Goal: Transaction & Acquisition: Download file/media

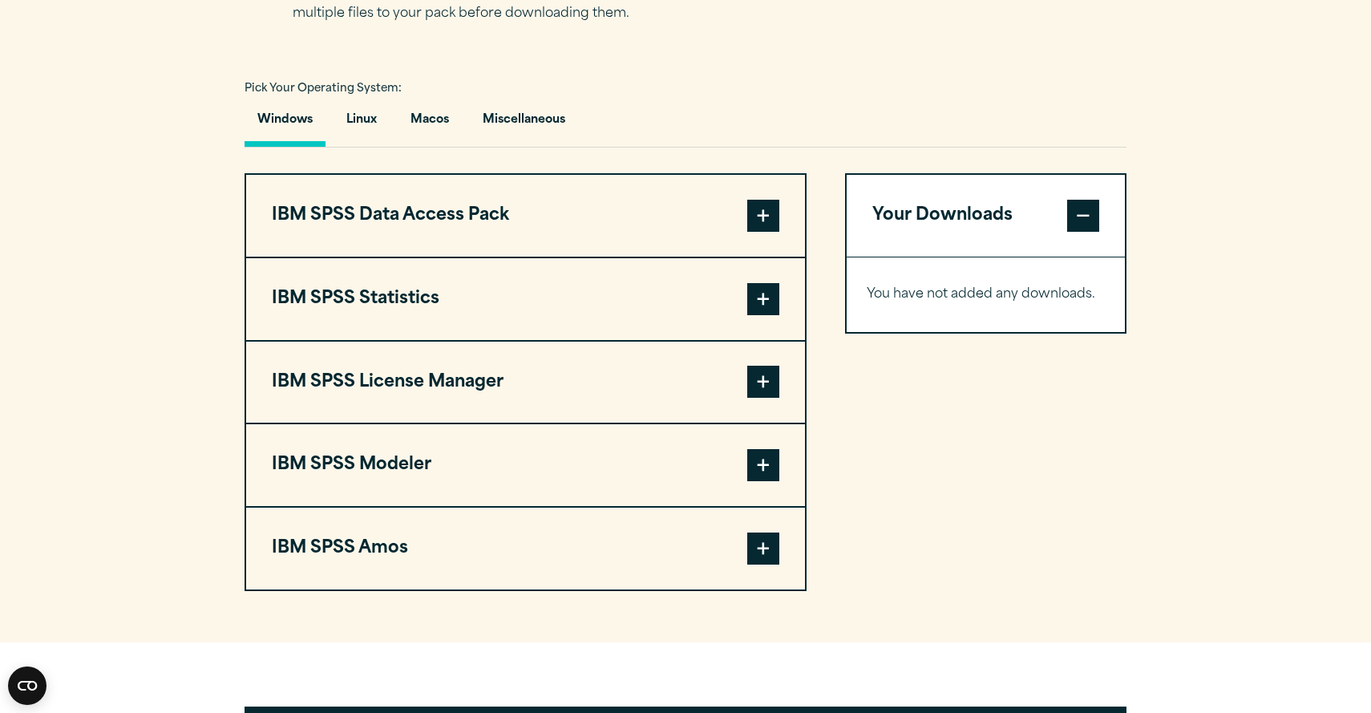
scroll to position [1128, 0]
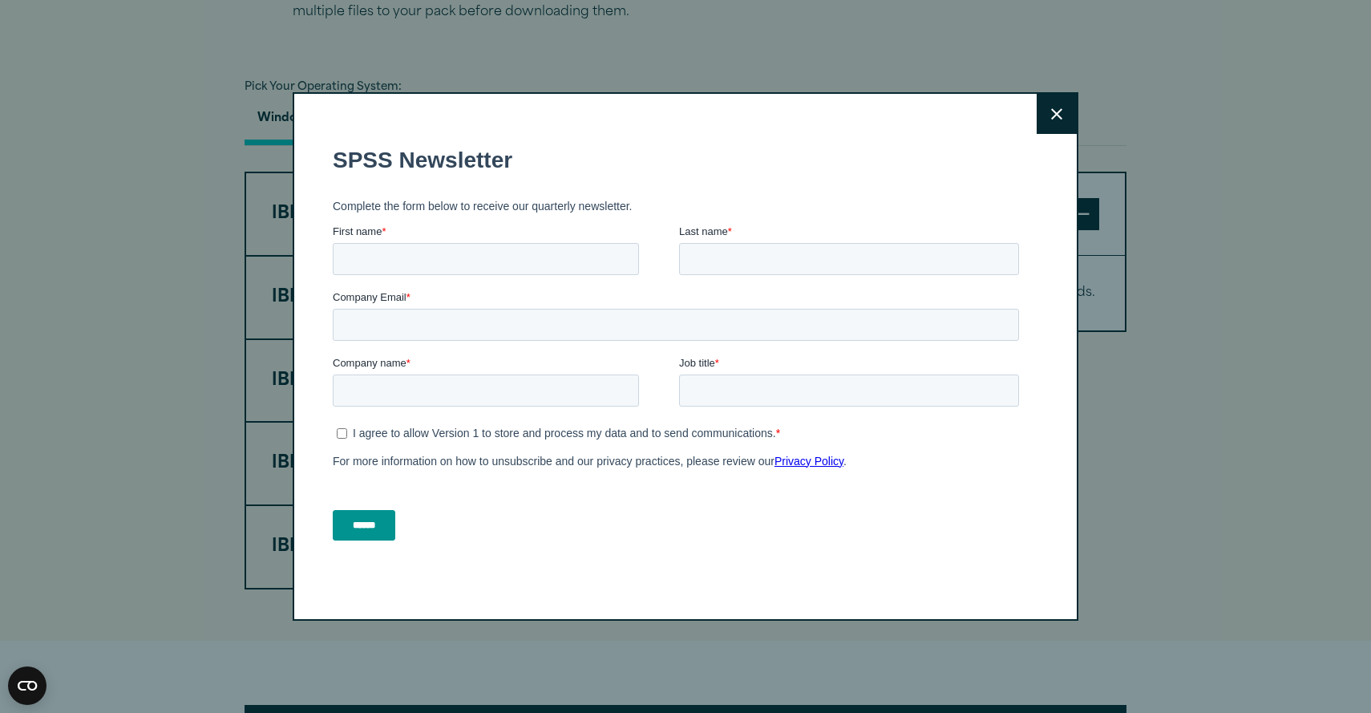
click at [1060, 122] on button "Close" at bounding box center [1057, 114] width 40 height 40
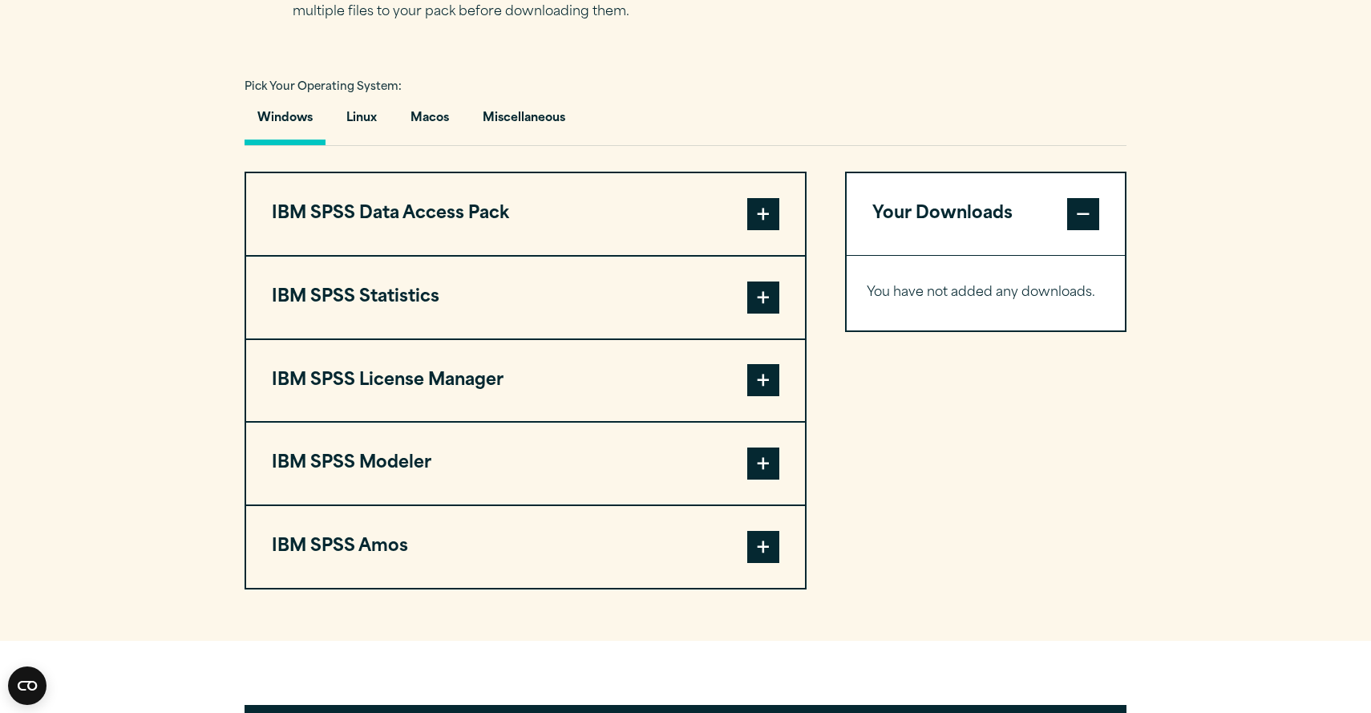
click at [771, 302] on span at bounding box center [763, 297] width 32 height 32
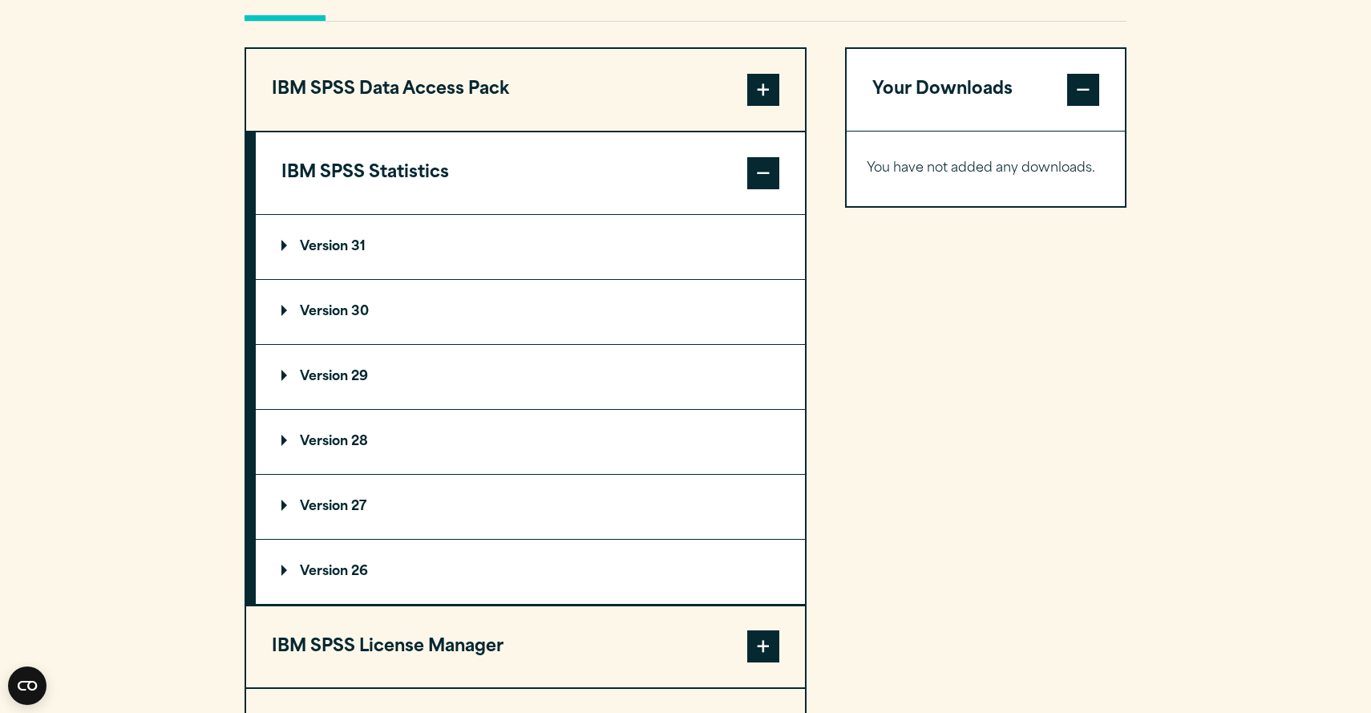
scroll to position [1253, 0]
click at [288, 383] on p "Version 29" at bounding box center [324, 376] width 87 height 13
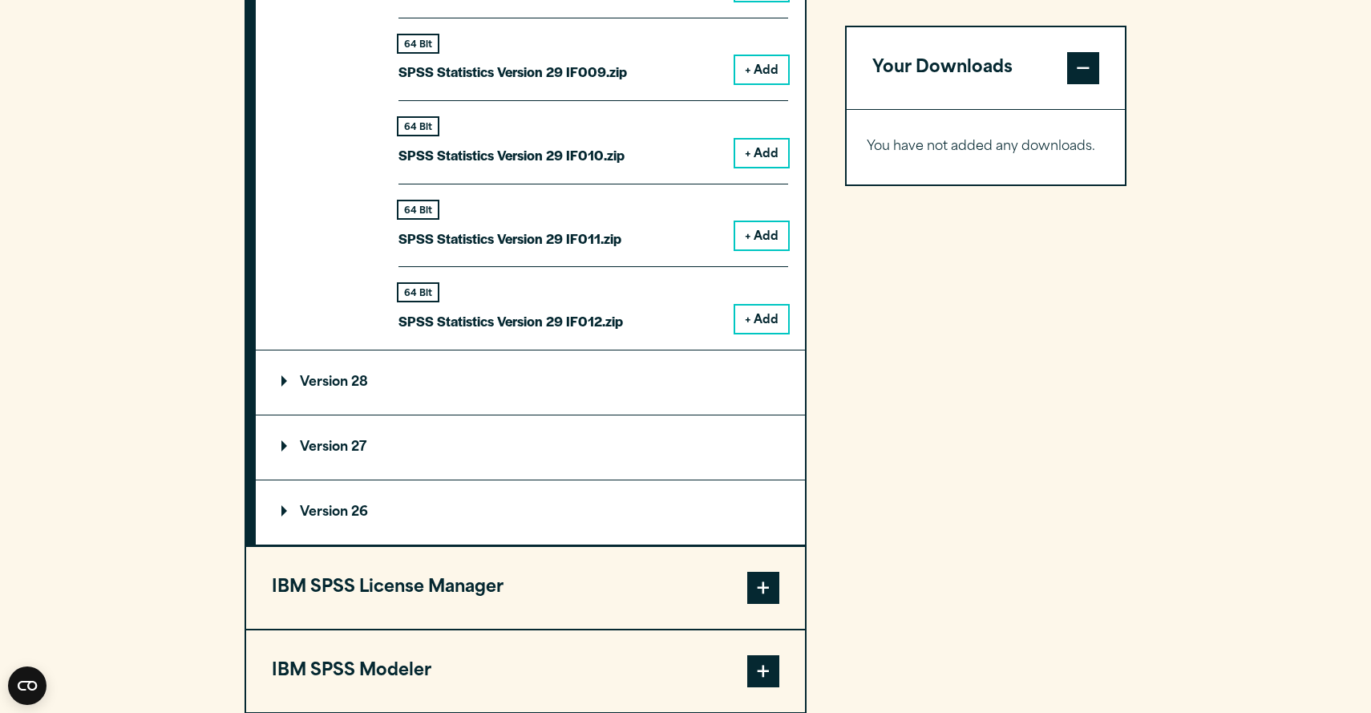
scroll to position [2567, 0]
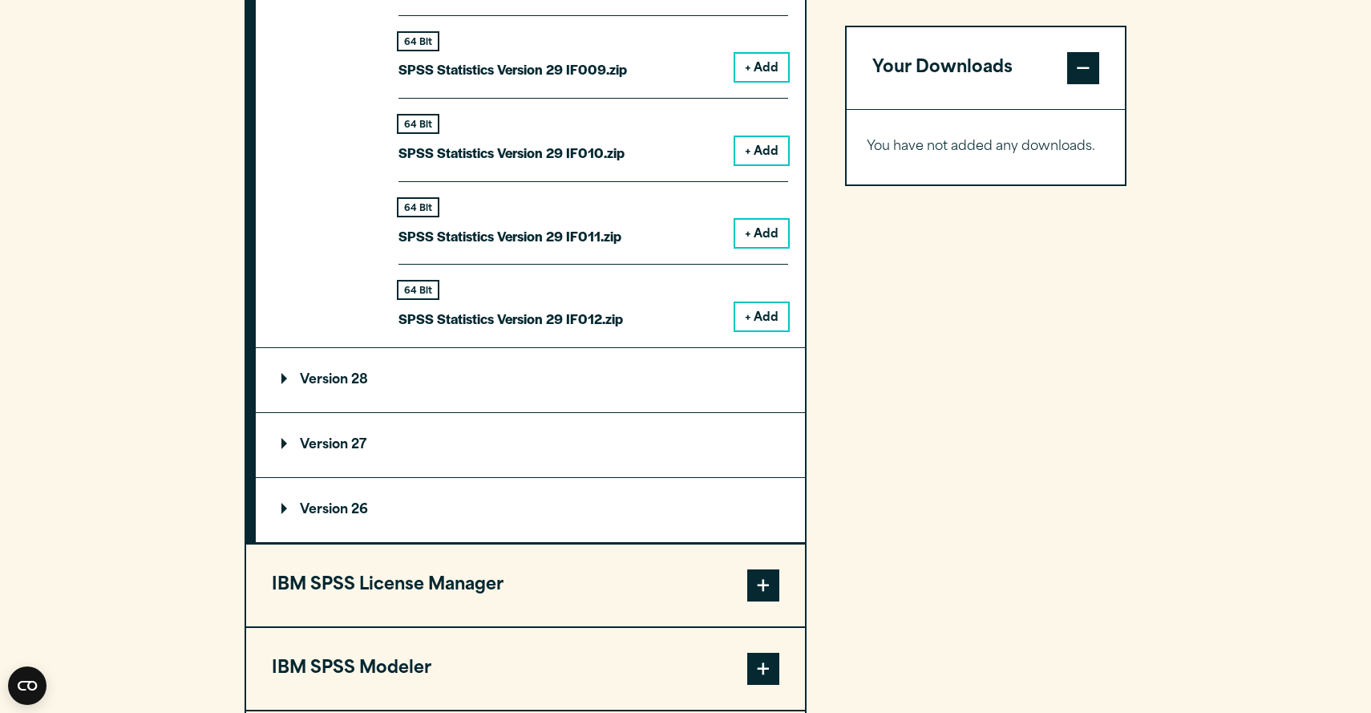
click at [595, 410] on summary "Version 28" at bounding box center [530, 380] width 549 height 64
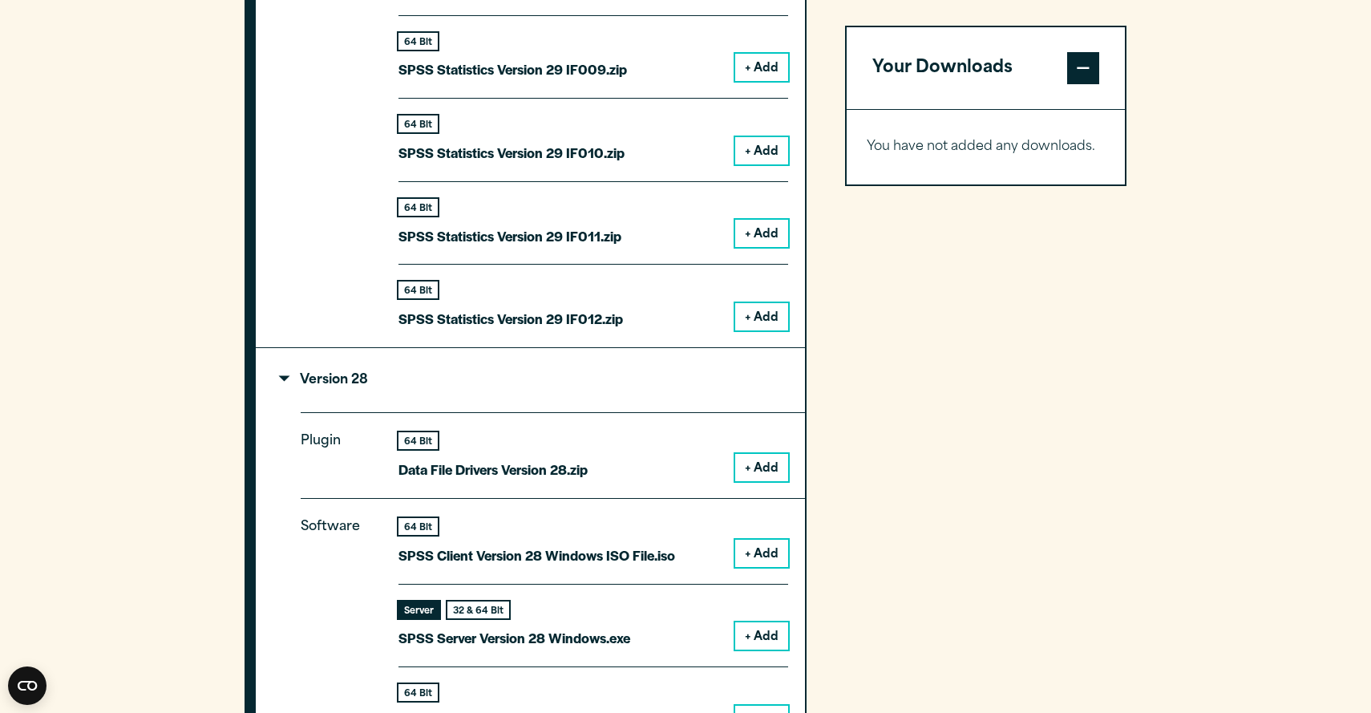
click at [551, 383] on summary "Version 28" at bounding box center [530, 380] width 549 height 64
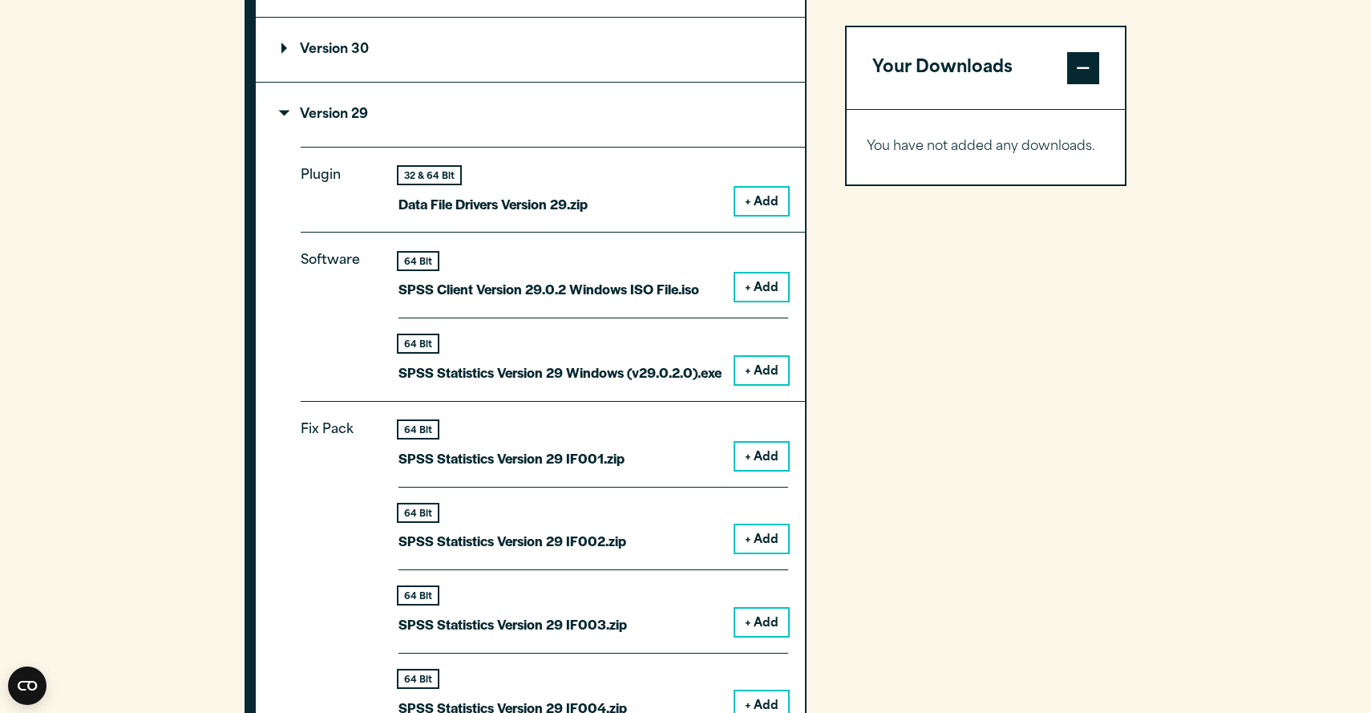
scroll to position [1506, 0]
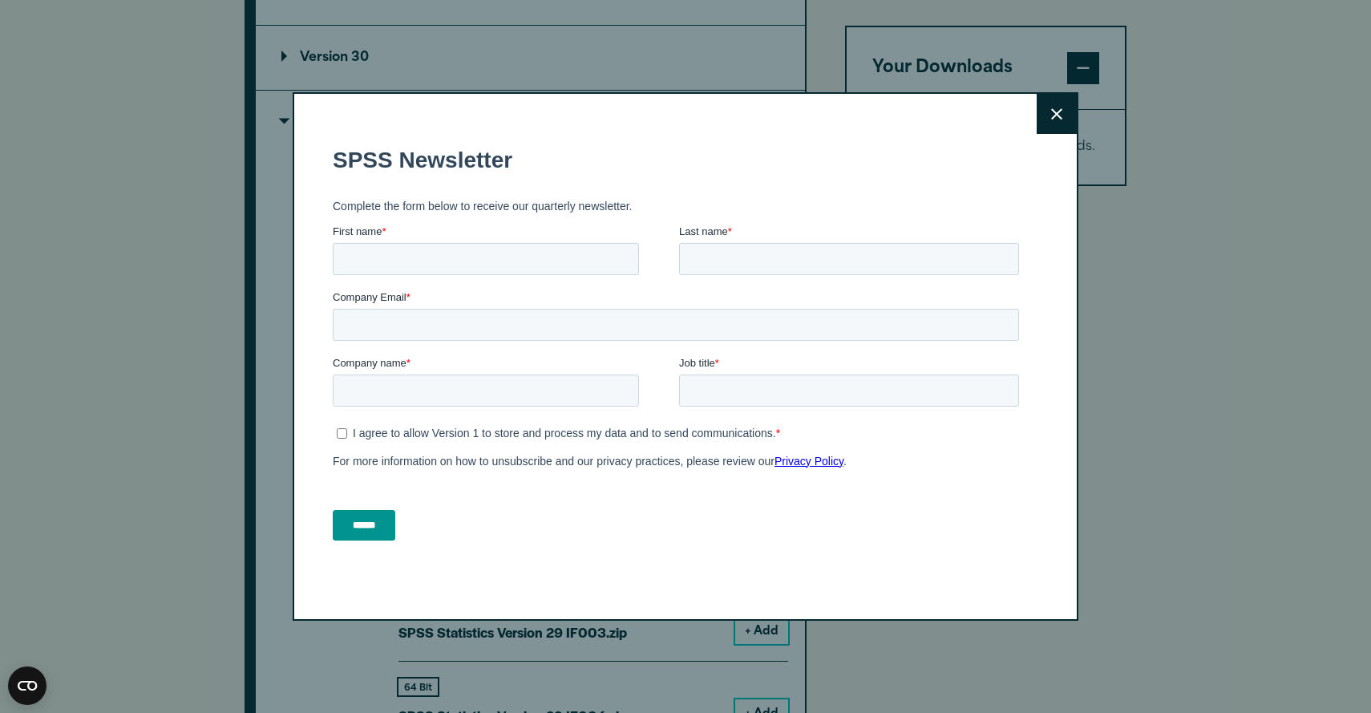
click at [1069, 114] on button "Close" at bounding box center [1057, 114] width 40 height 40
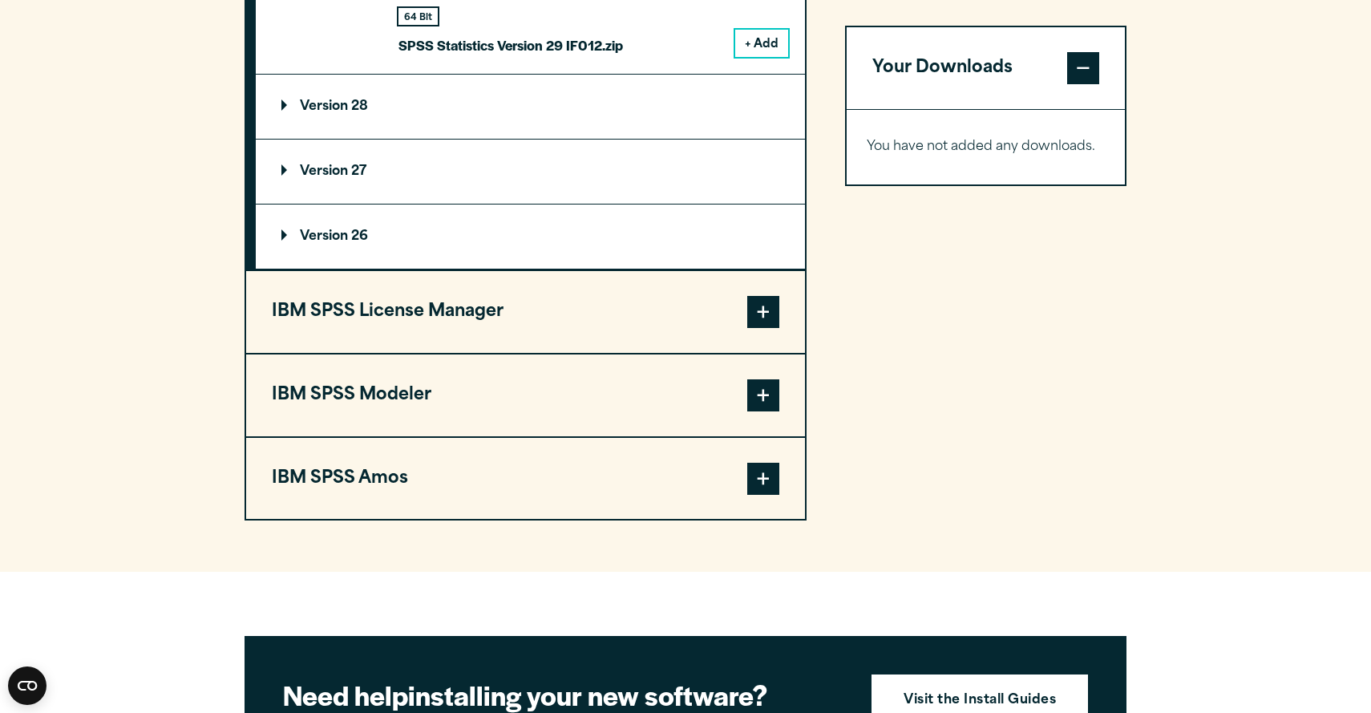
click at [777, 399] on span at bounding box center [763, 395] width 32 height 32
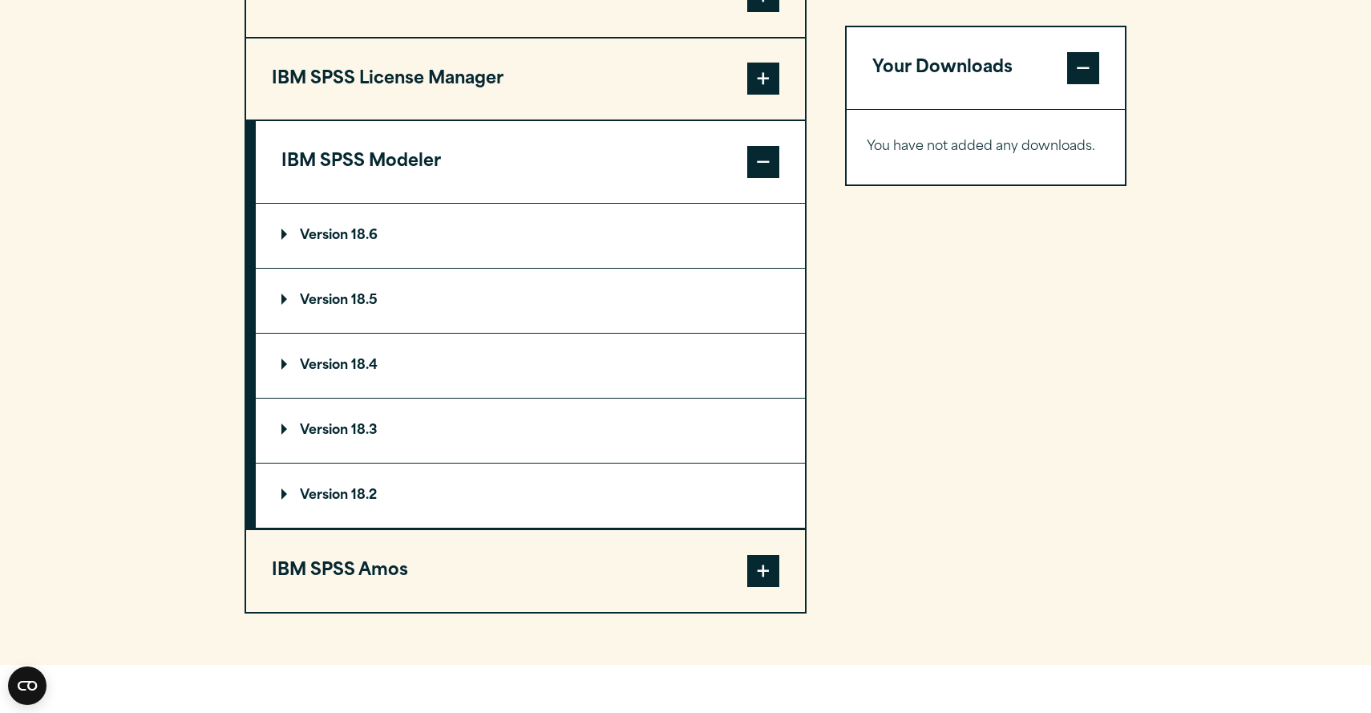
scroll to position [1362, 0]
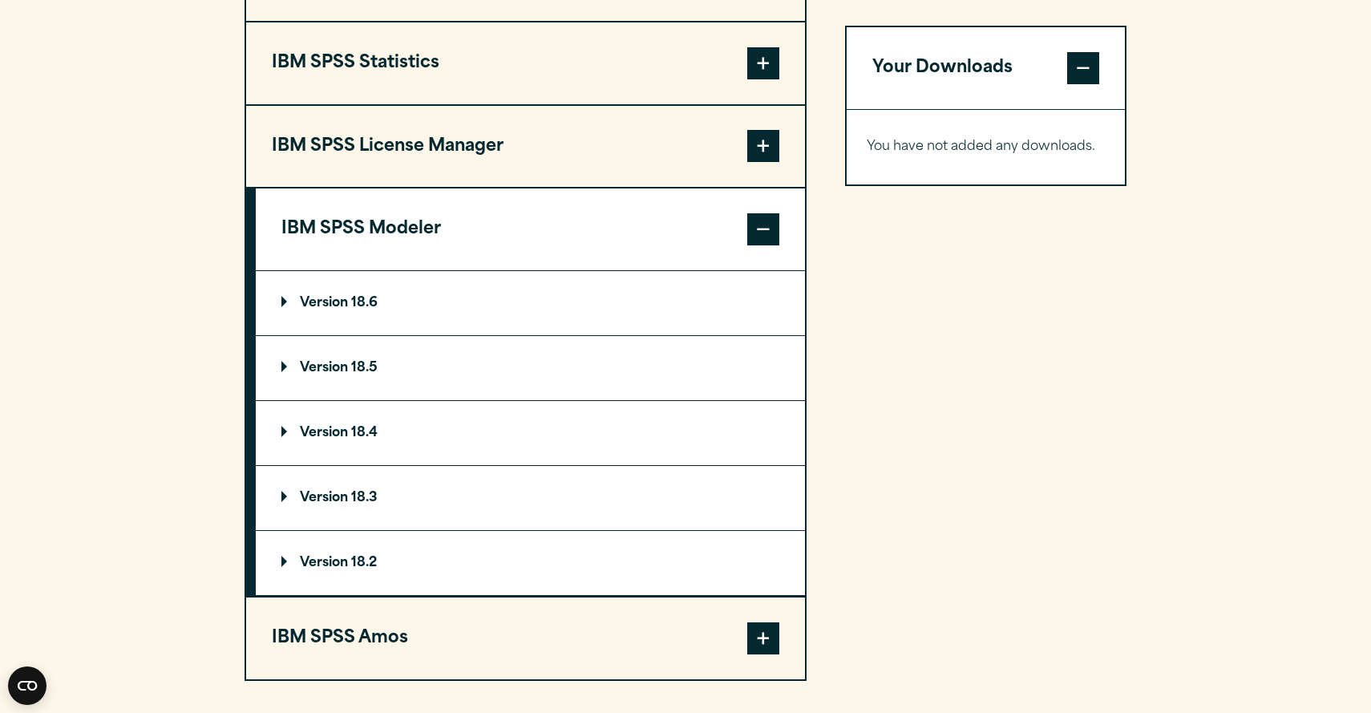
click at [756, 233] on span at bounding box center [763, 229] width 32 height 32
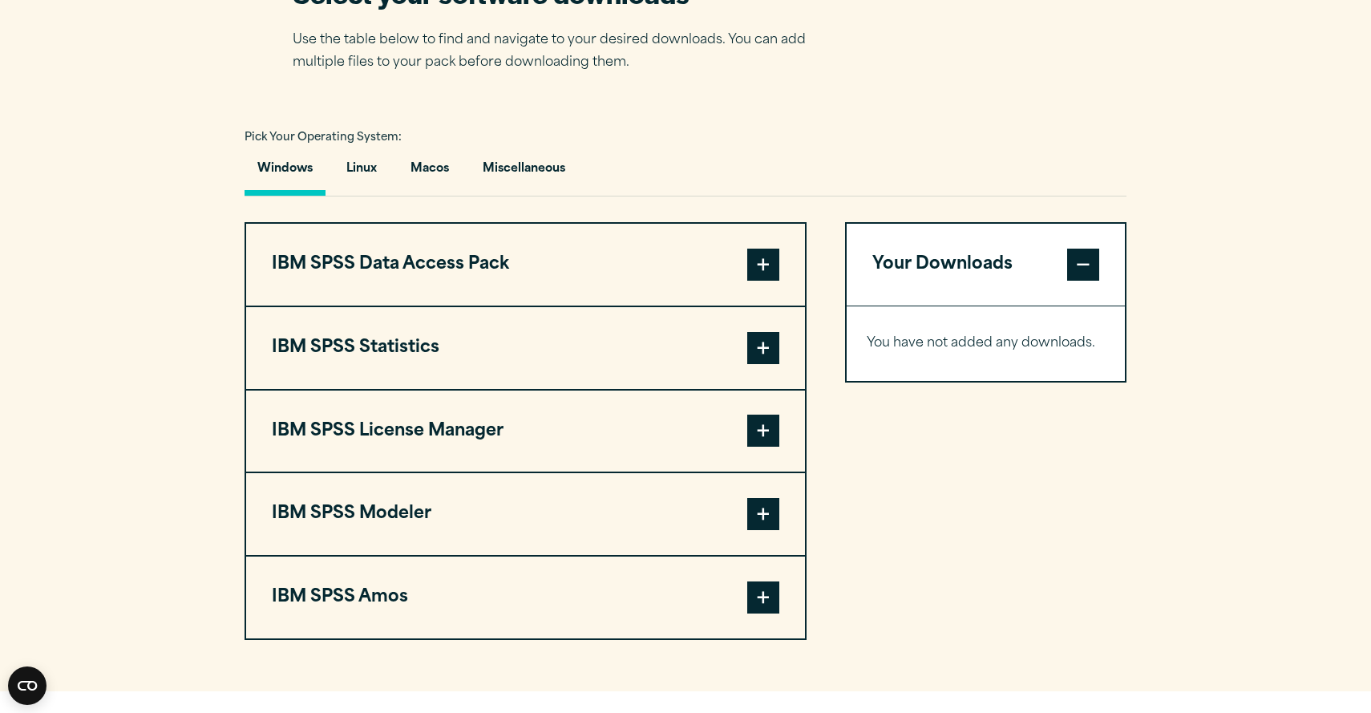
scroll to position [1073, 0]
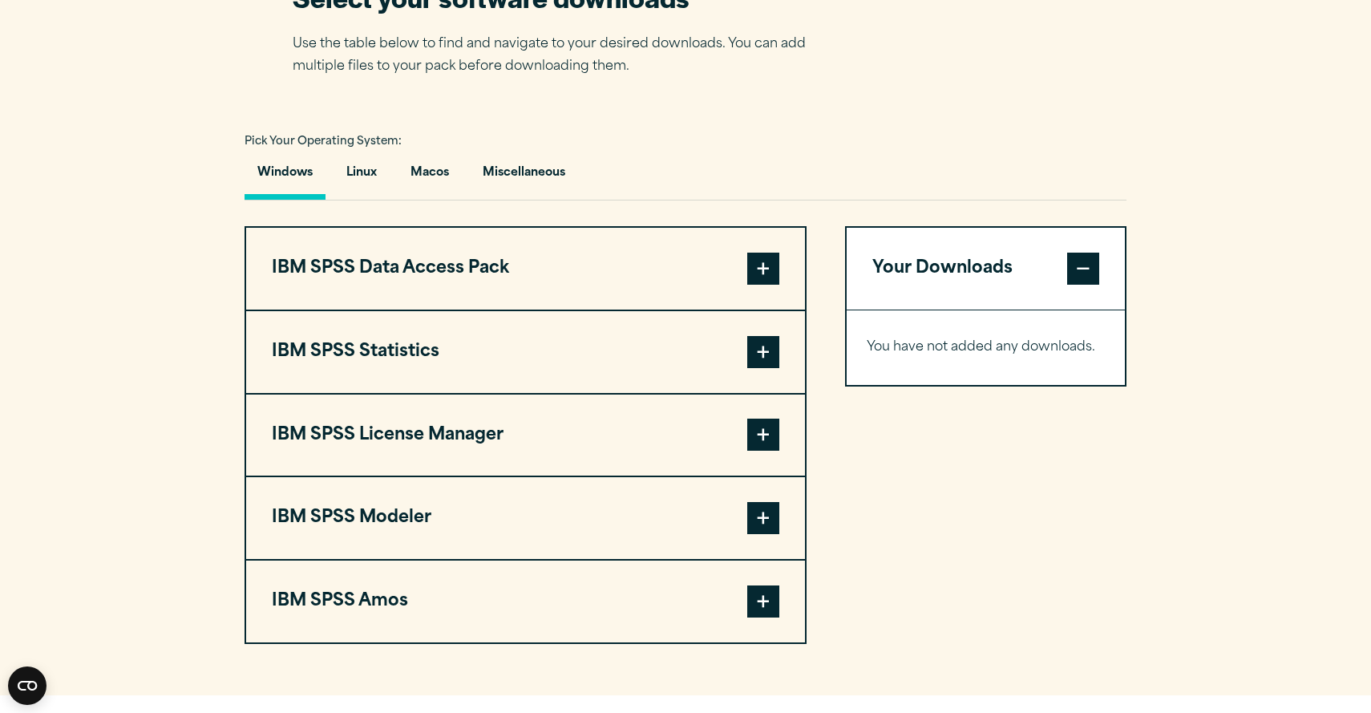
click at [755, 344] on span at bounding box center [763, 352] width 32 height 32
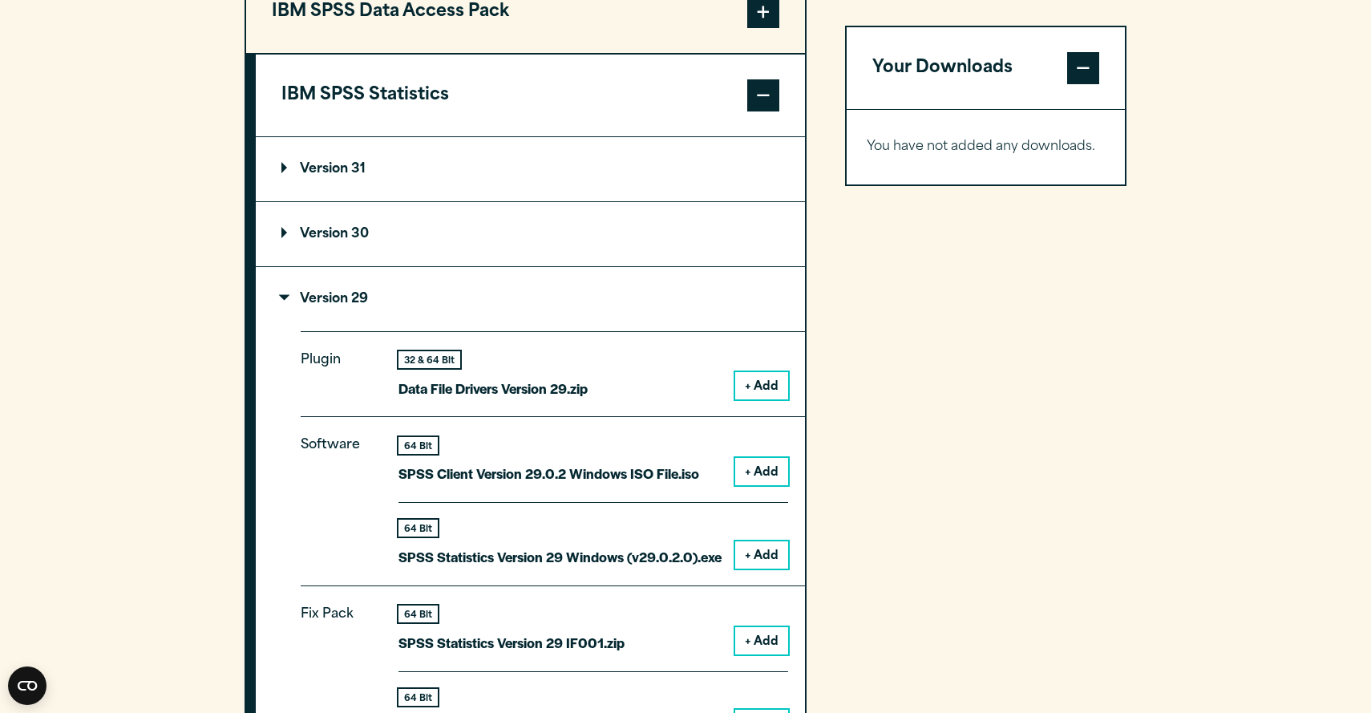
scroll to position [1333, 0]
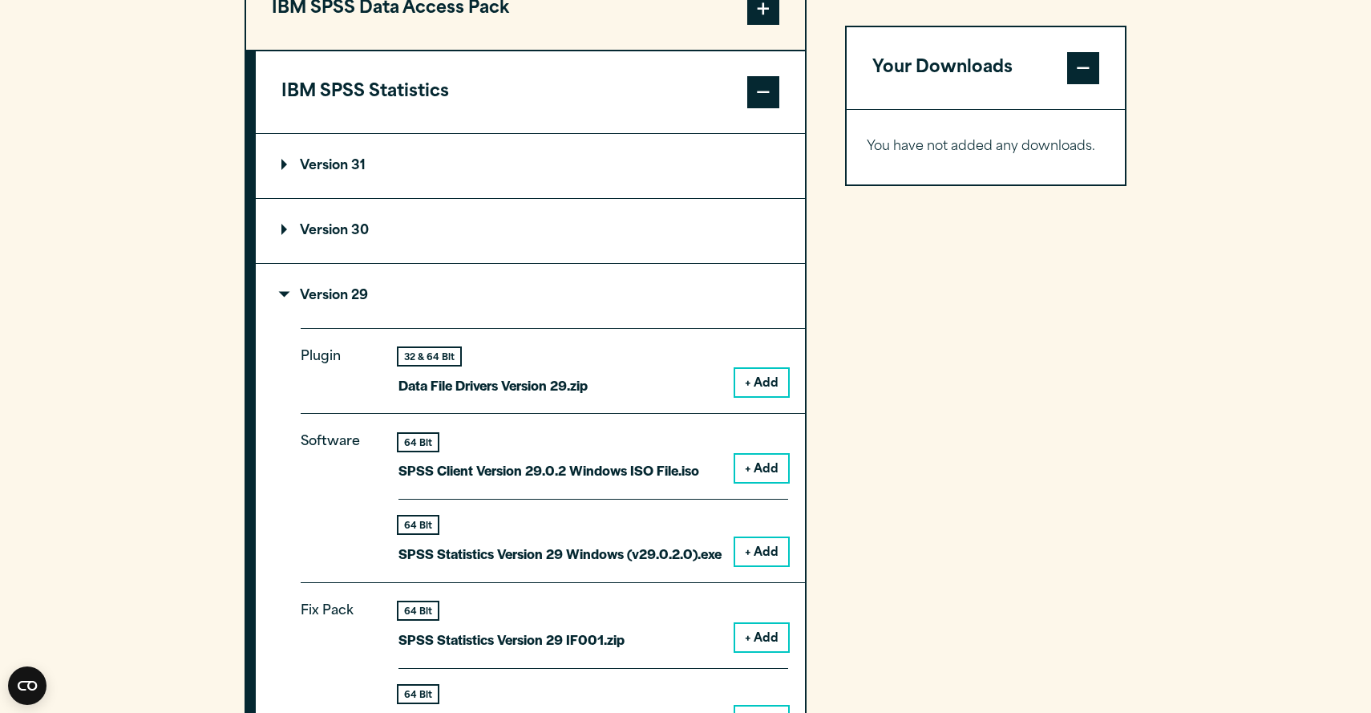
click at [782, 557] on button "+ Add" at bounding box center [761, 551] width 53 height 27
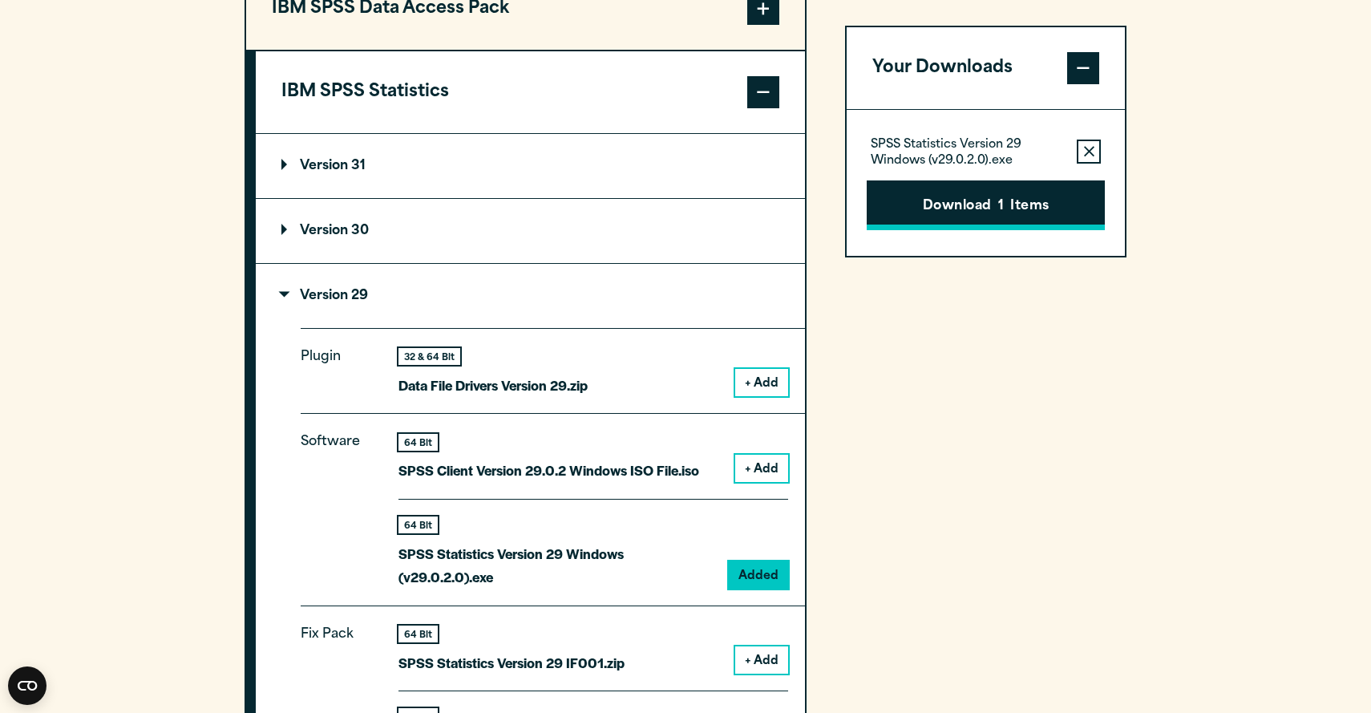
click at [982, 196] on button "Download 1 Items" at bounding box center [986, 205] width 238 height 50
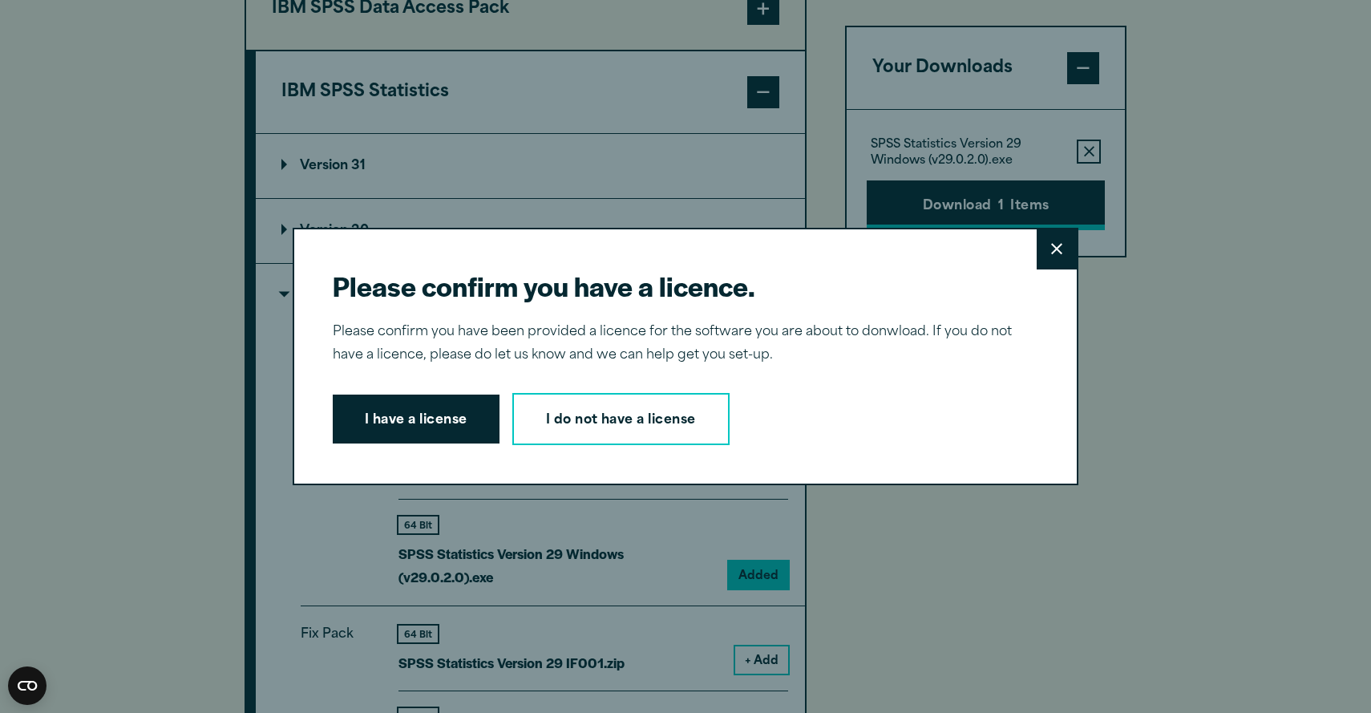
click at [982, 196] on div "Please confirm you have a licence. Close Please confirm you have been provided …" at bounding box center [685, 356] width 1371 height 713
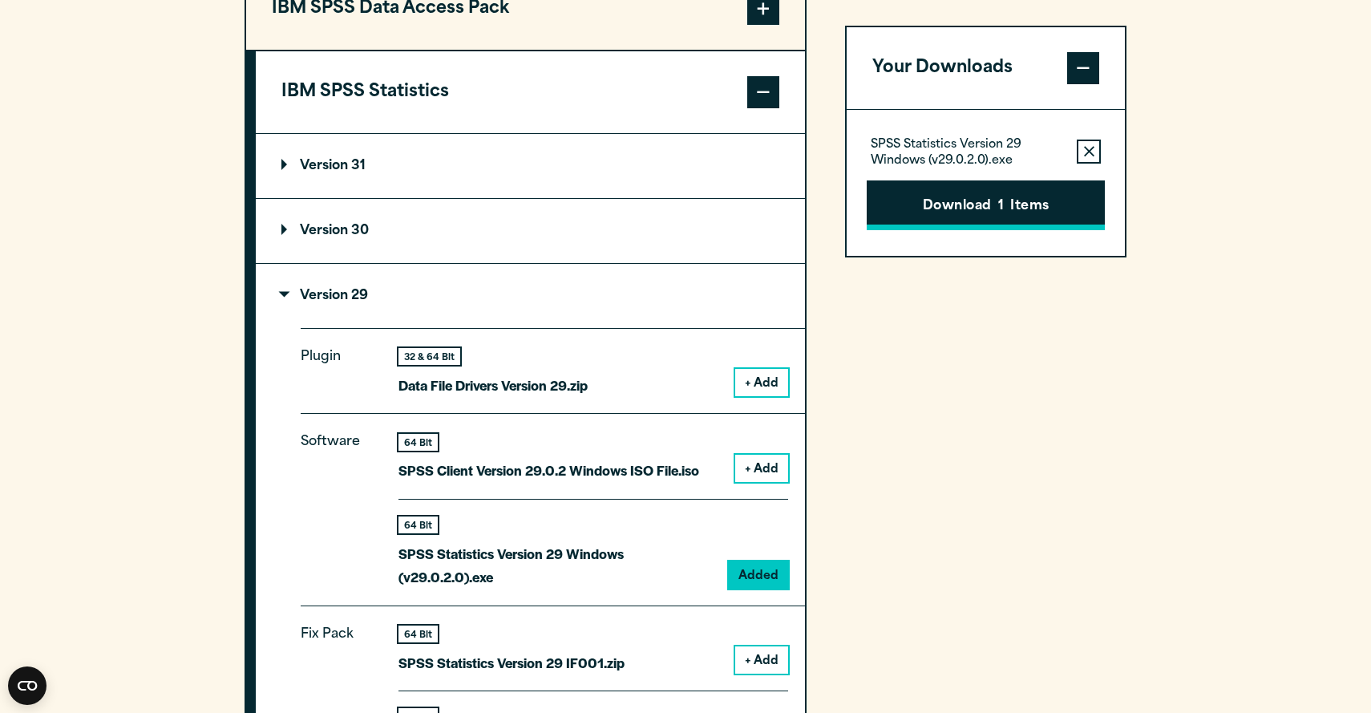
click at [984, 205] on button "Download 1 Items" at bounding box center [986, 205] width 238 height 50
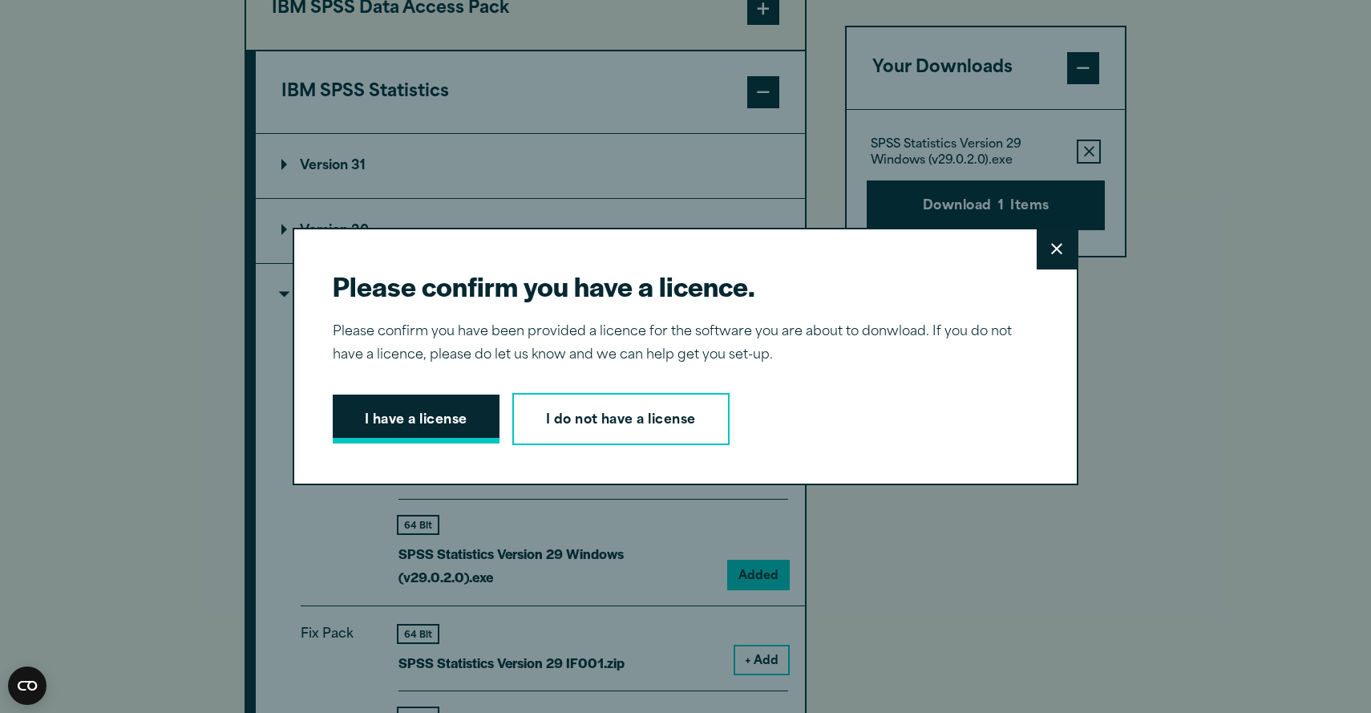
click at [411, 419] on button "I have a license" at bounding box center [416, 420] width 167 height 50
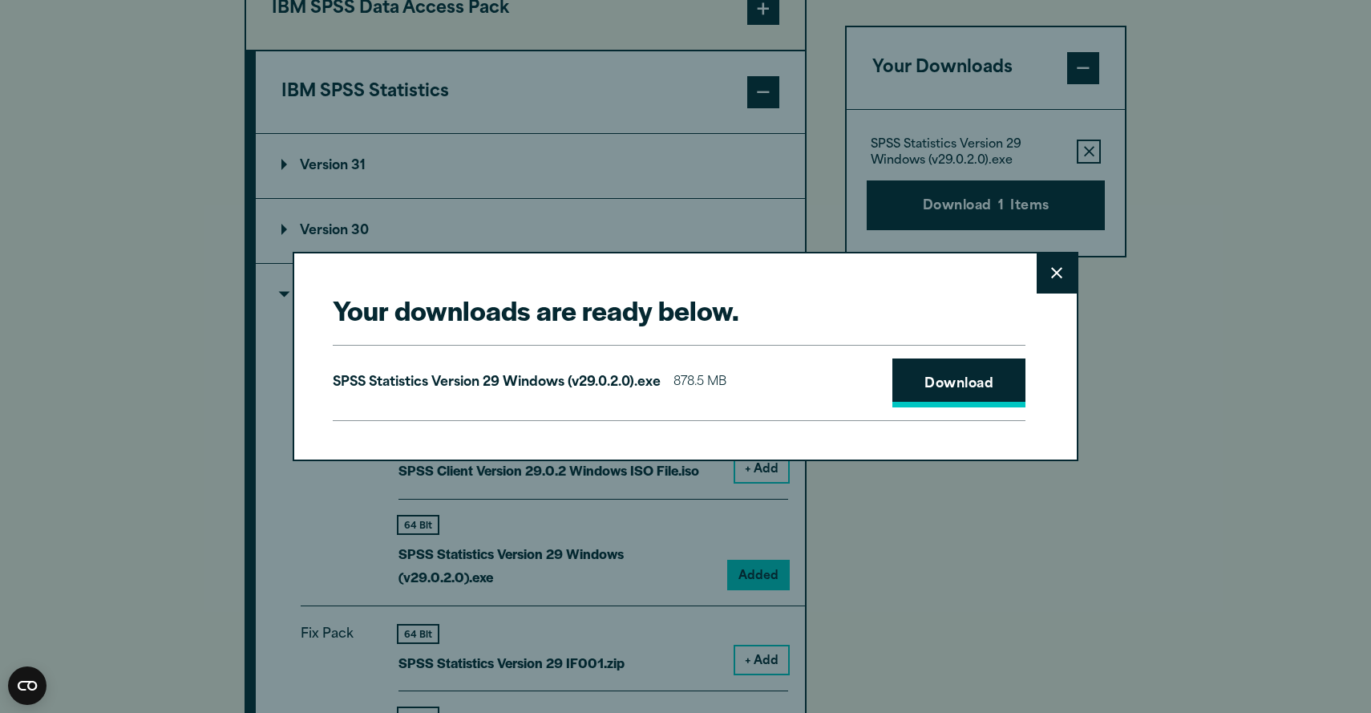
click at [960, 385] on link "Download" at bounding box center [959, 383] width 133 height 50
click at [1259, 242] on div "Your downloads are ready below. Close SPSS Statistics Version 29 Windows (v29.0…" at bounding box center [685, 356] width 1371 height 713
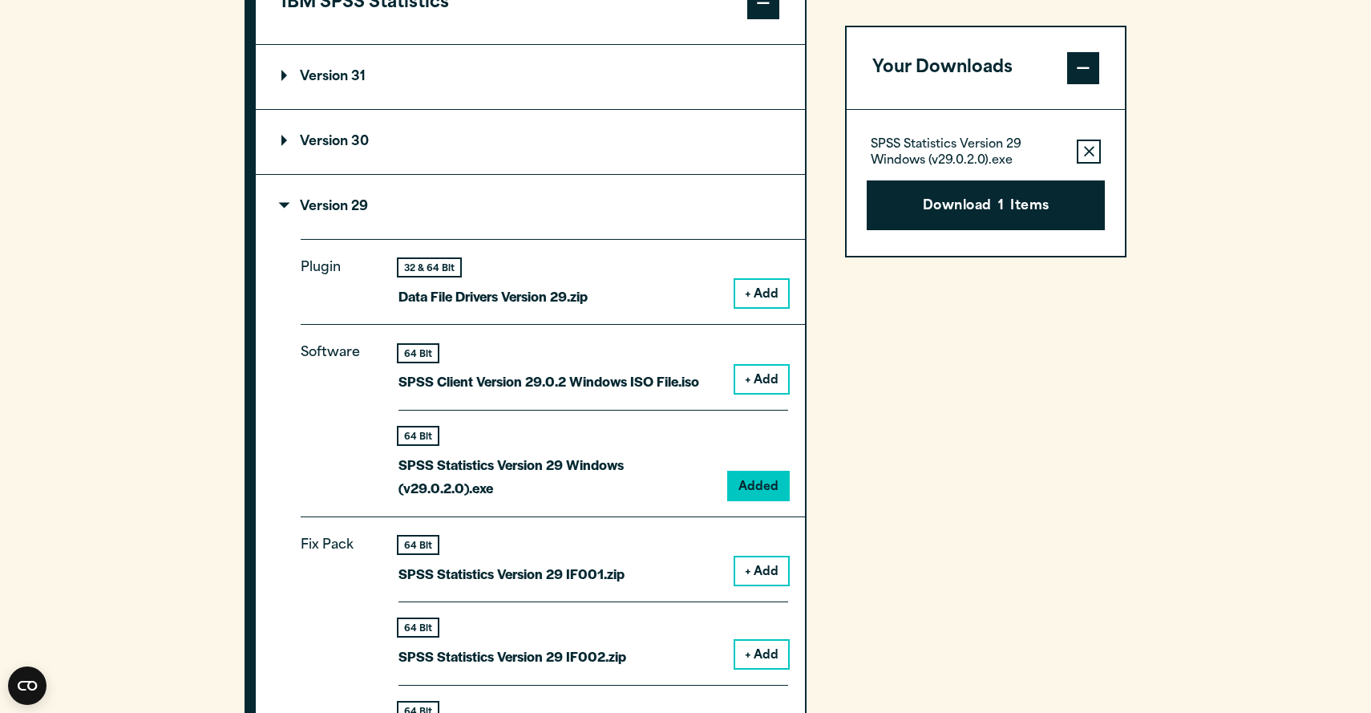
scroll to position [1423, 0]
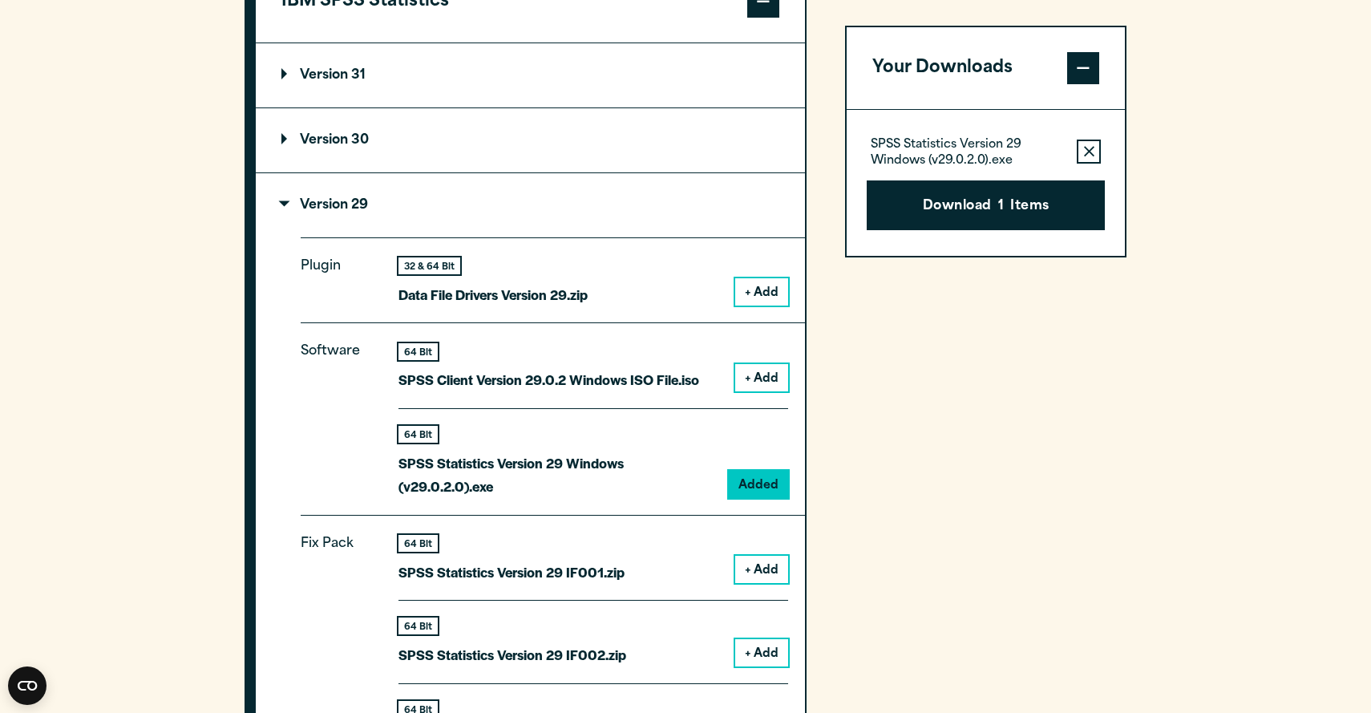
click at [331, 223] on summary "Version 29" at bounding box center [530, 205] width 549 height 64
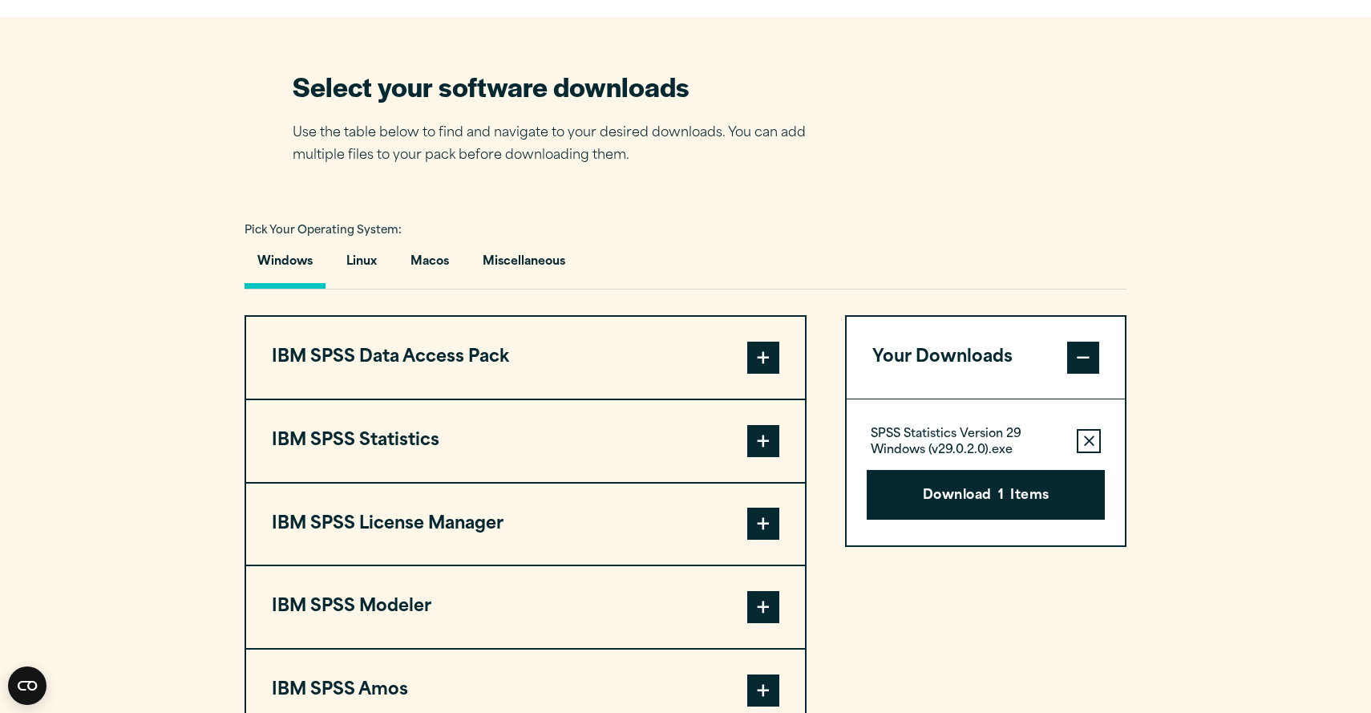
scroll to position [1219, 0]
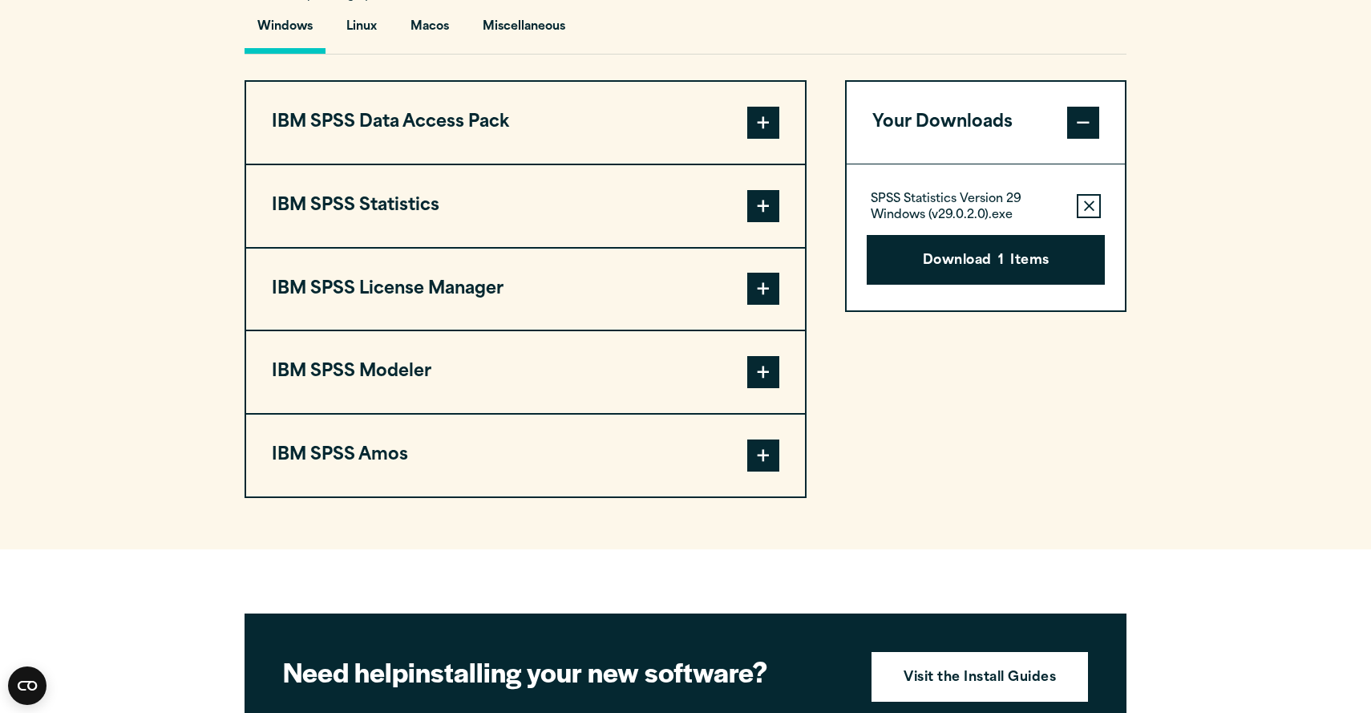
click at [757, 209] on span at bounding box center [763, 206] width 32 height 32
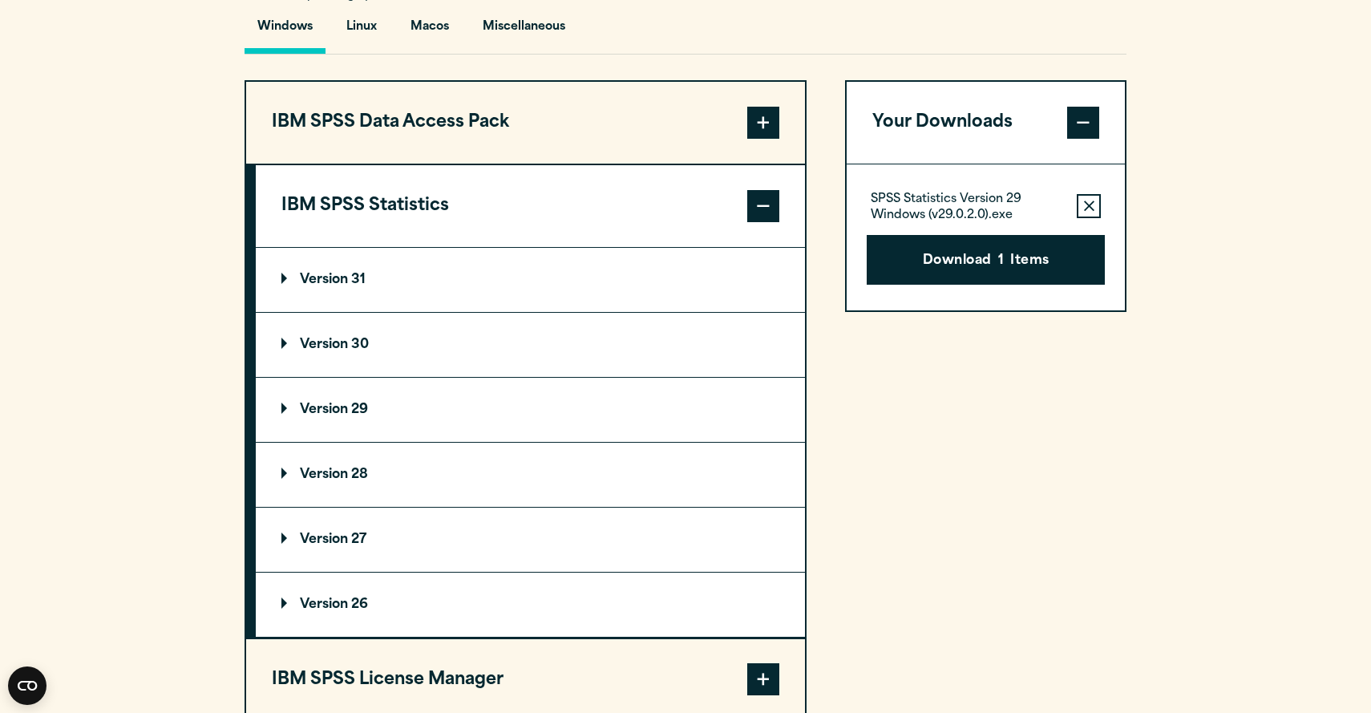
click at [431, 406] on summary "Version 29" at bounding box center [530, 410] width 549 height 64
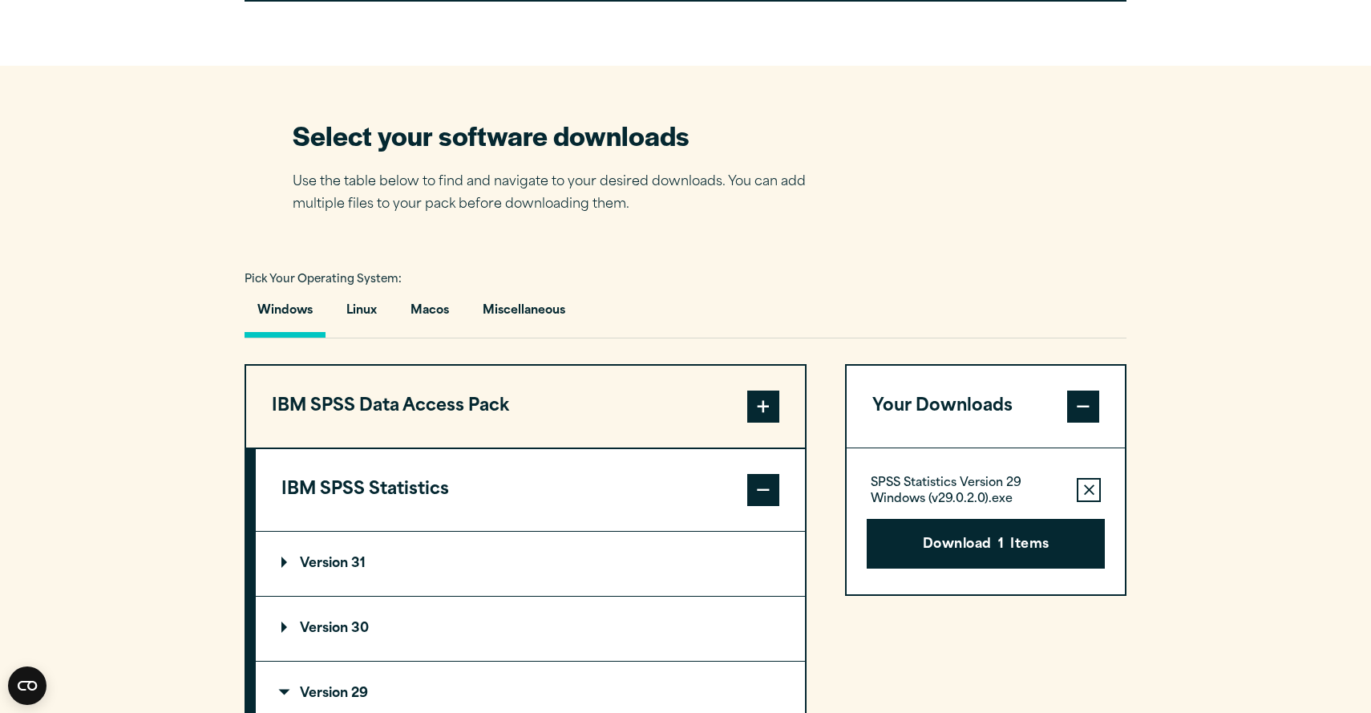
scroll to position [956, 0]
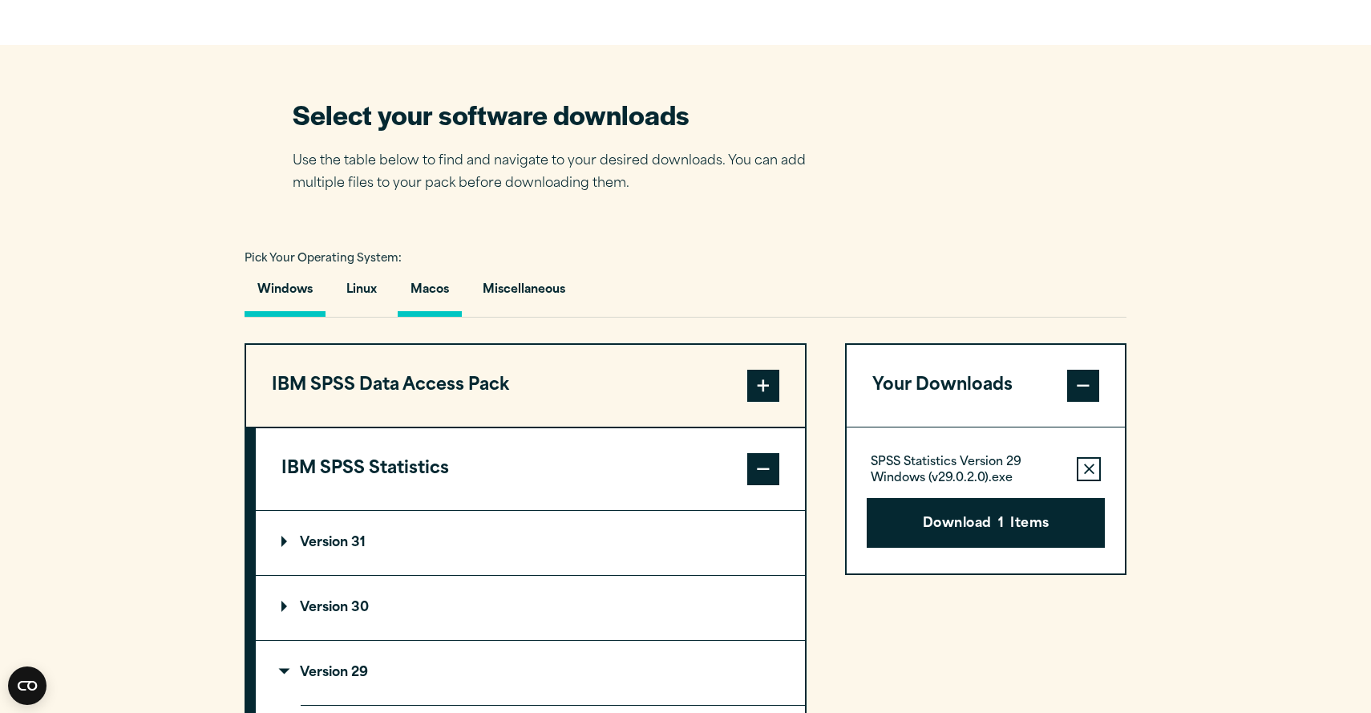
click at [436, 302] on button "Macos" at bounding box center [430, 294] width 64 height 46
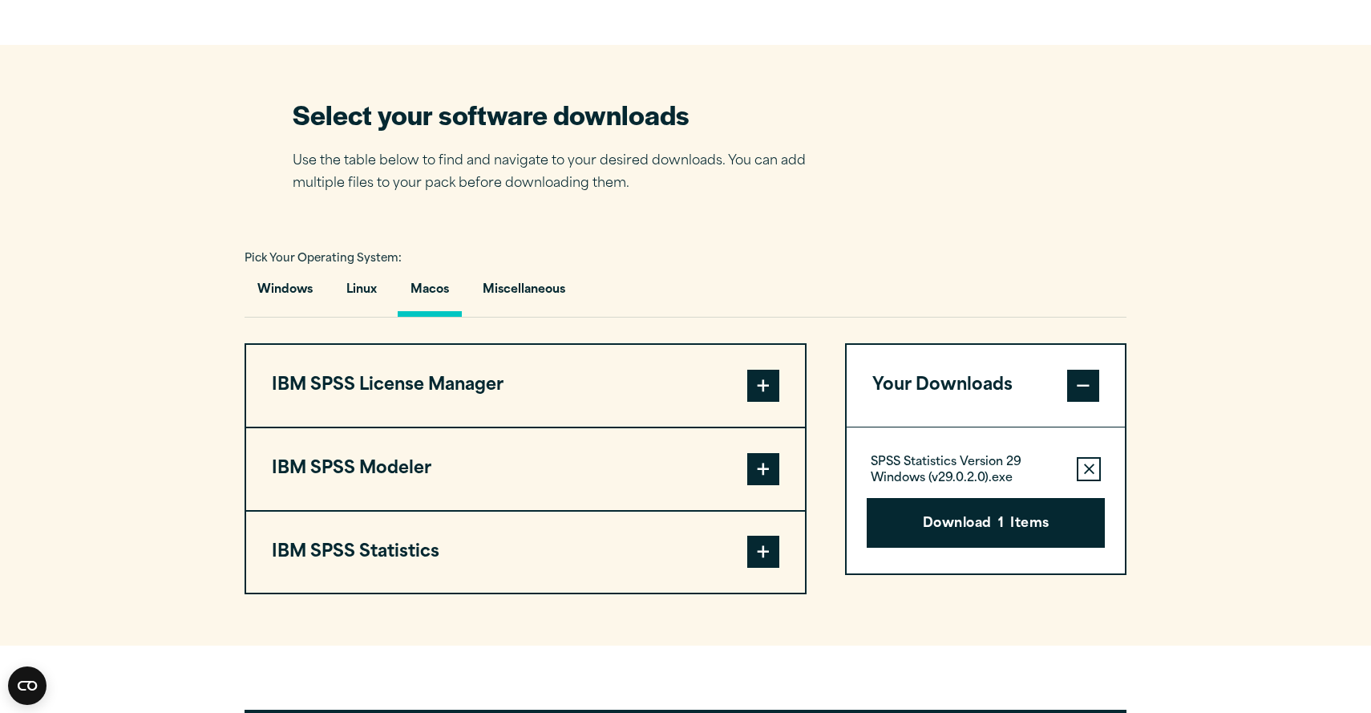
click at [496, 563] on button "IBM SPSS Statistics" at bounding box center [525, 553] width 559 height 82
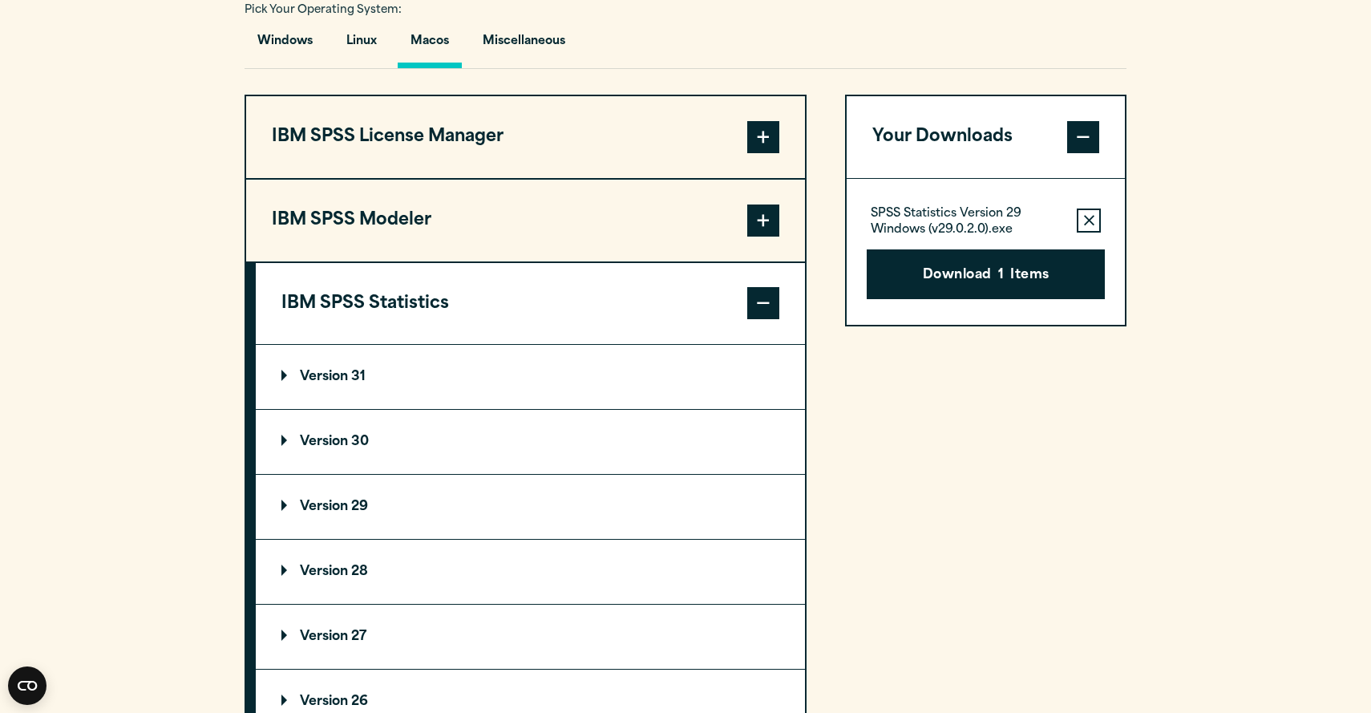
scroll to position [1208, 0]
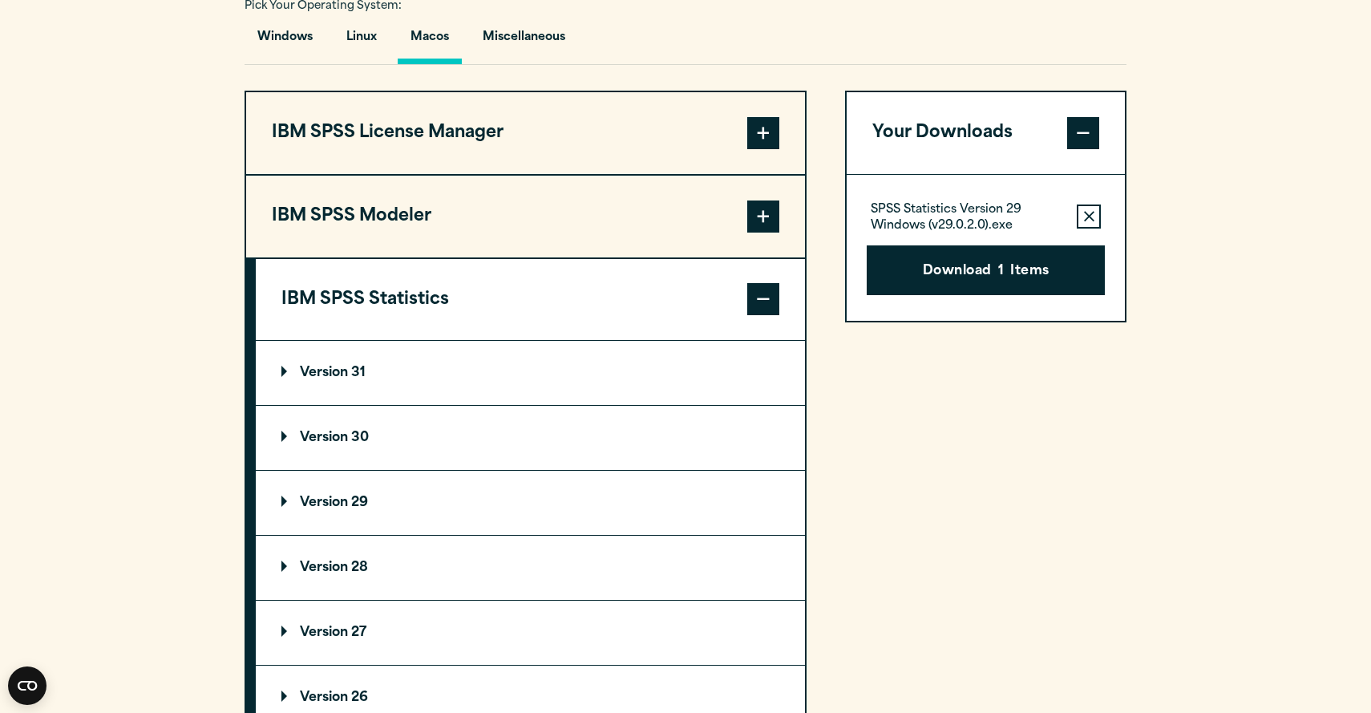
click at [334, 509] on p "Version 29" at bounding box center [324, 502] width 87 height 13
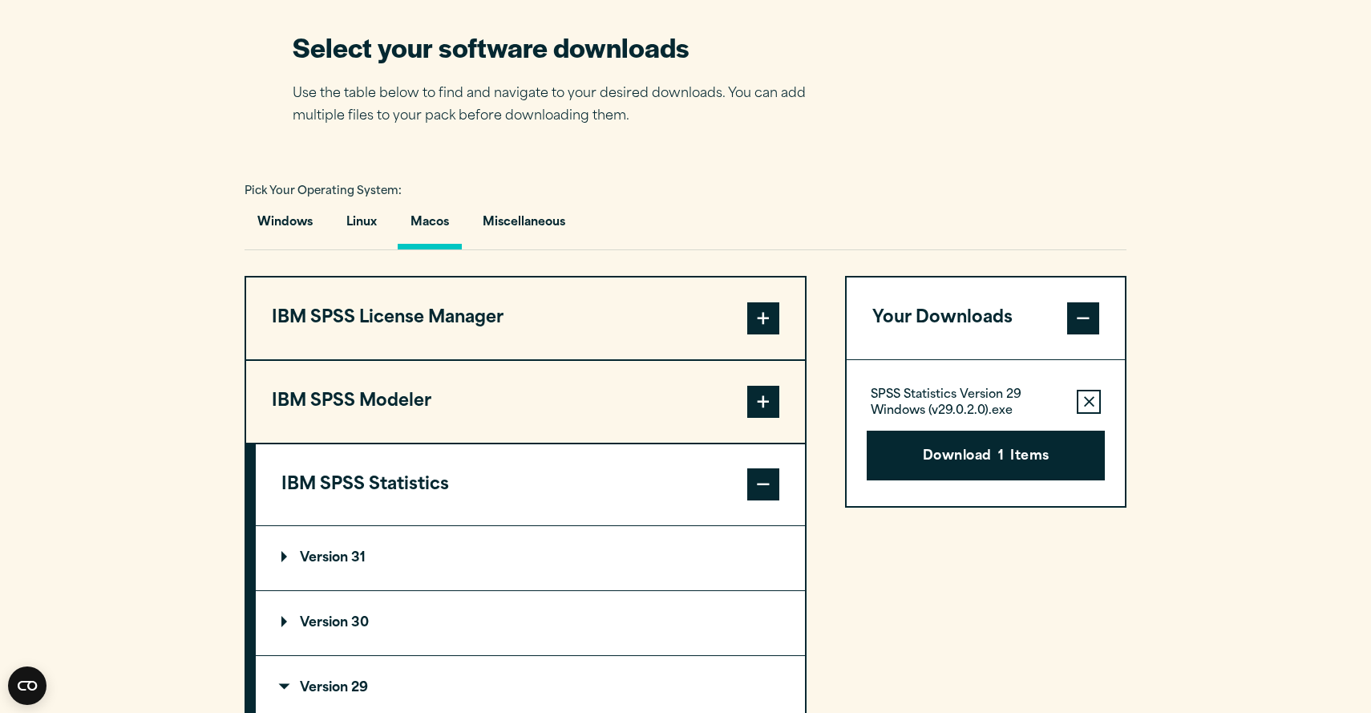
scroll to position [776, 0]
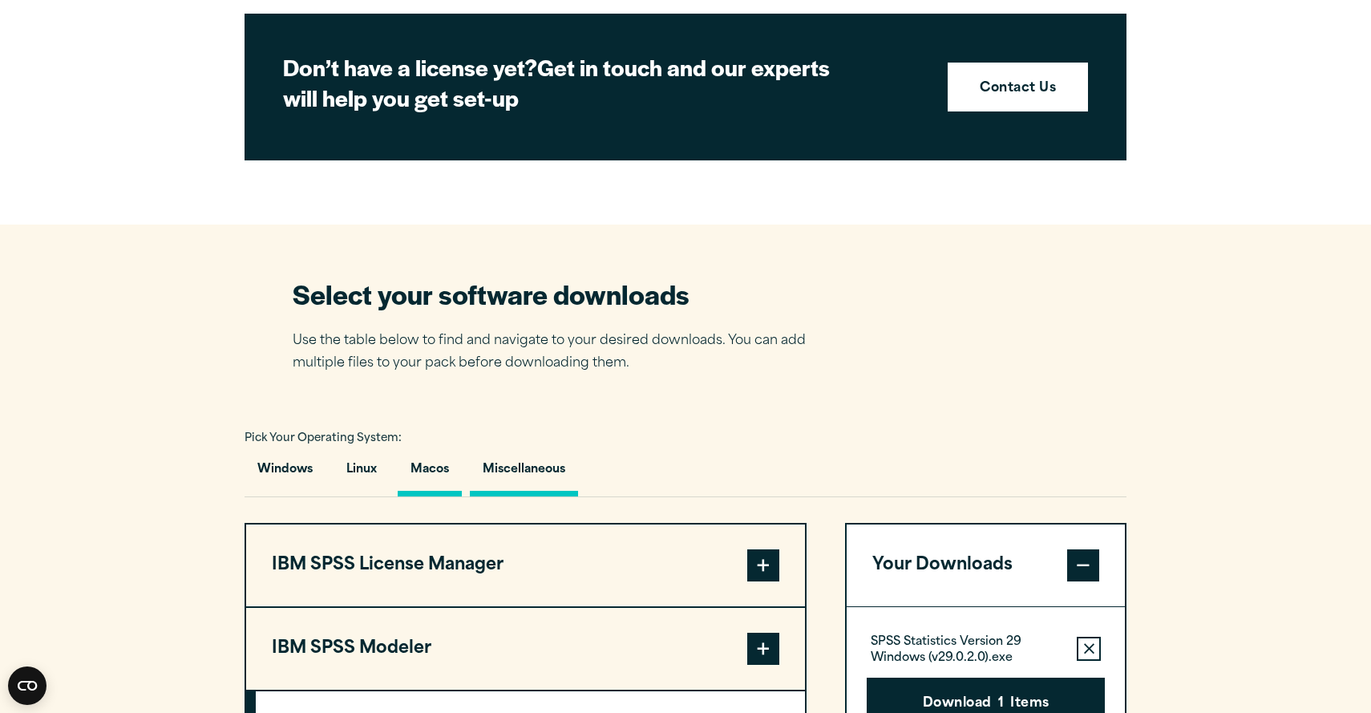
click at [528, 471] on button "Miscellaneous" at bounding box center [524, 474] width 108 height 46
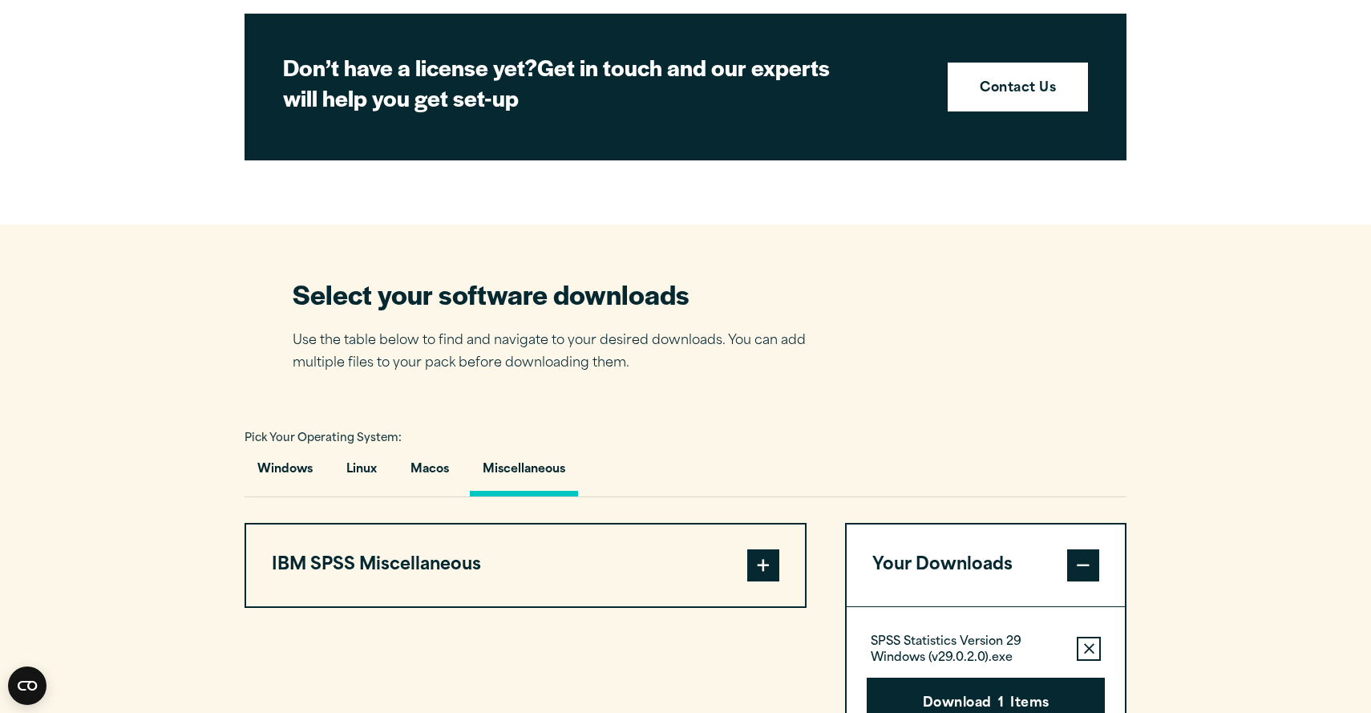
click at [453, 556] on button "IBM SPSS Miscellaneous" at bounding box center [525, 565] width 559 height 82
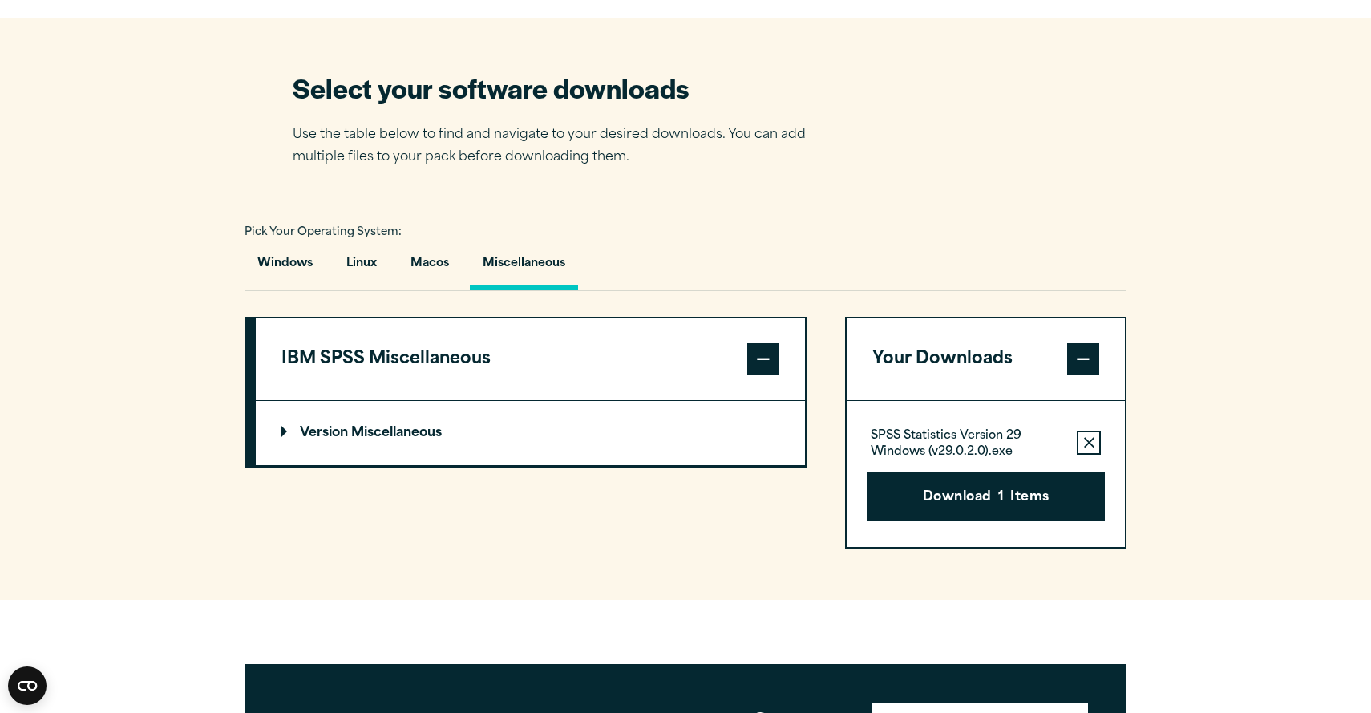
scroll to position [1016, 0]
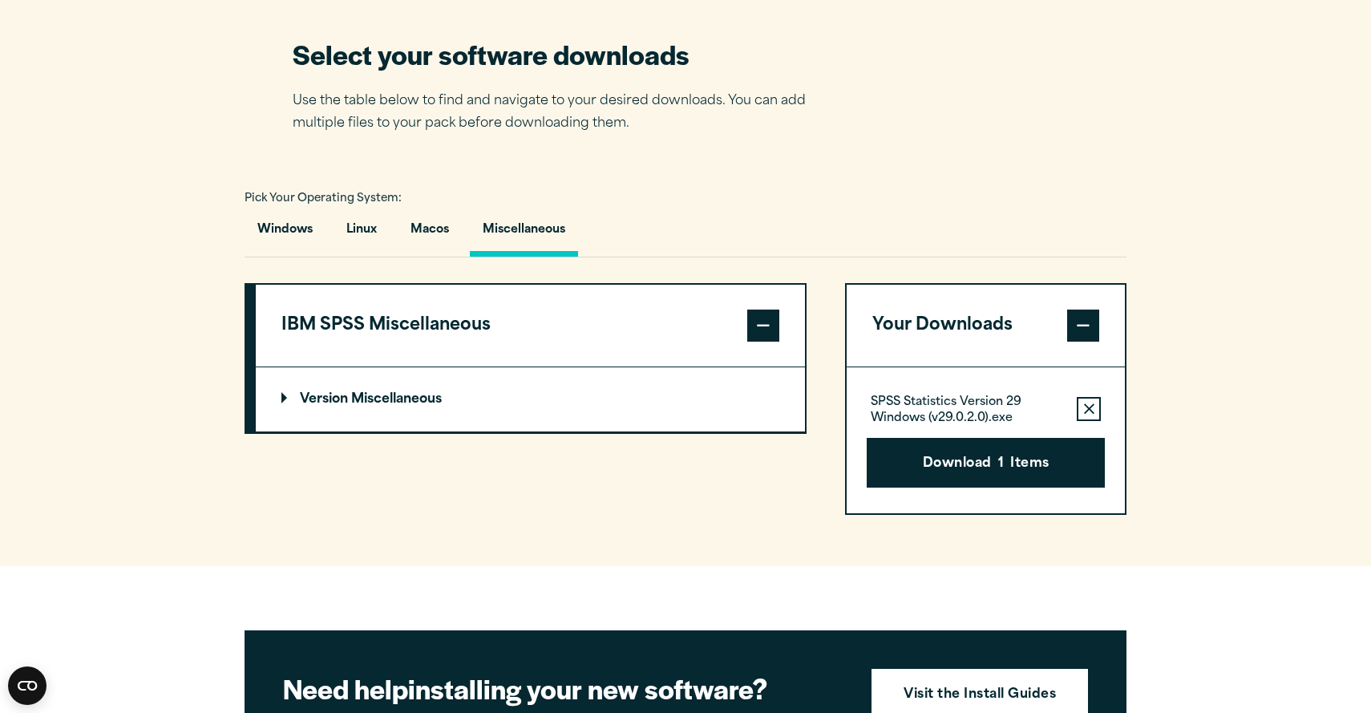
click at [391, 406] on p "Version Miscellaneous" at bounding box center [361, 399] width 160 height 13
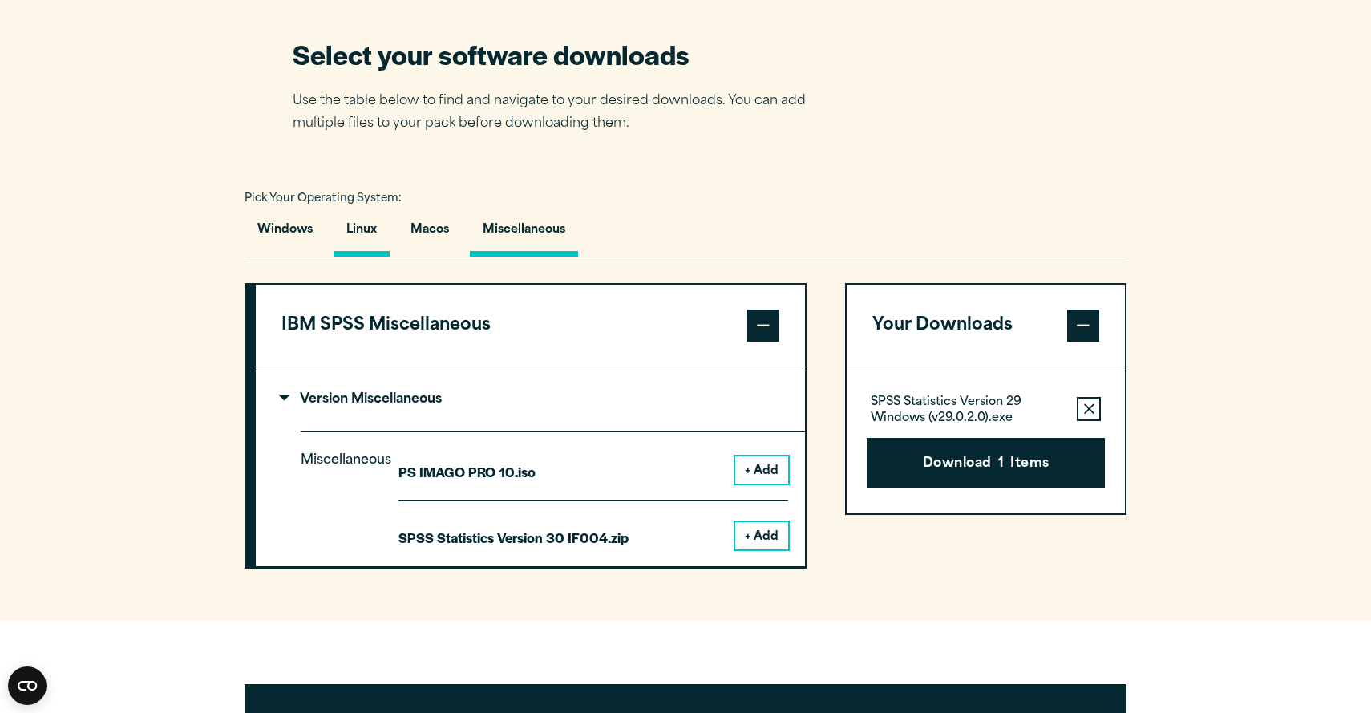
click at [372, 240] on button "Linux" at bounding box center [362, 234] width 56 height 46
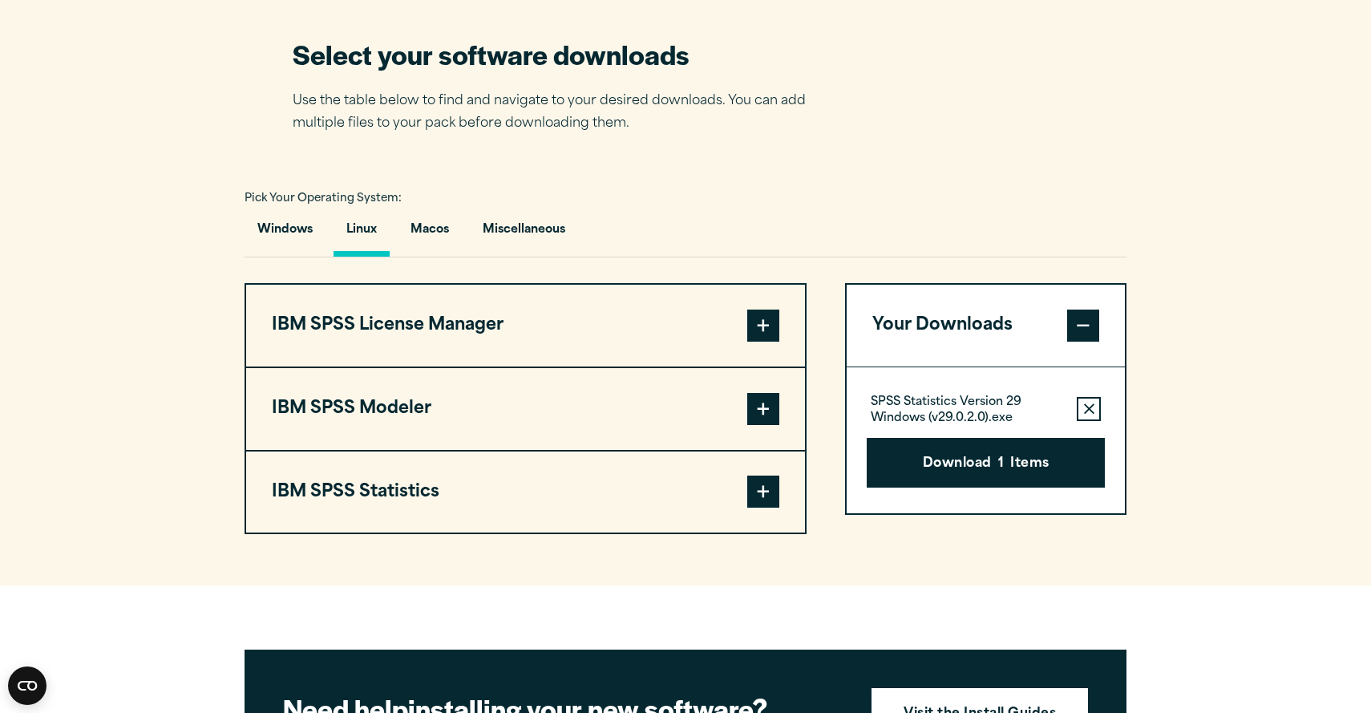
click at [399, 500] on button "IBM SPSS Statistics" at bounding box center [525, 492] width 559 height 82
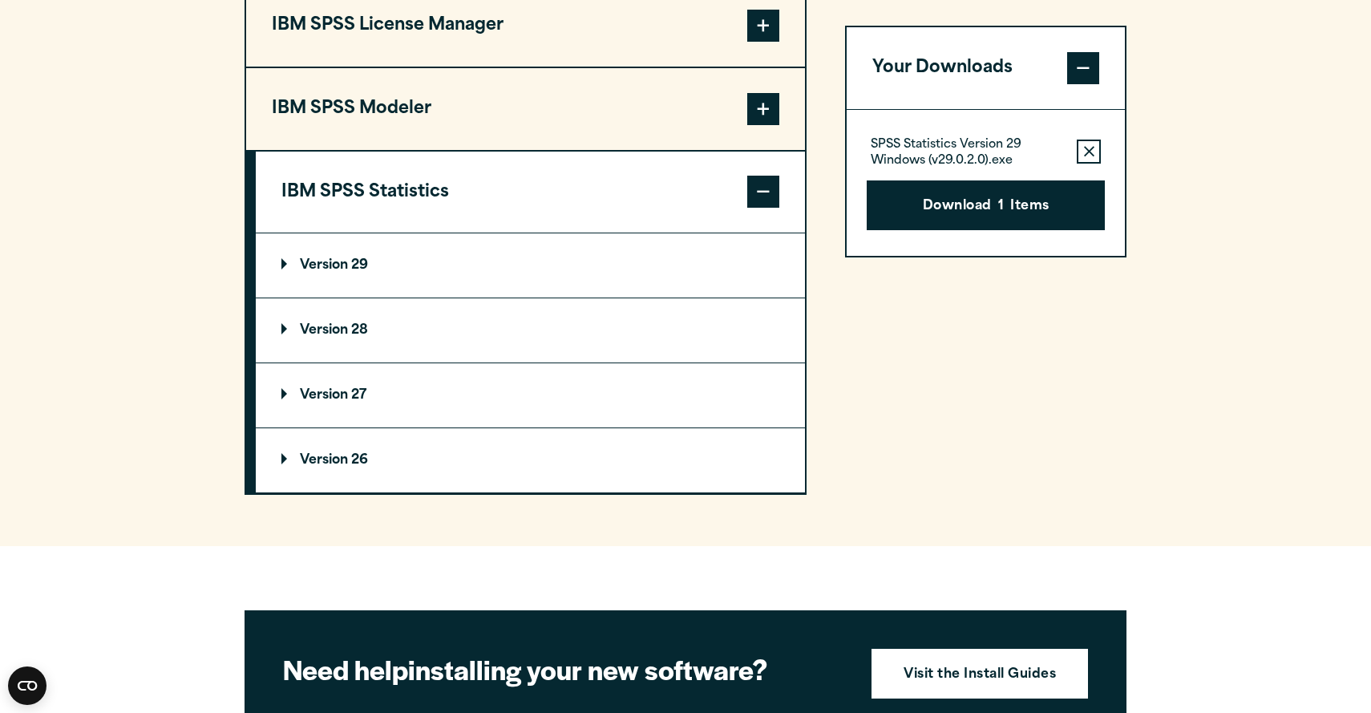
scroll to position [1318, 0]
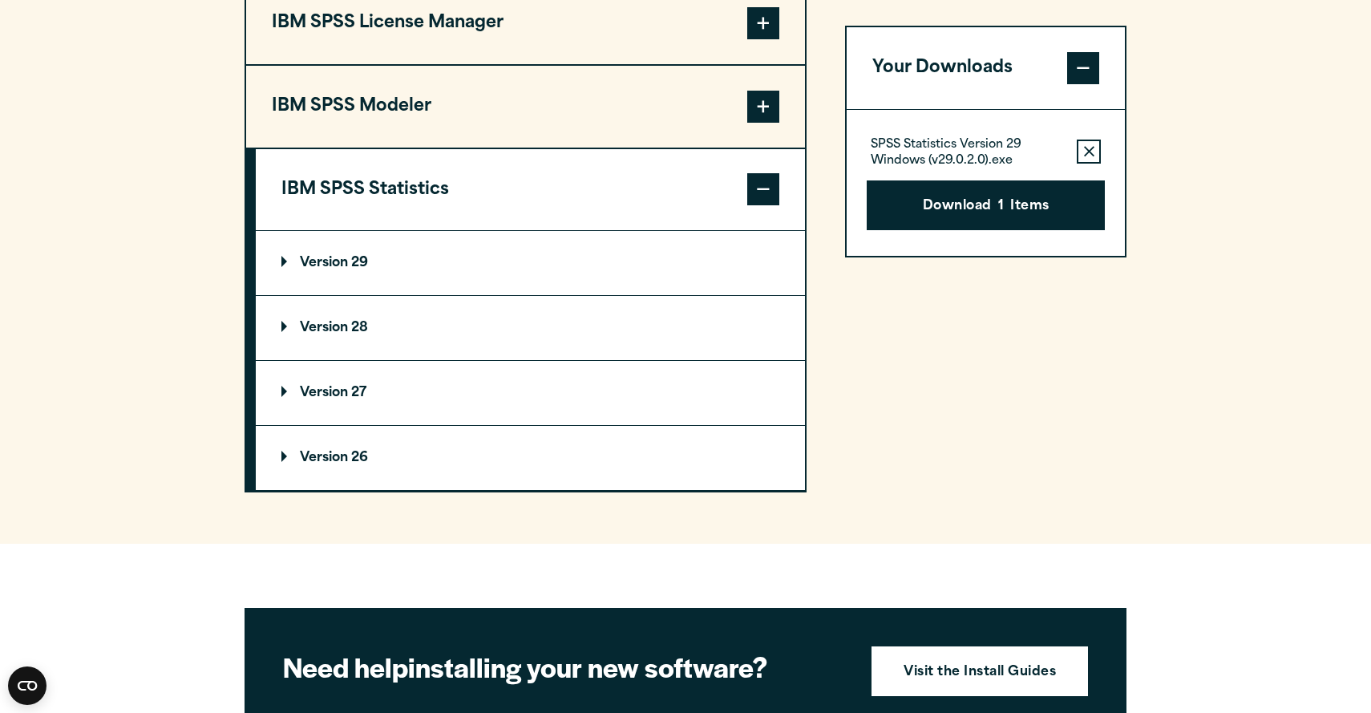
click at [353, 281] on summary "Version 29" at bounding box center [530, 263] width 549 height 64
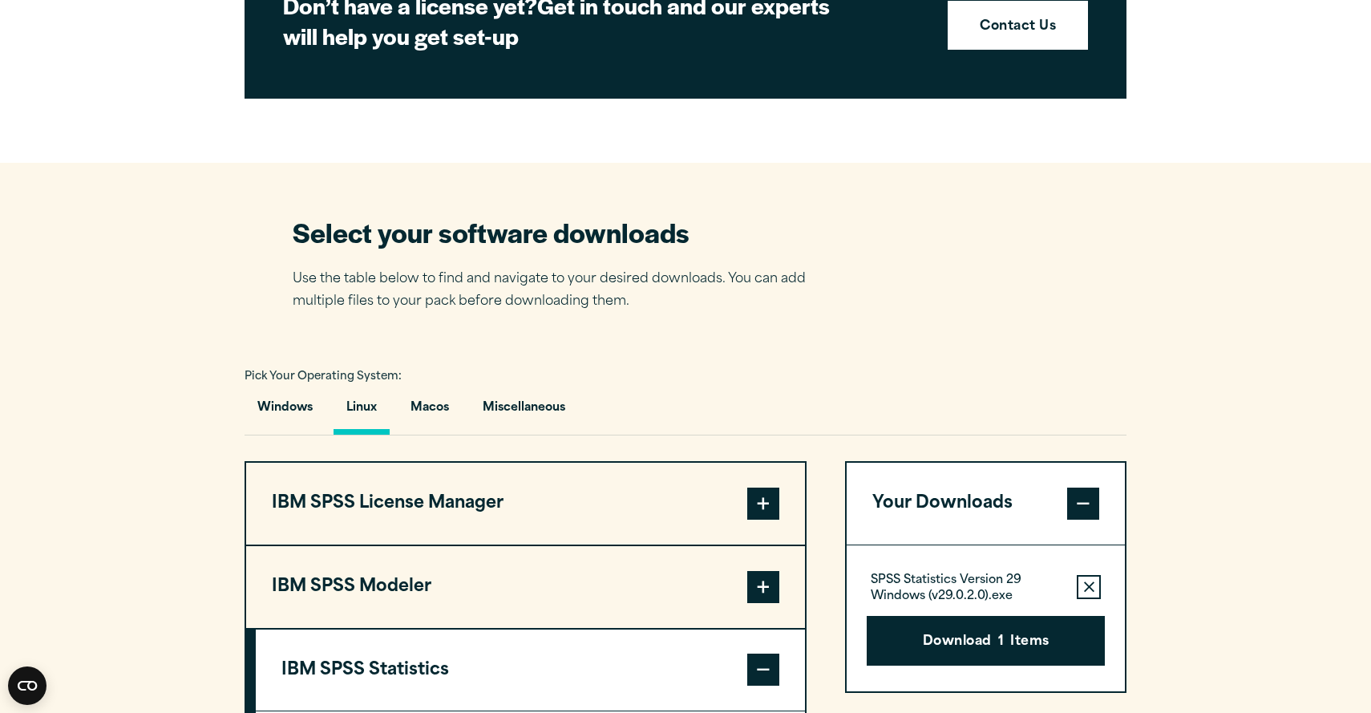
scroll to position [964, 0]
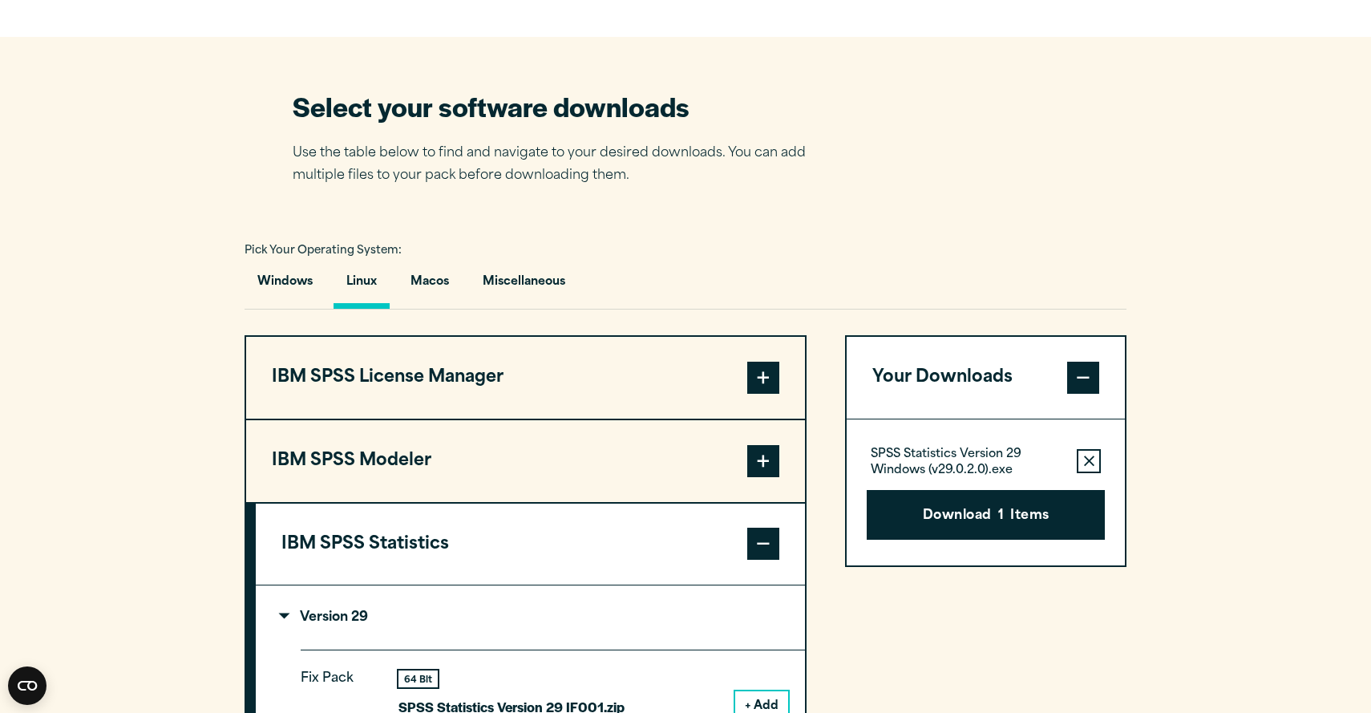
click at [524, 553] on button "IBM SPSS Statistics" at bounding box center [530, 545] width 549 height 82
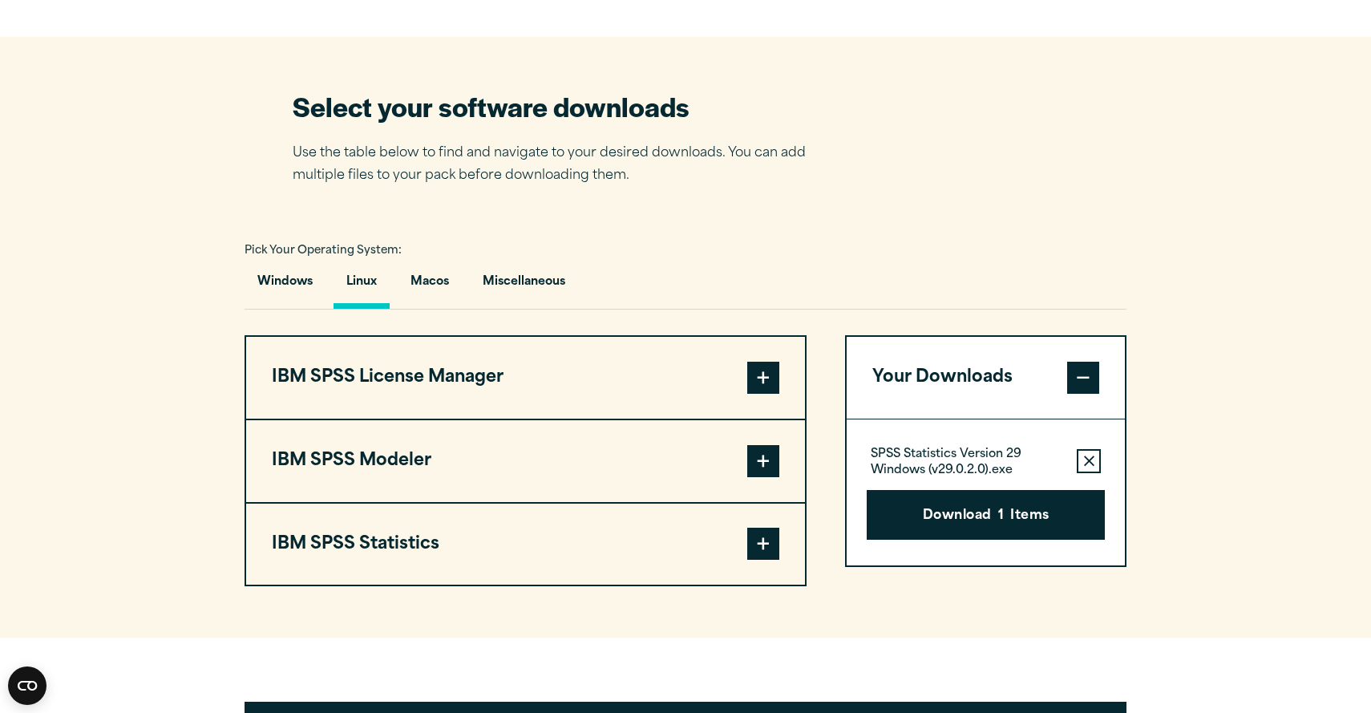
click at [1099, 470] on button "Remove this item from your software download list" at bounding box center [1089, 461] width 24 height 24
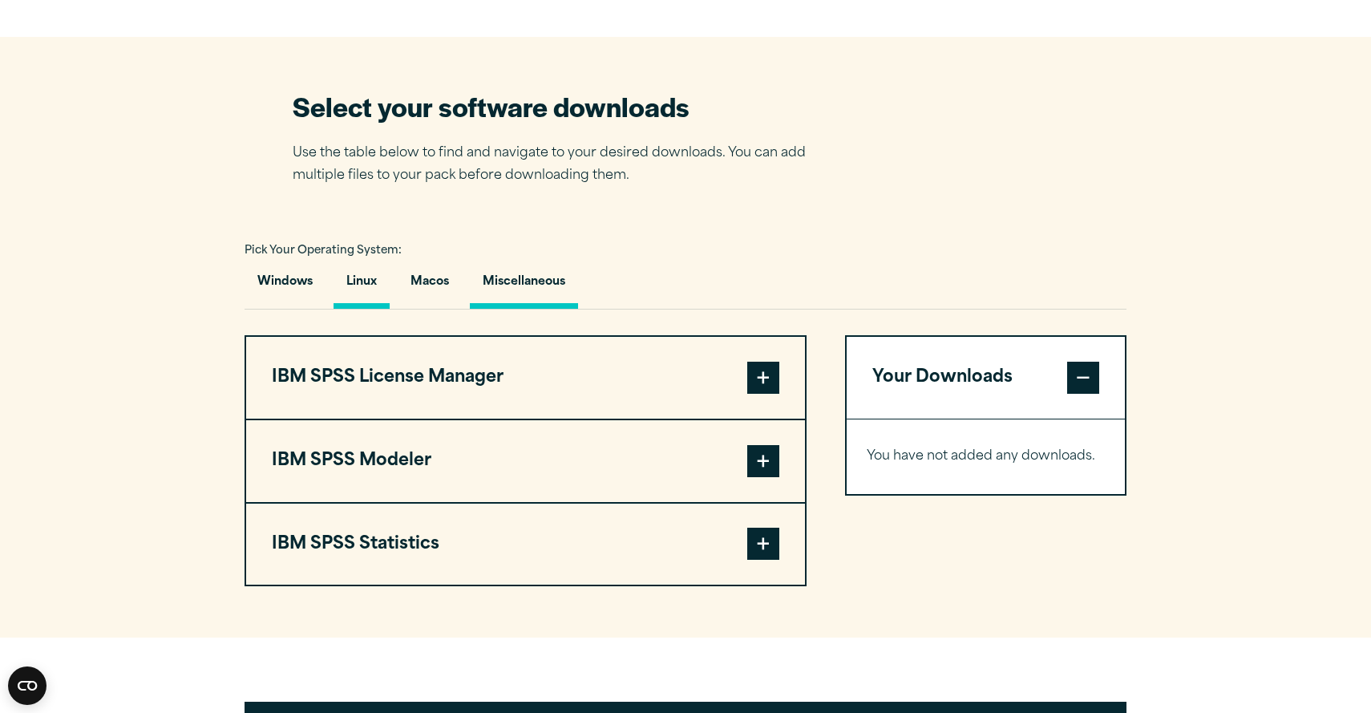
click at [530, 289] on button "Miscellaneous" at bounding box center [524, 286] width 108 height 46
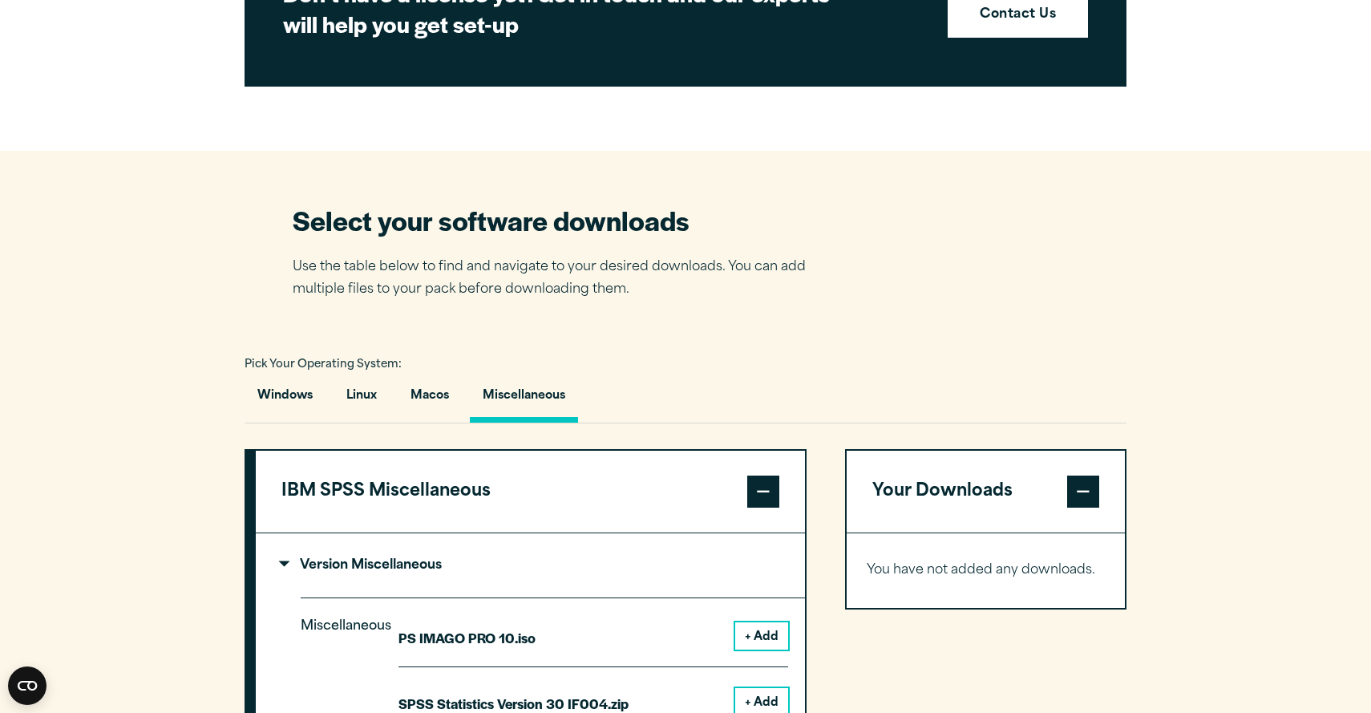
scroll to position [859, 0]
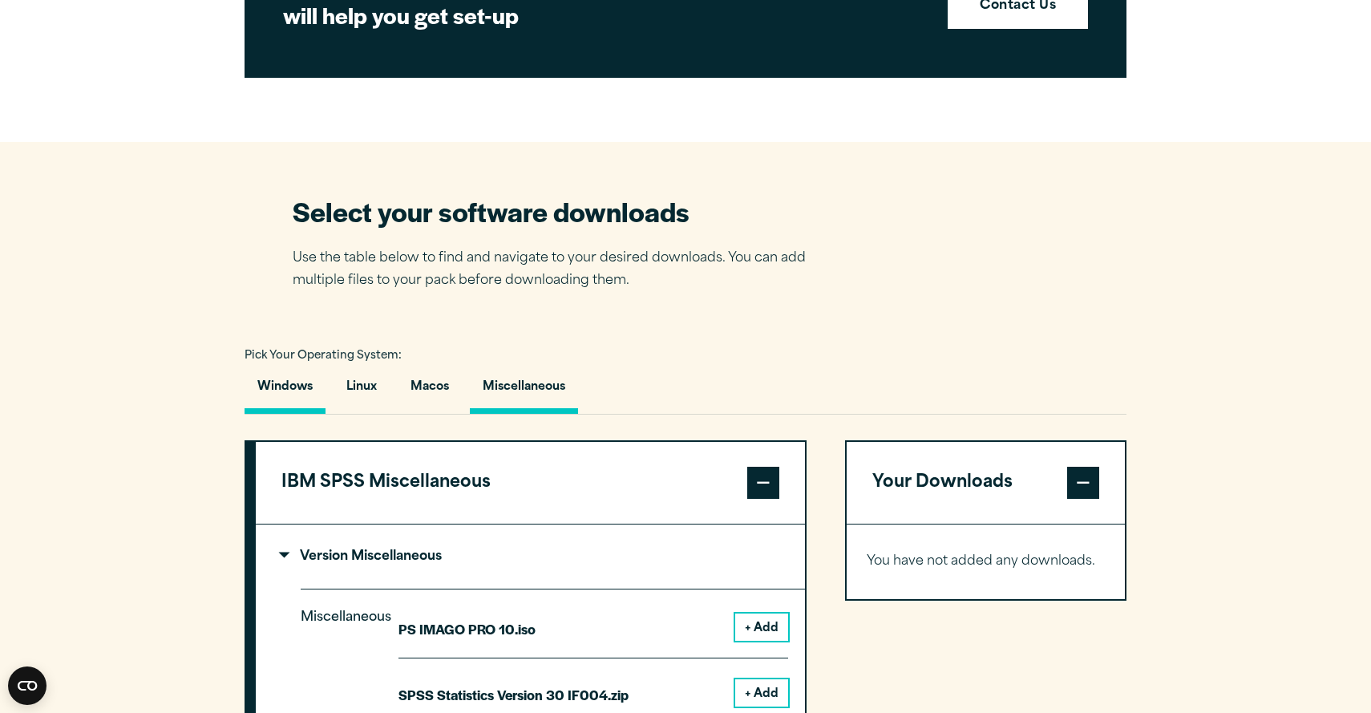
click at [302, 399] on button "Windows" at bounding box center [285, 391] width 81 height 46
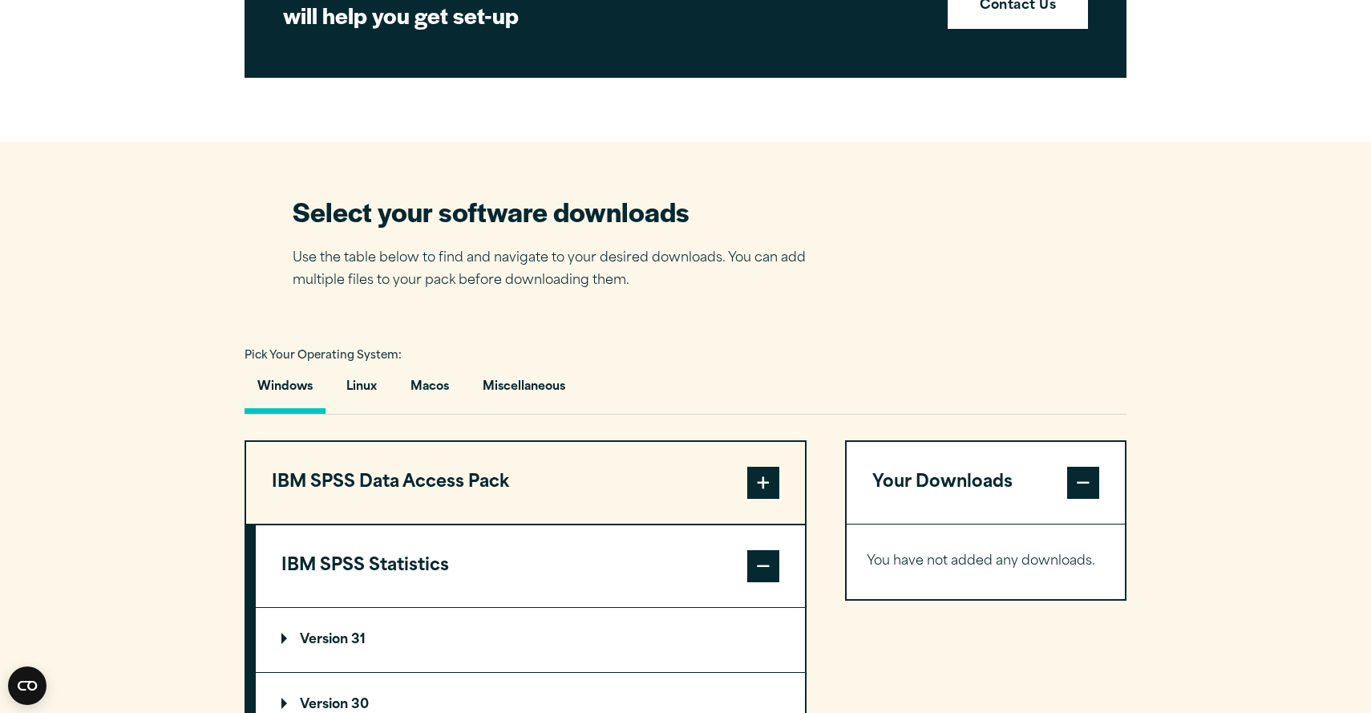
click at [740, 589] on button "IBM SPSS Statistics" at bounding box center [530, 566] width 549 height 82
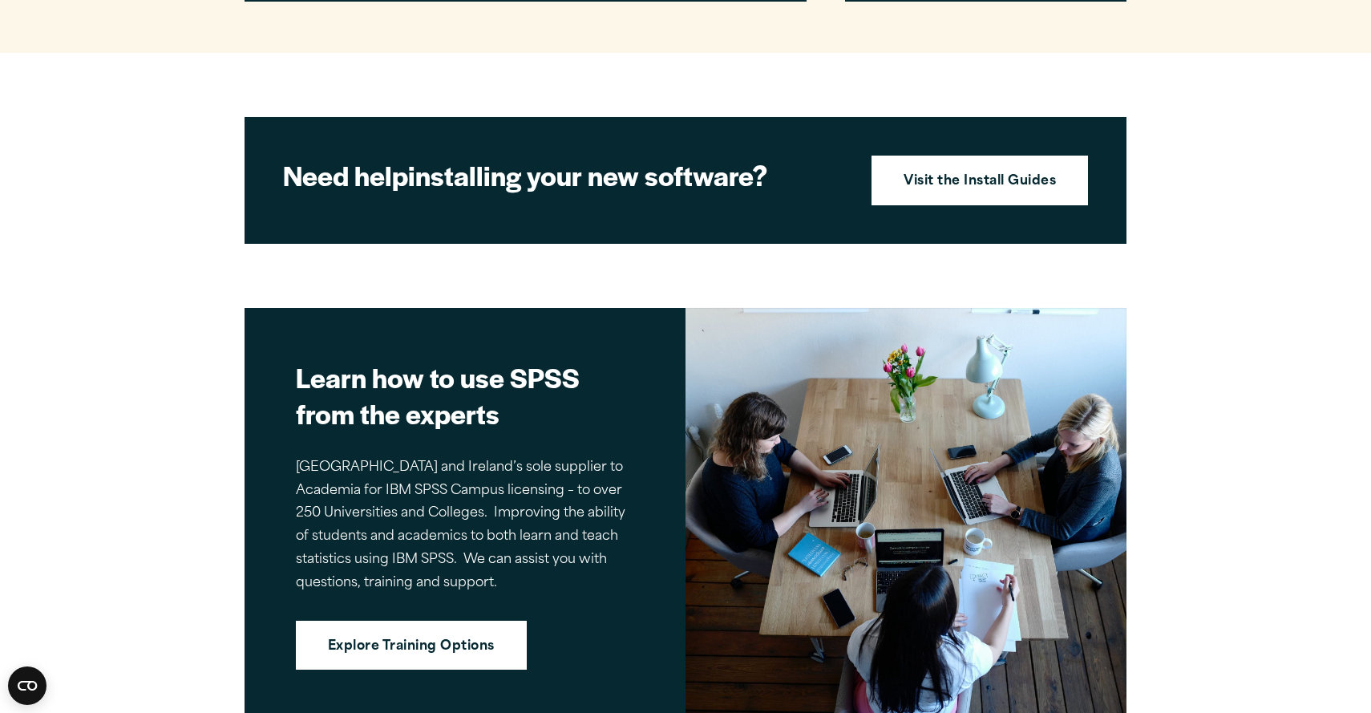
scroll to position [1786, 0]
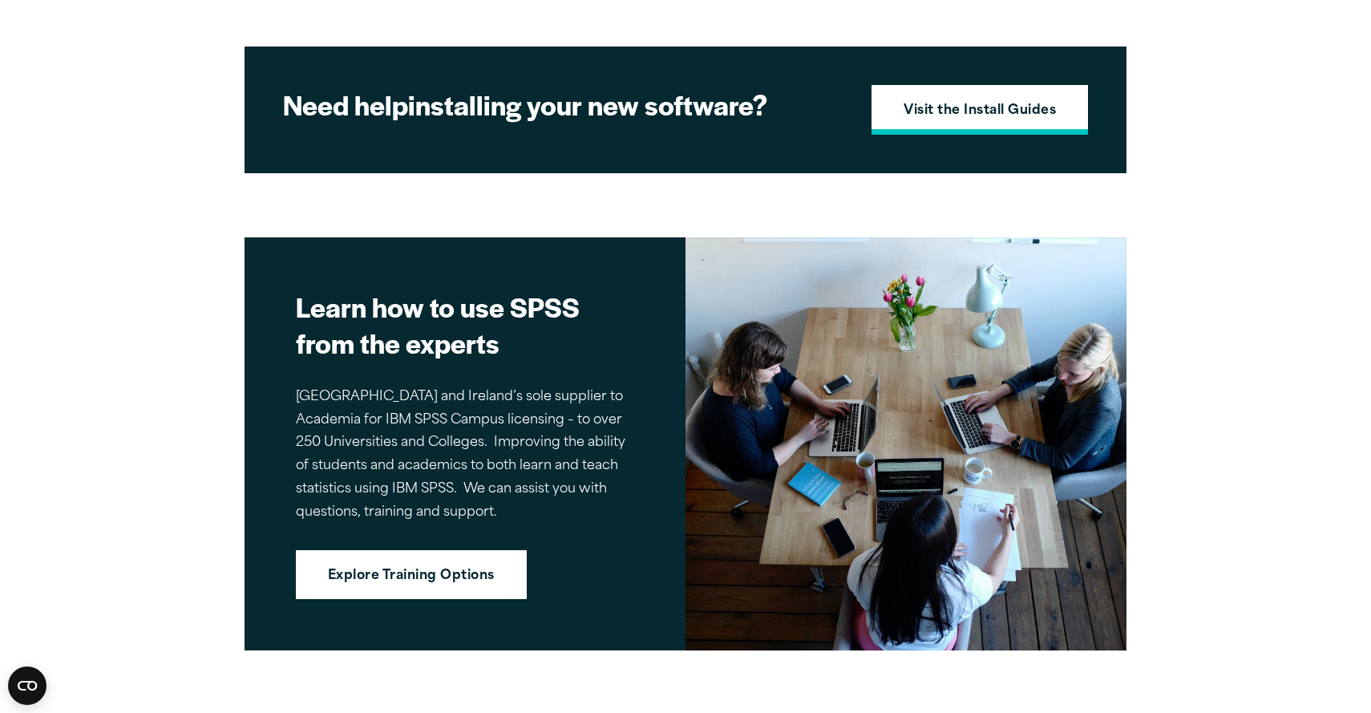
click at [1046, 111] on strong "Visit the Install Guides" at bounding box center [980, 111] width 152 height 21
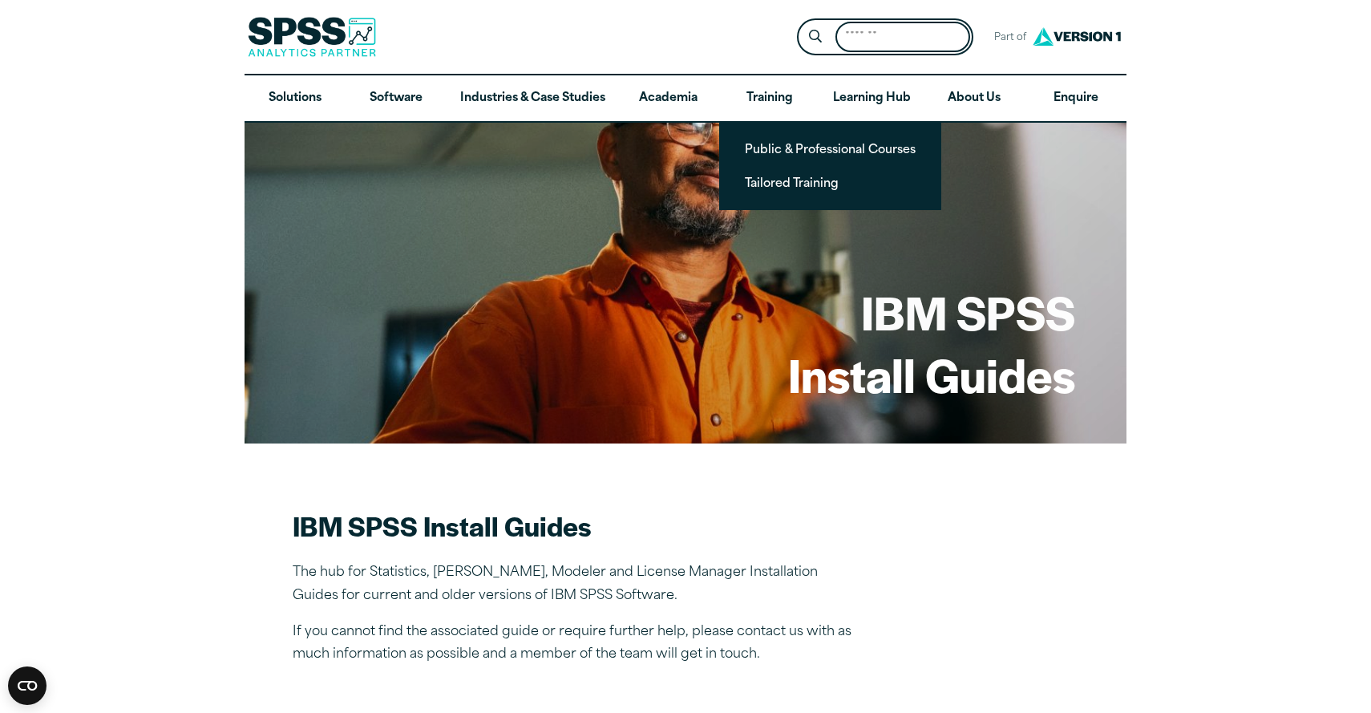
click at [901, 38] on input "Search for:" at bounding box center [903, 37] width 135 height 31
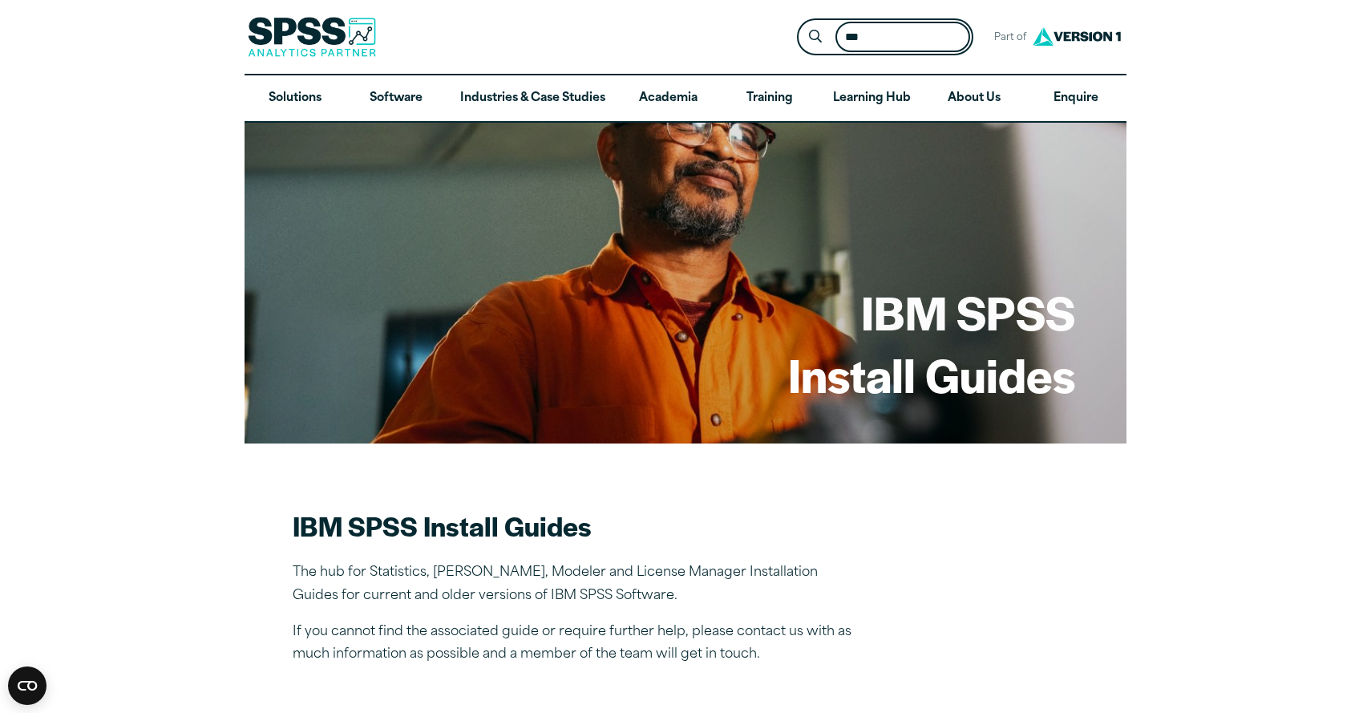
type input "***"
click at [801, 22] on button "Submit Site Search" at bounding box center [816, 37] width 30 height 30
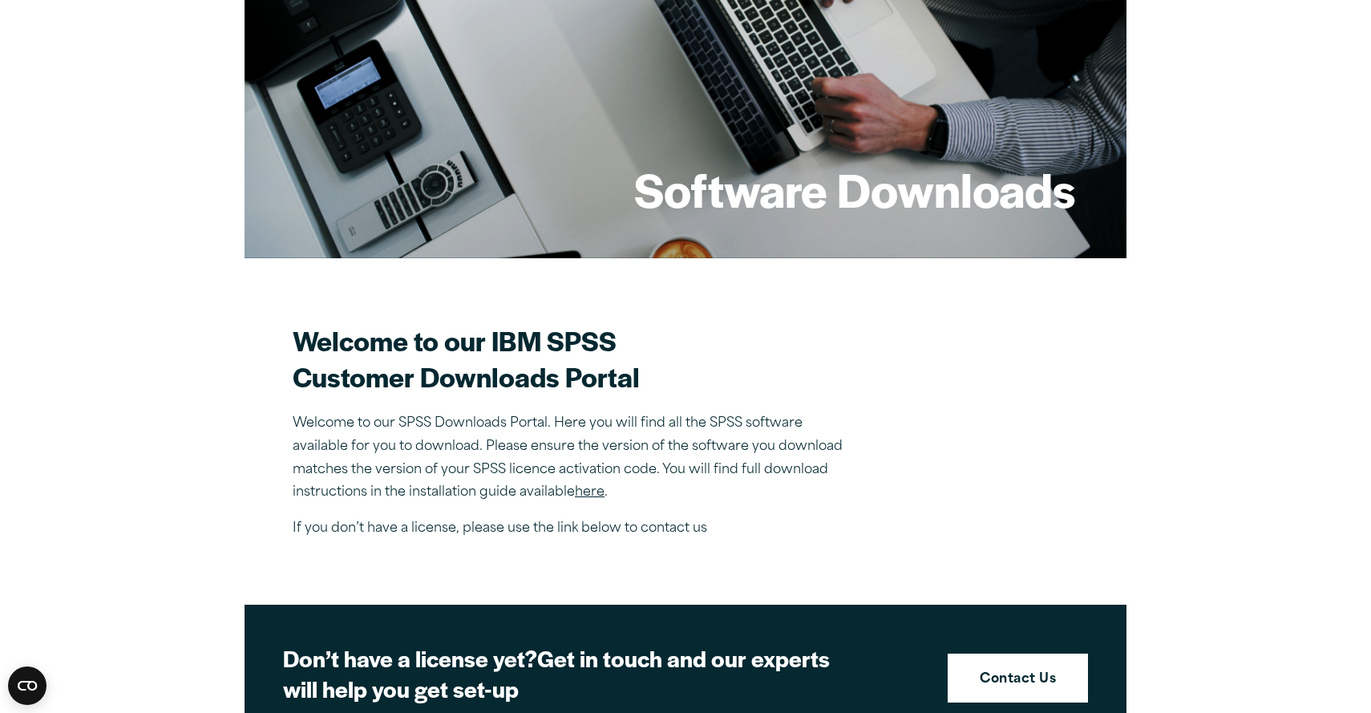
click at [903, 425] on section "Welcome to our IBM SPSS Customer Downloads Portal Welcome to our SPSS Downloads…" at bounding box center [686, 431] width 786 height 218
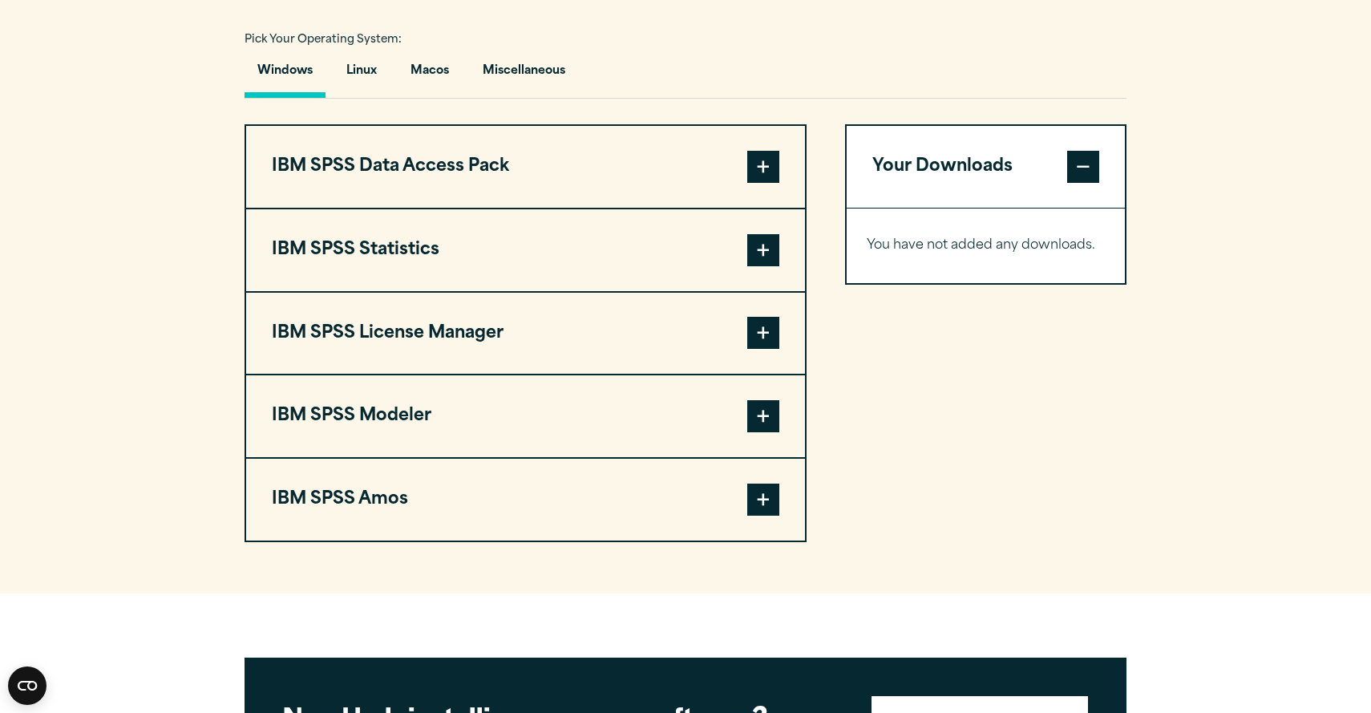
scroll to position [1177, 0]
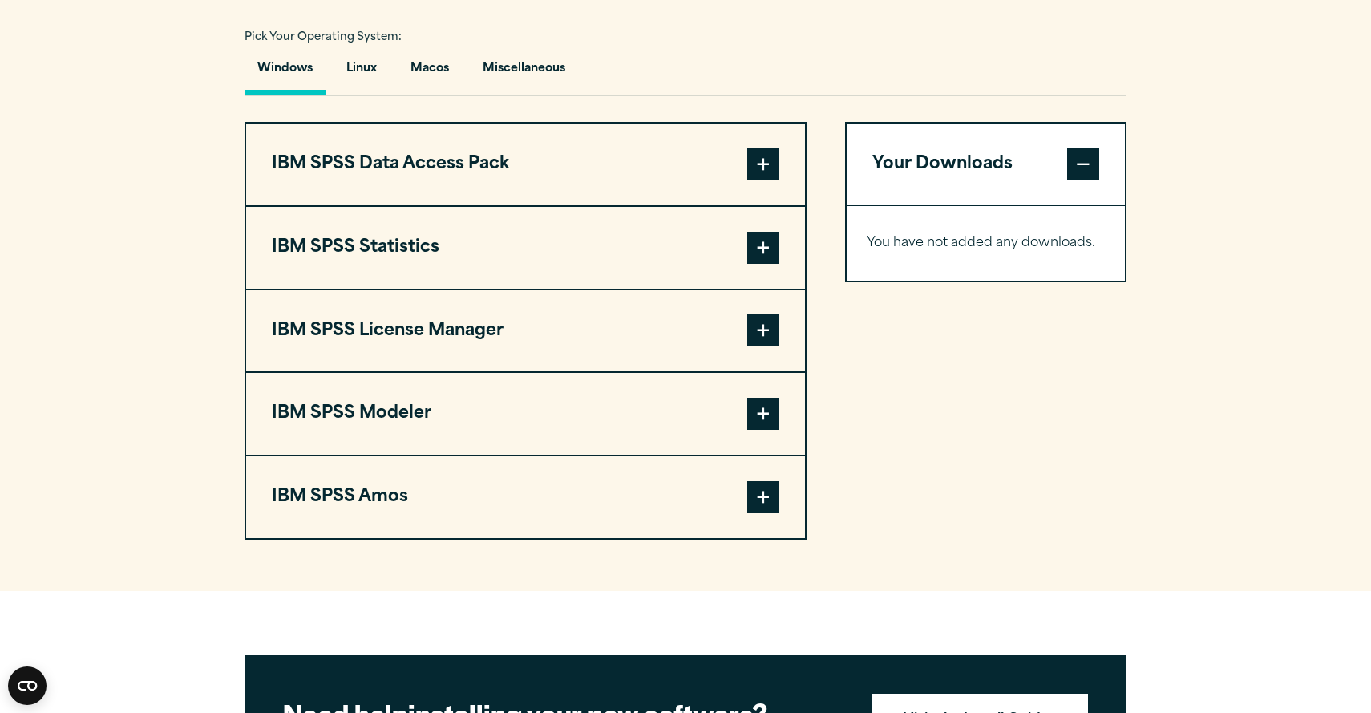
click at [763, 263] on span at bounding box center [763, 248] width 32 height 32
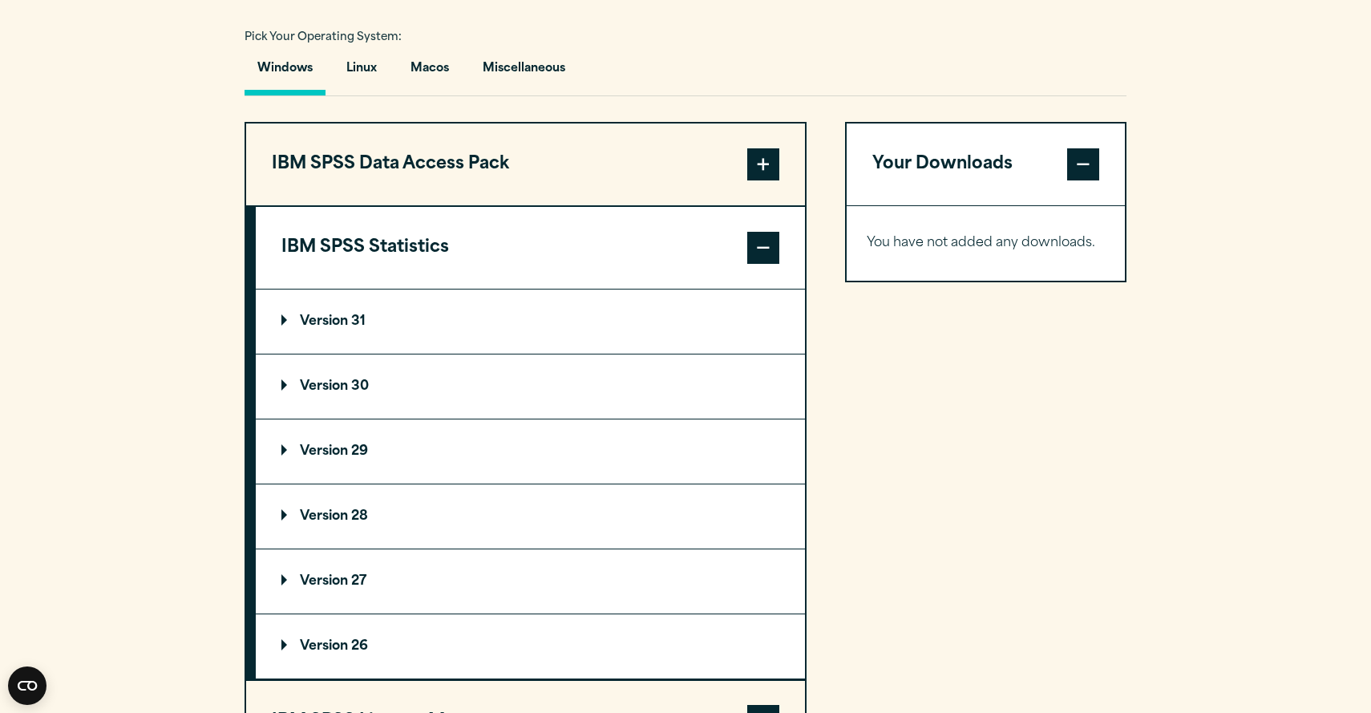
click at [515, 444] on summary "Version 29" at bounding box center [530, 451] width 549 height 64
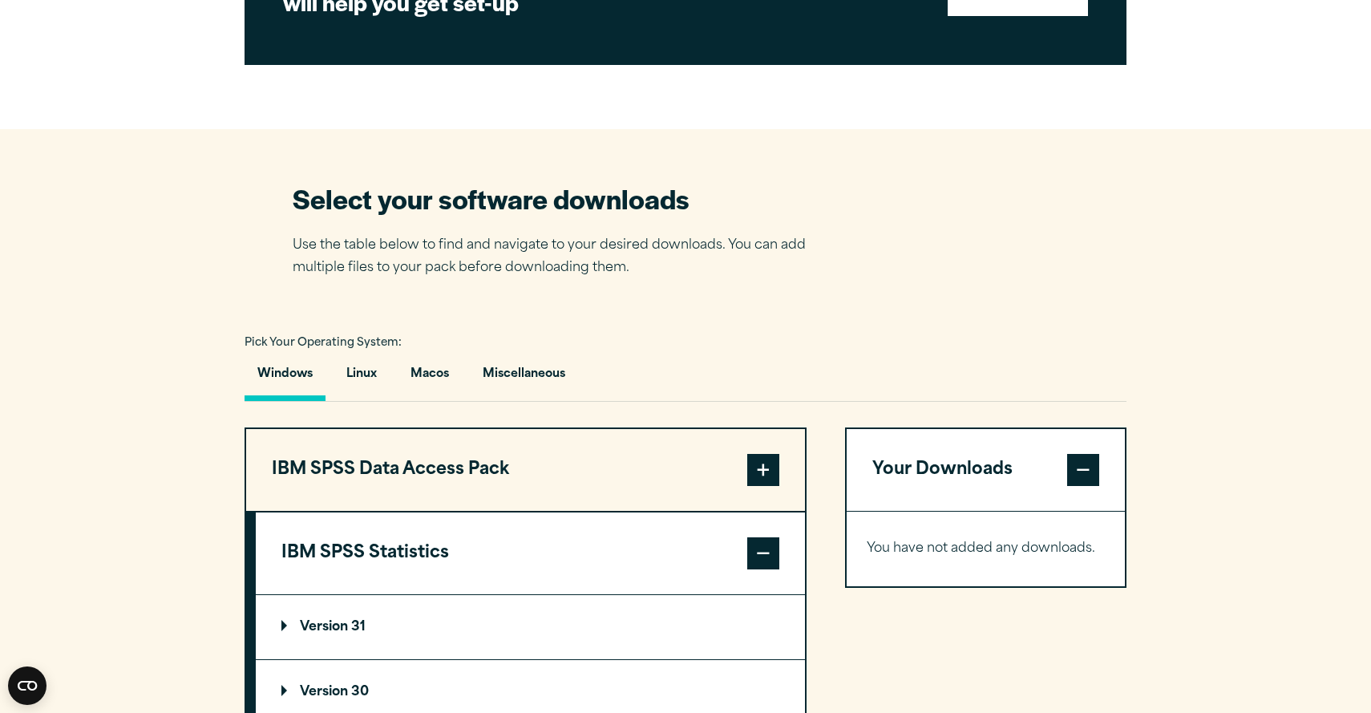
scroll to position [877, 0]
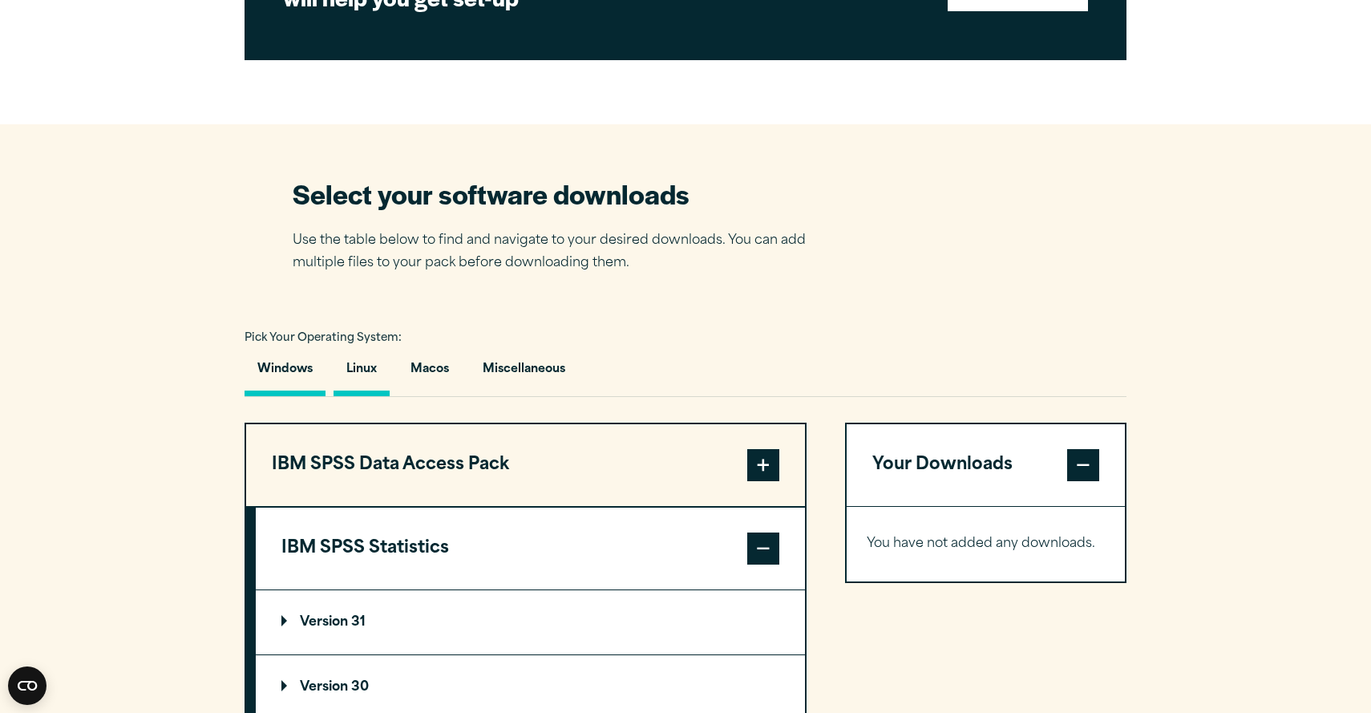
click at [359, 378] on button "Linux" at bounding box center [362, 373] width 56 height 46
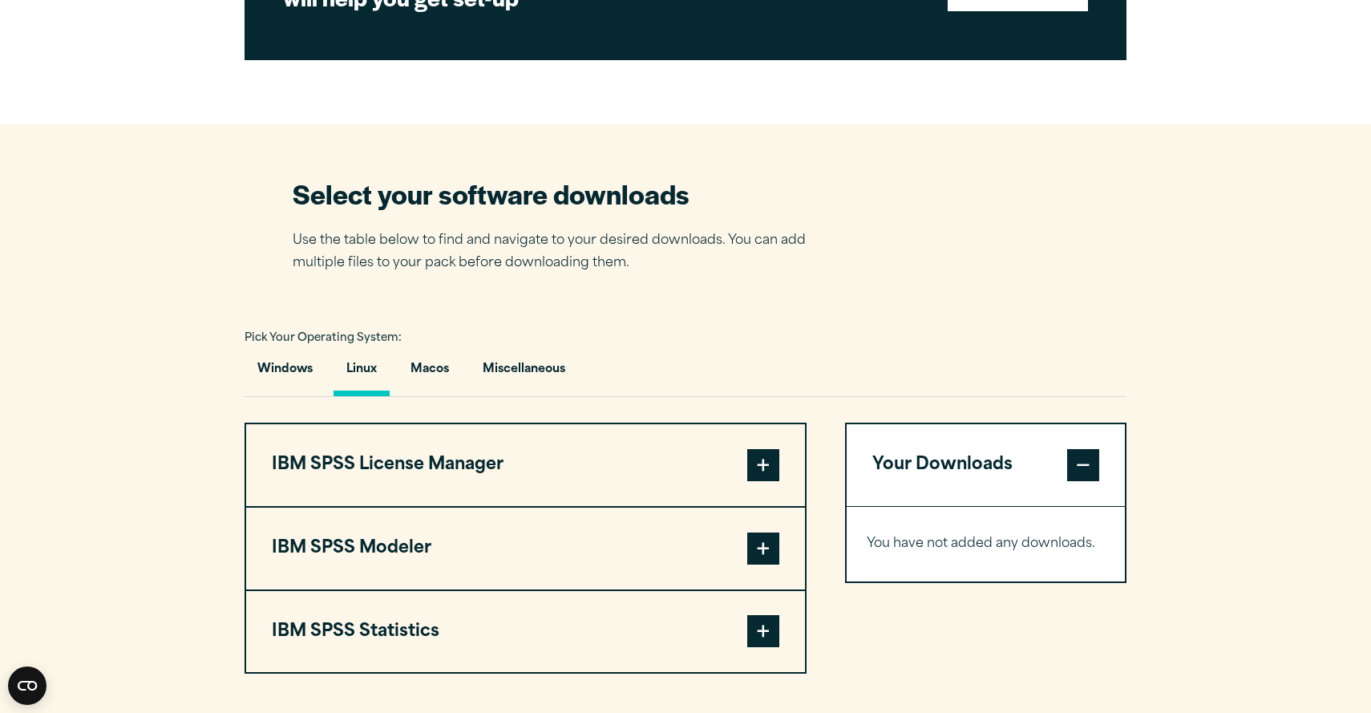
click at [372, 636] on button "IBM SPSS Statistics" at bounding box center [525, 632] width 559 height 82
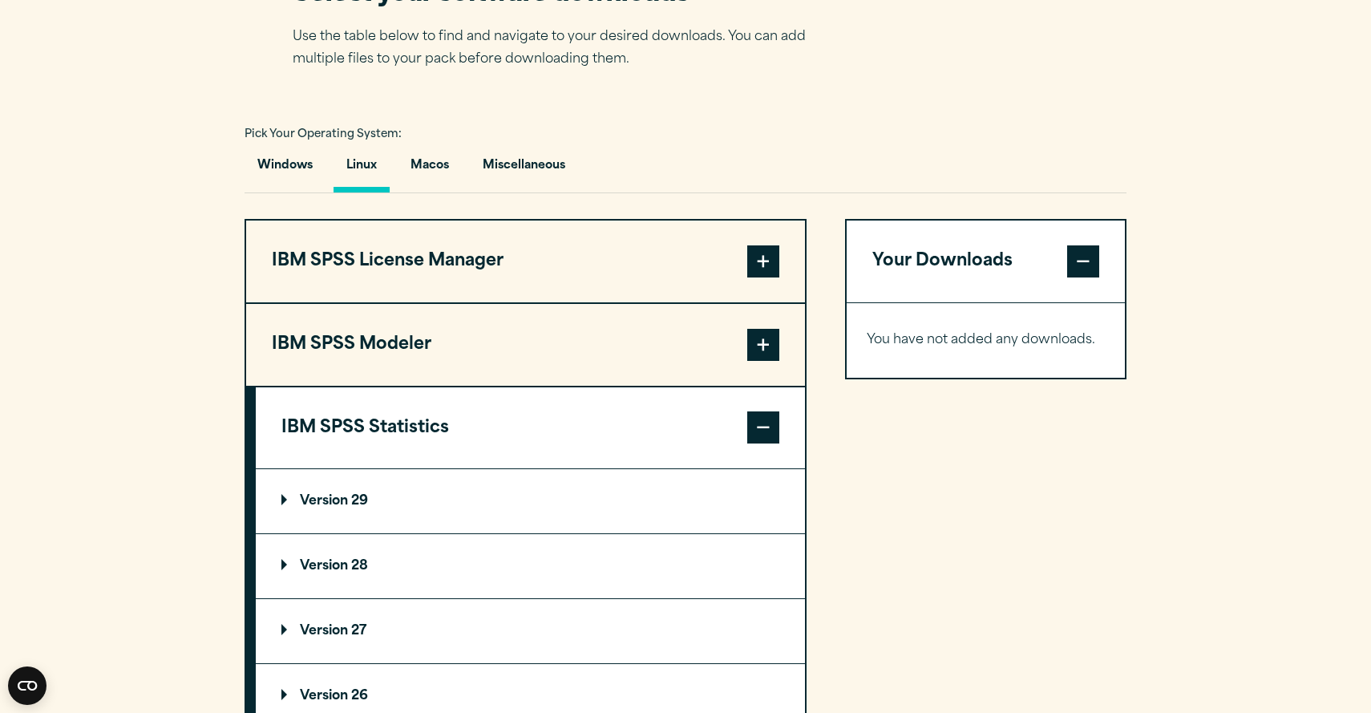
scroll to position [1083, 0]
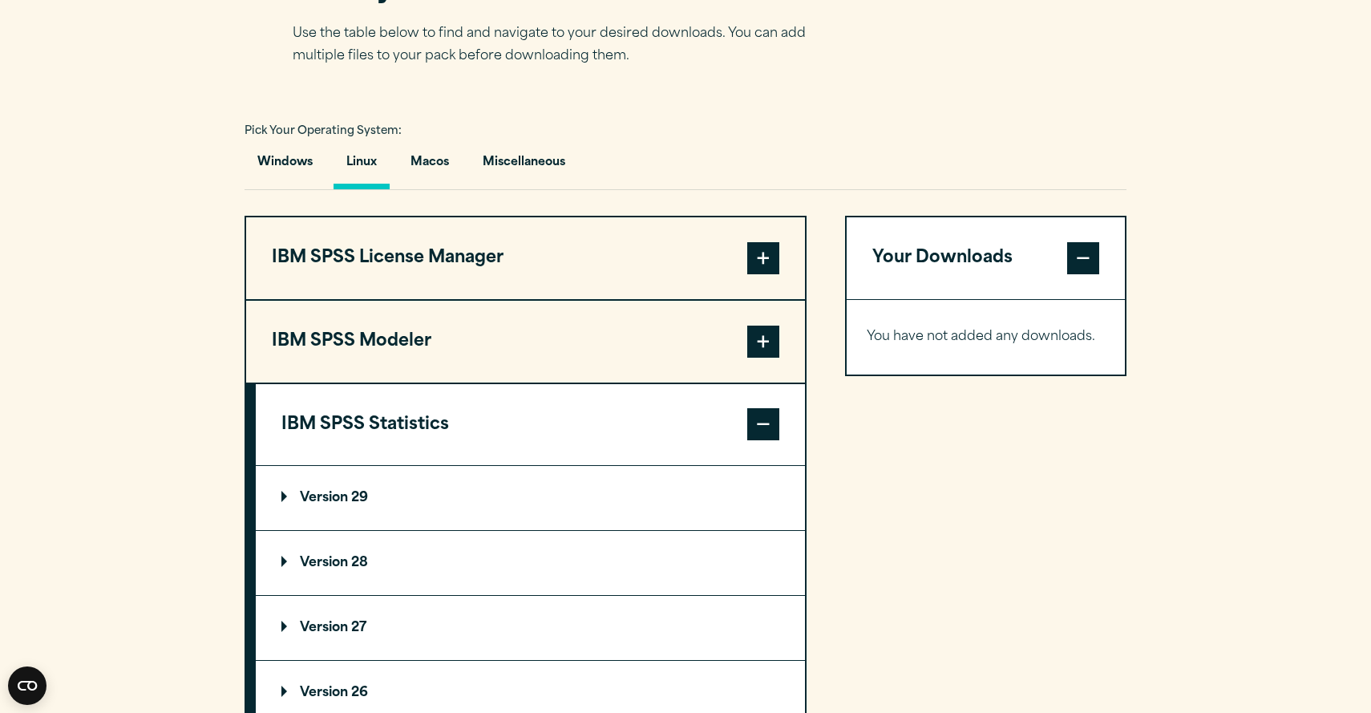
click at [297, 504] on p "Version 29" at bounding box center [324, 498] width 87 height 13
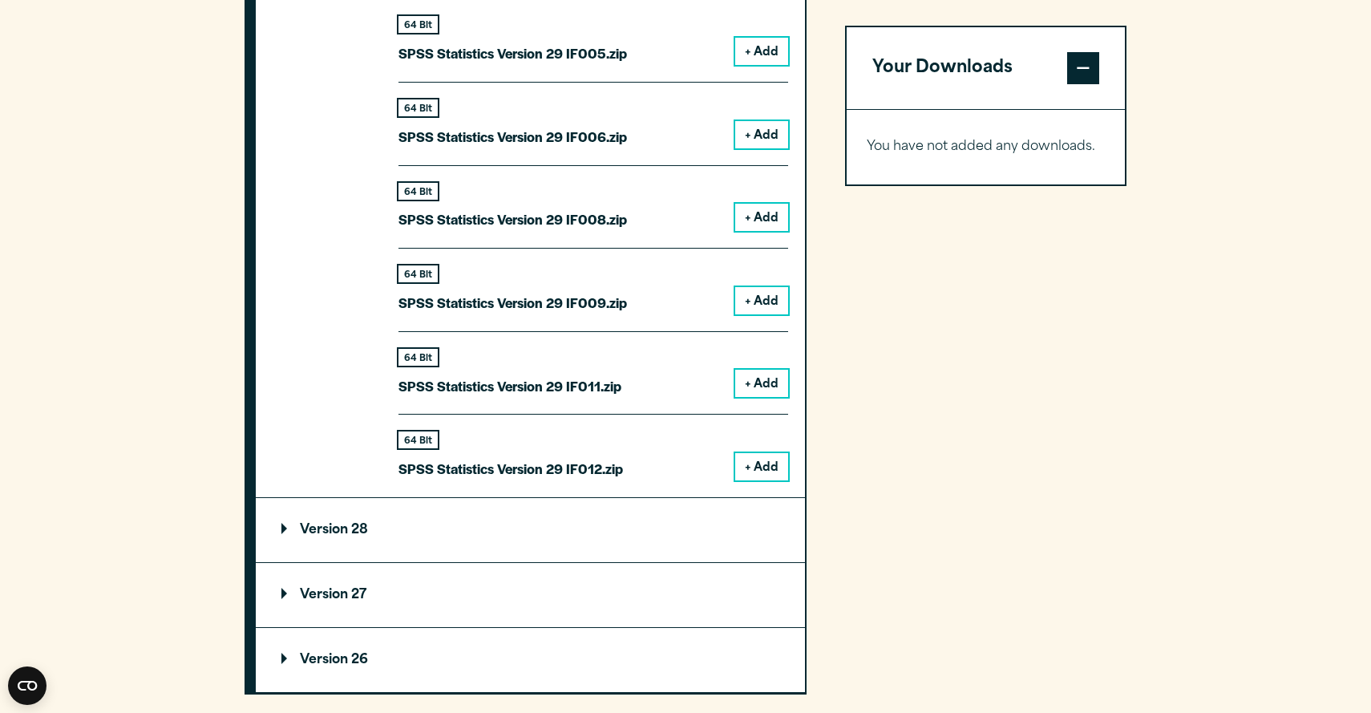
scroll to position [1868, 0]
click at [306, 529] on p "Version 28" at bounding box center [324, 528] width 87 height 13
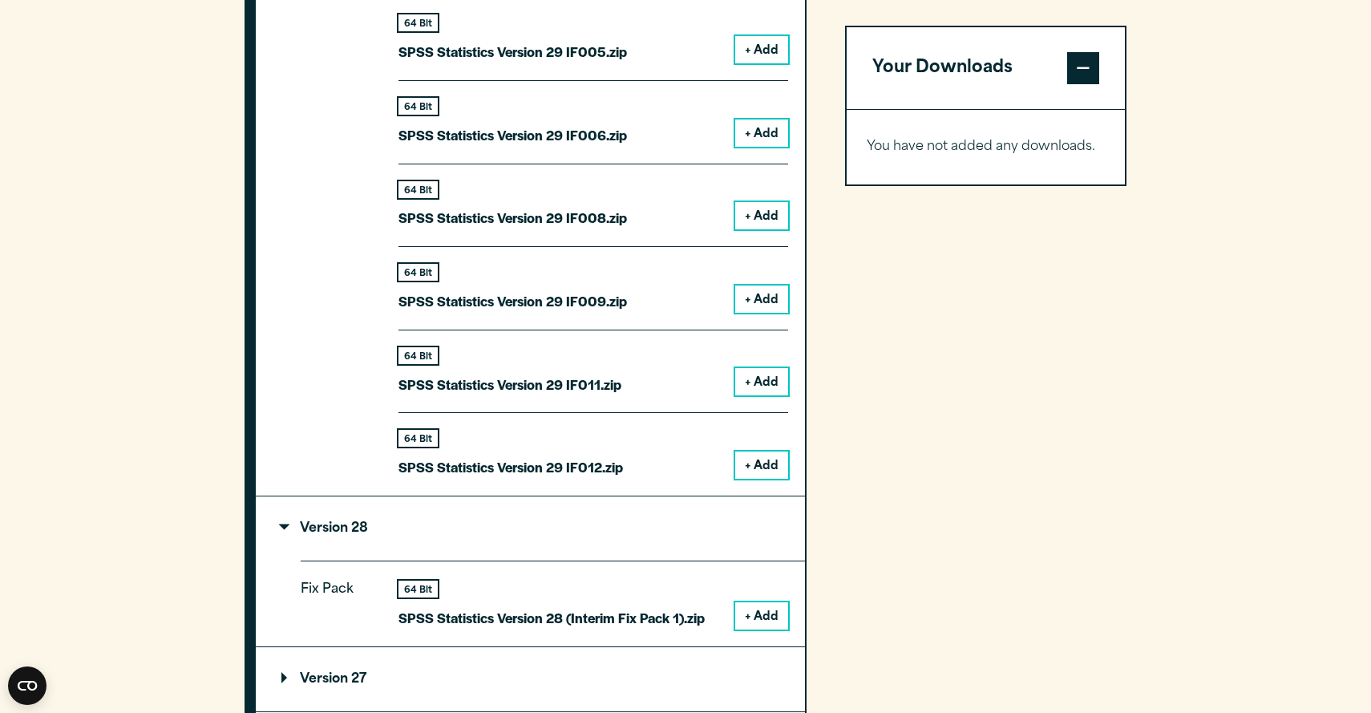
click at [330, 528] on p "Version 28" at bounding box center [324, 528] width 87 height 13
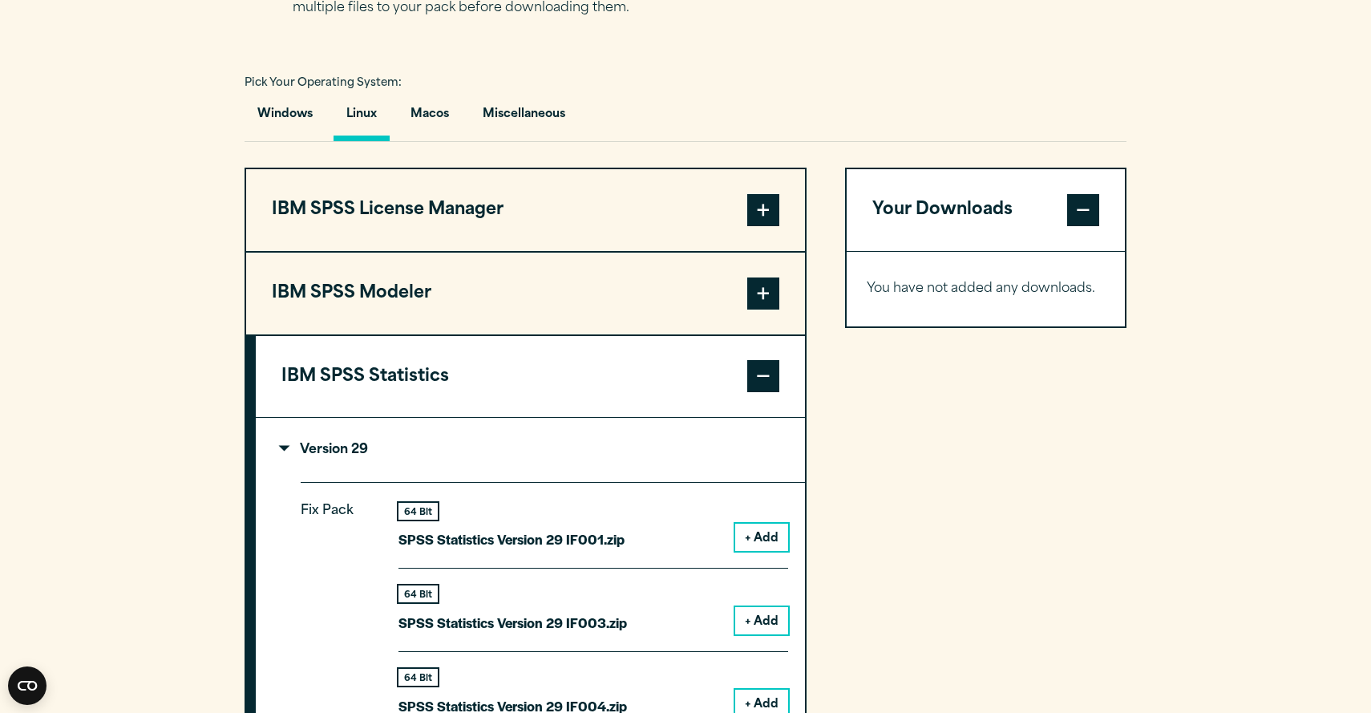
scroll to position [1090, 0]
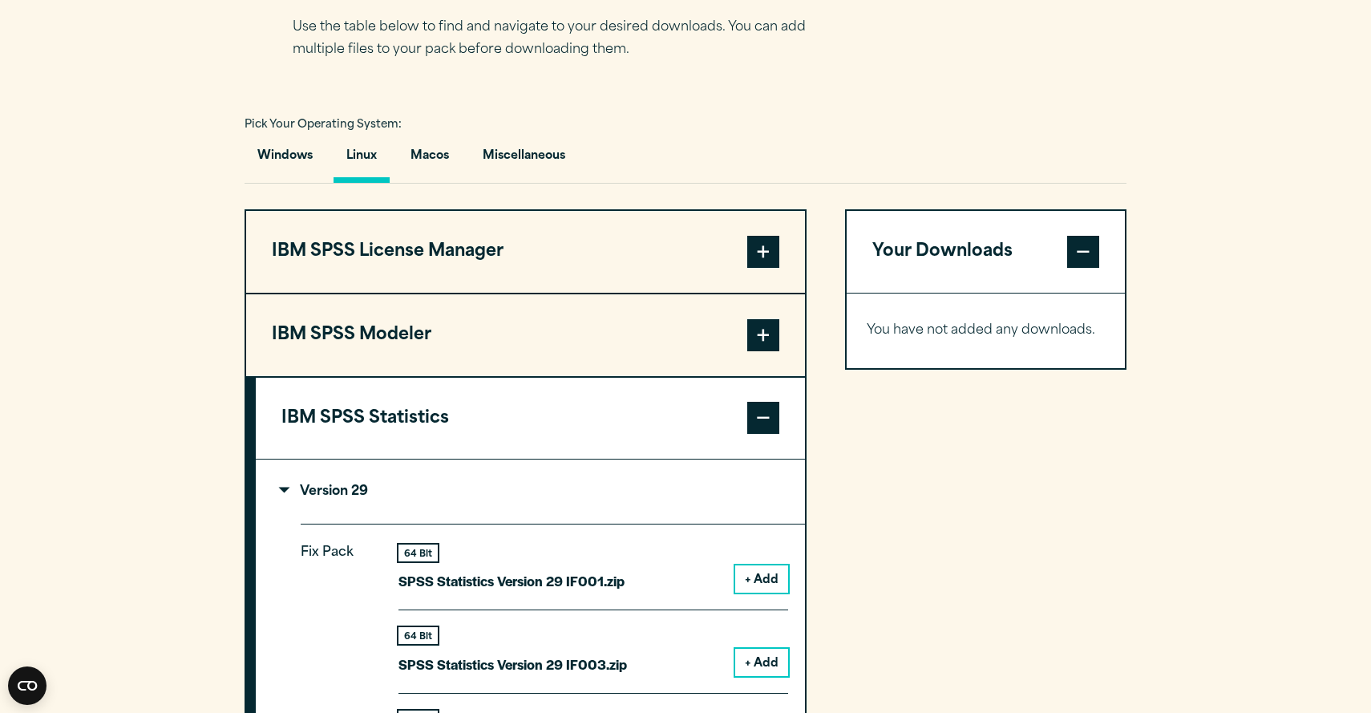
click at [313, 486] on summary "Version 29" at bounding box center [530, 492] width 549 height 64
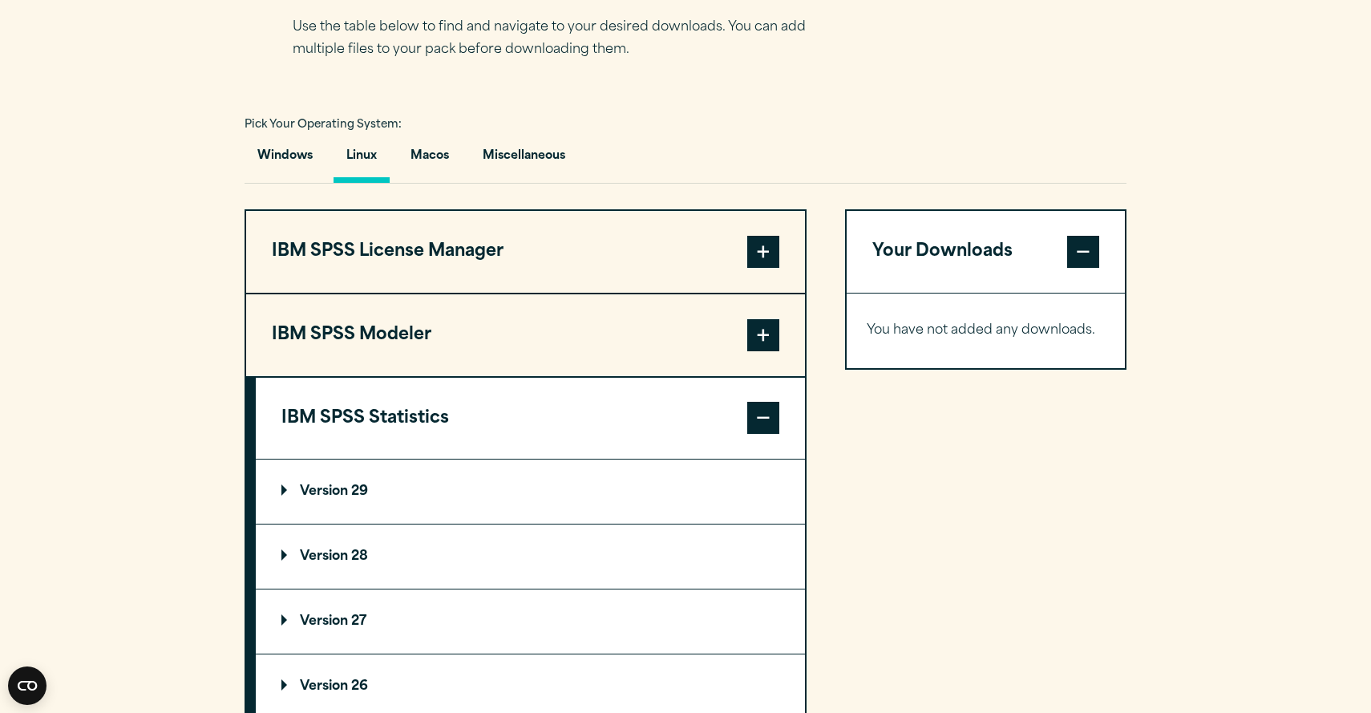
click at [422, 427] on button "IBM SPSS Statistics" at bounding box center [530, 419] width 549 height 82
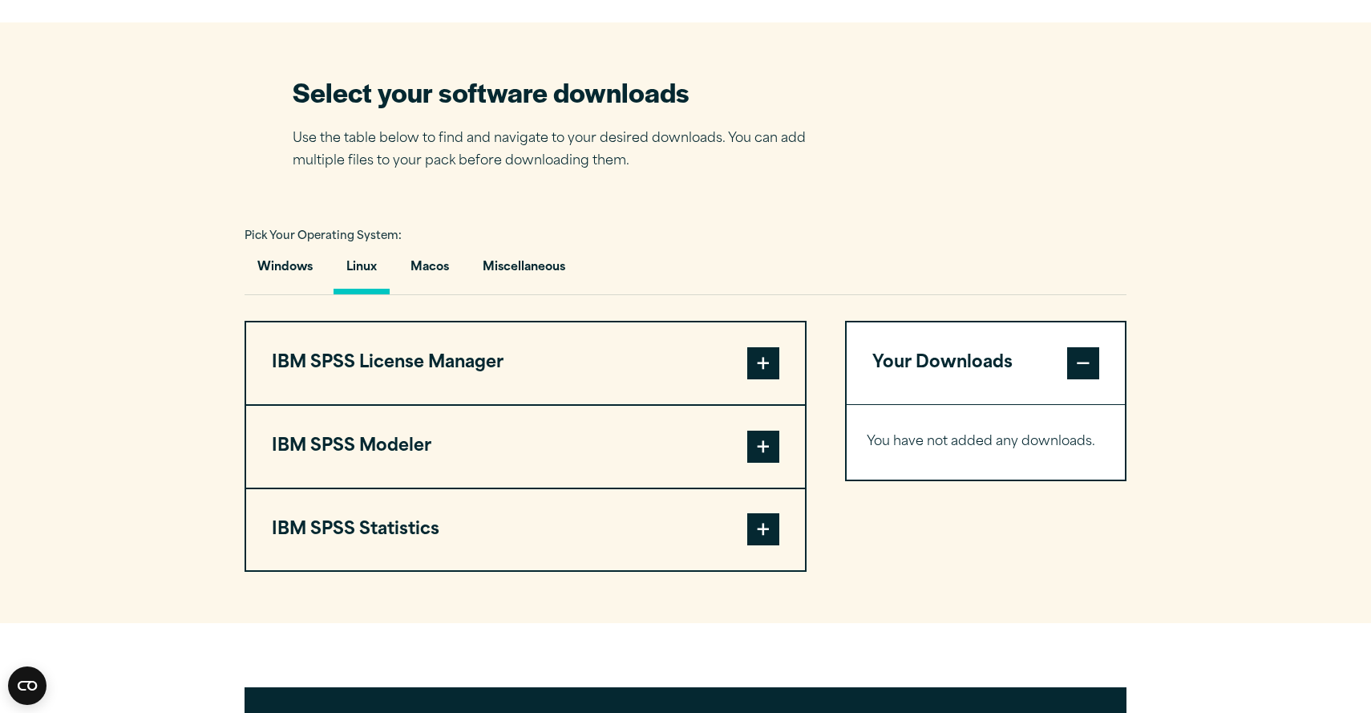
scroll to position [954, 0]
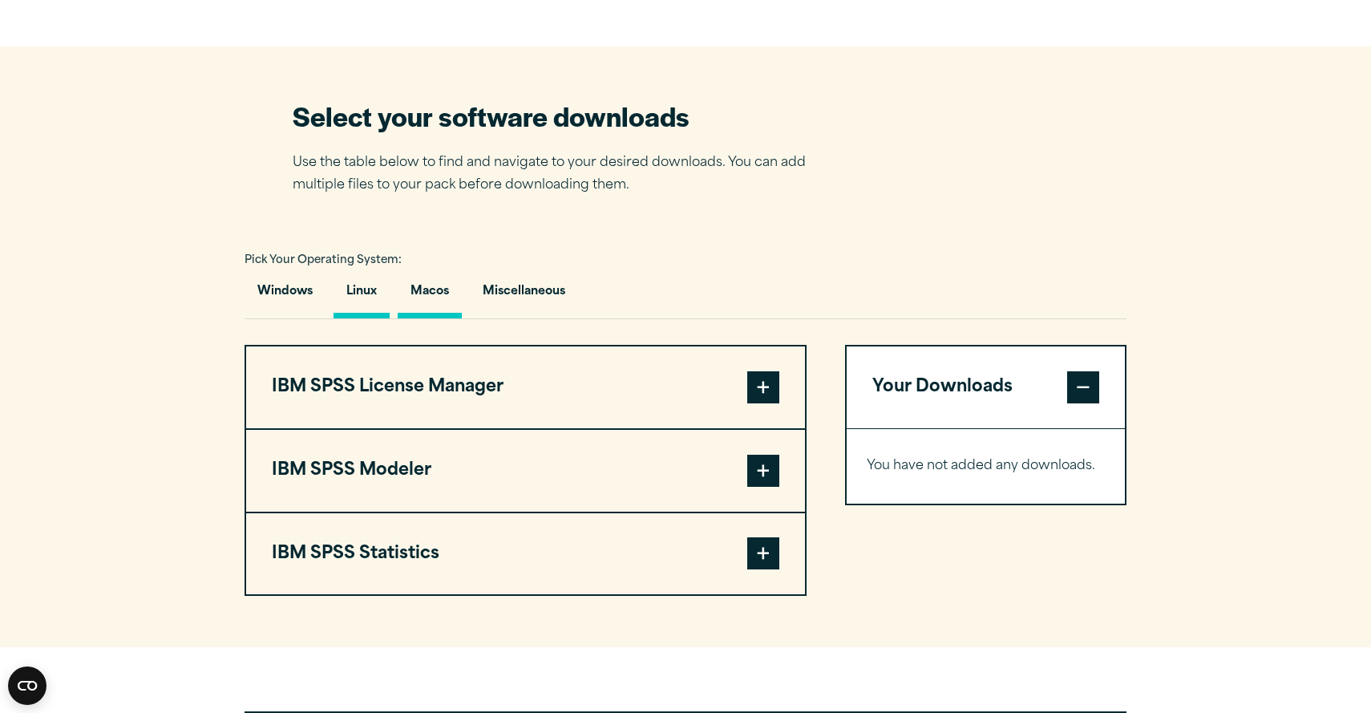
click at [431, 300] on button "Macos" at bounding box center [430, 296] width 64 height 46
click at [518, 299] on button "Miscellaneous" at bounding box center [524, 296] width 108 height 46
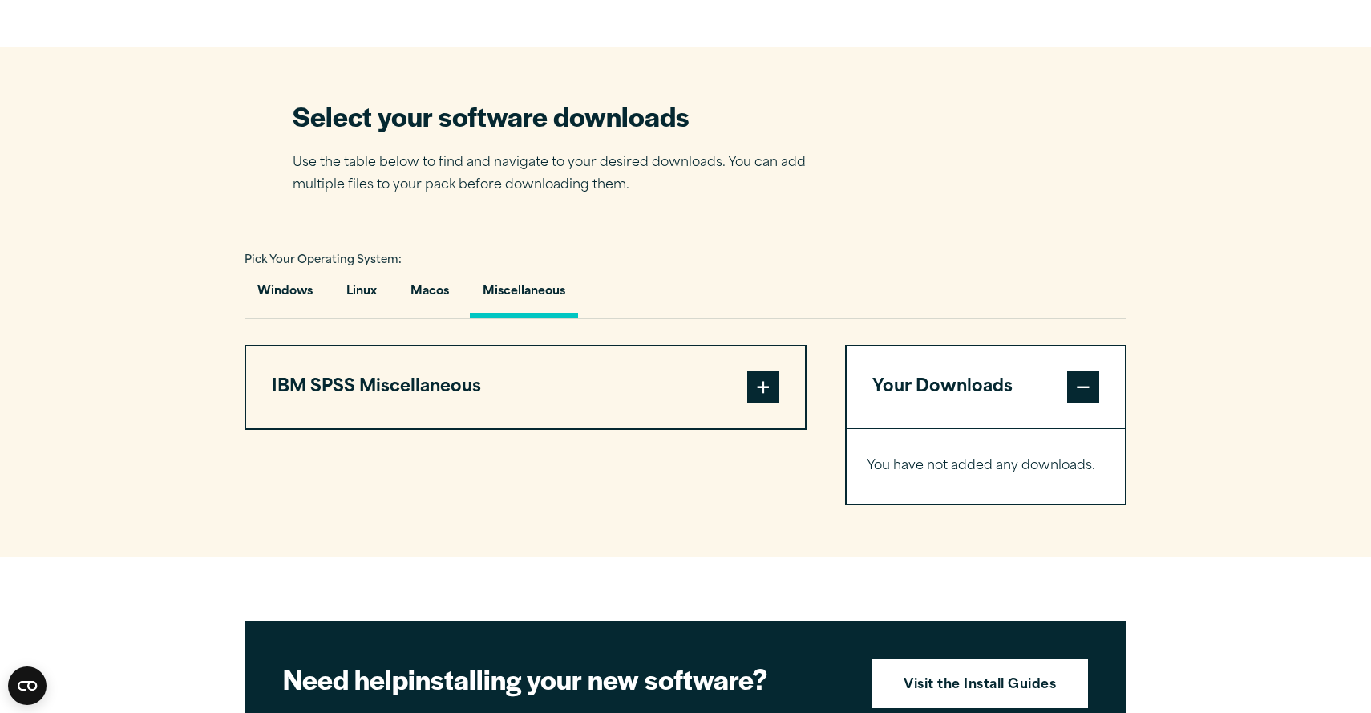
click at [489, 415] on button "IBM SPSS Miscellaneous" at bounding box center [525, 387] width 559 height 82
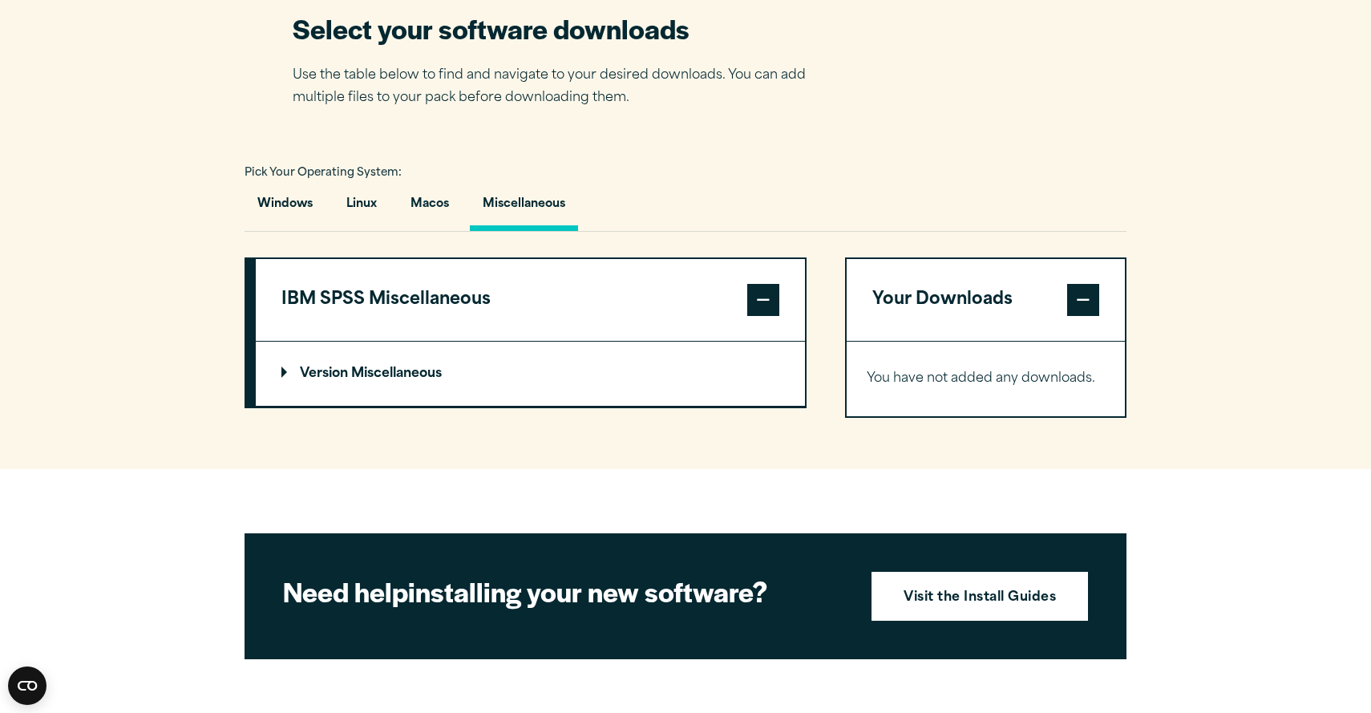
scroll to position [1131, 0]
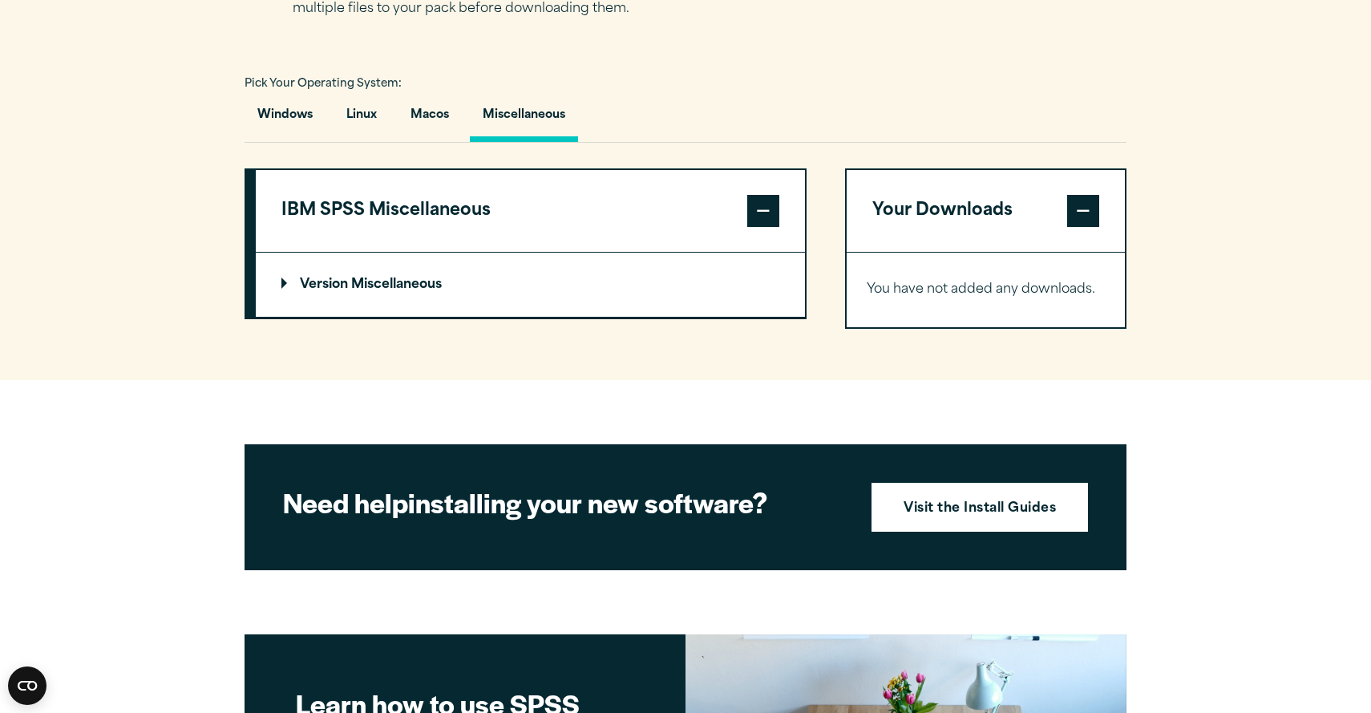
click at [425, 282] on p "Version Miscellaneous" at bounding box center [361, 284] width 160 height 13
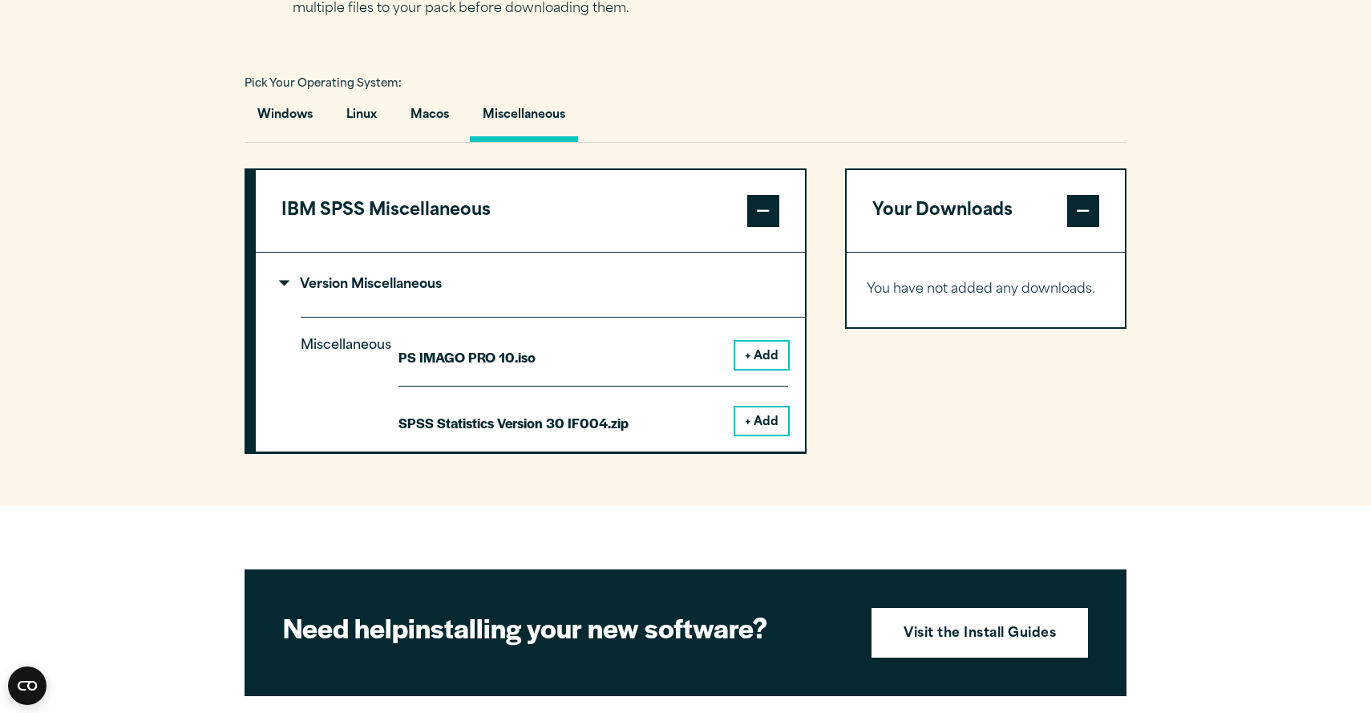
click at [344, 277] on summary "Version Miscellaneous" at bounding box center [530, 285] width 549 height 64
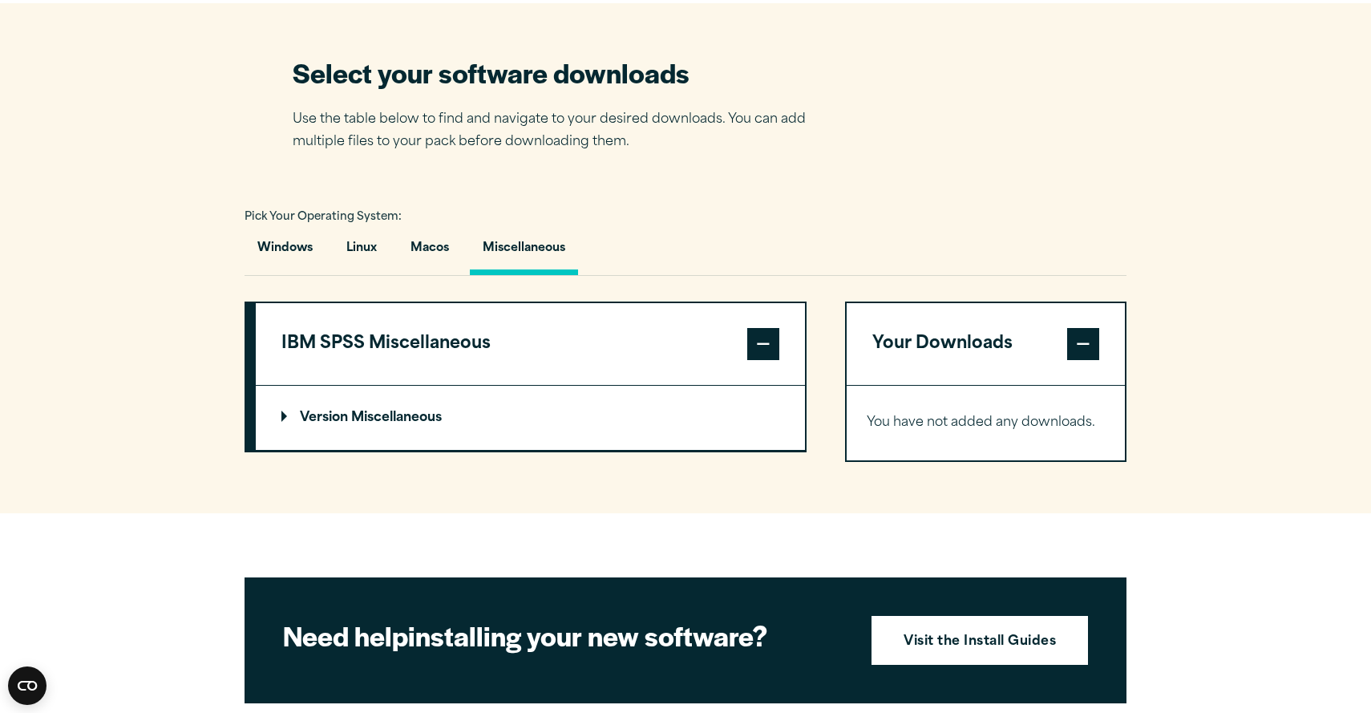
scroll to position [1003, 0]
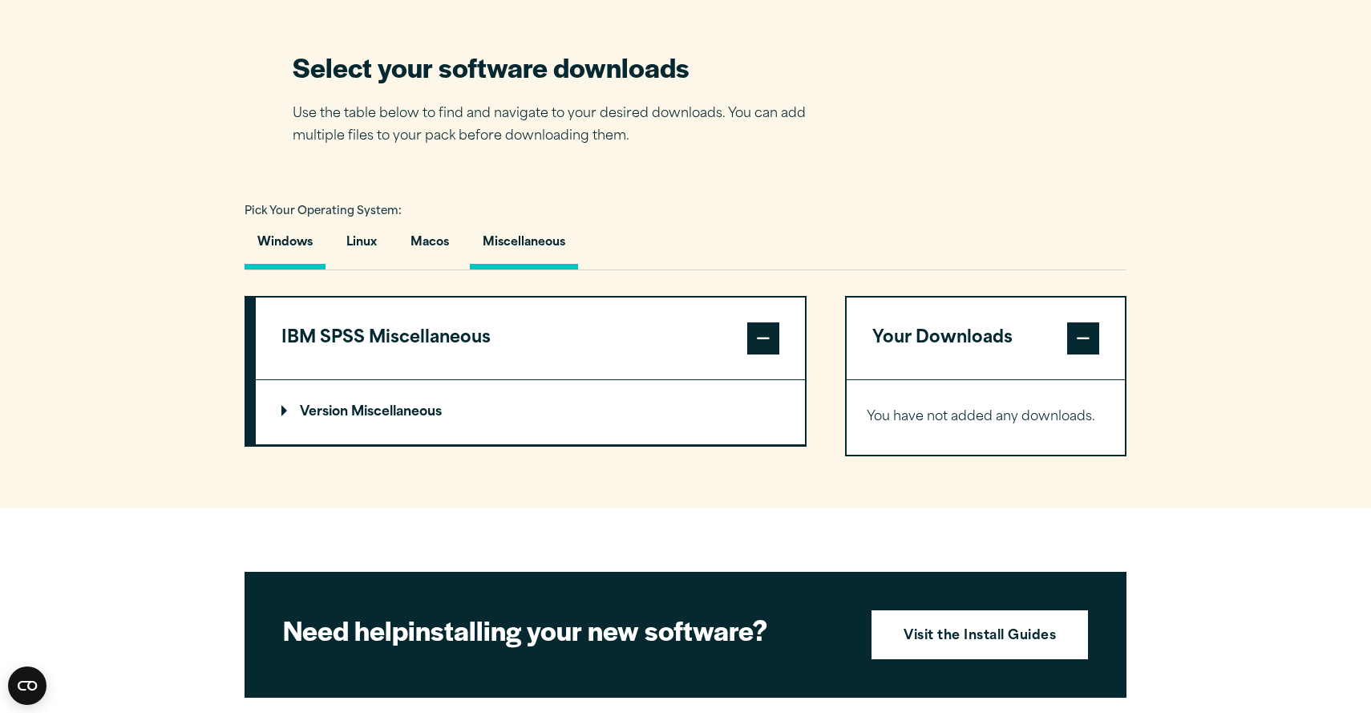
click at [271, 246] on button "Windows" at bounding box center [285, 247] width 81 height 46
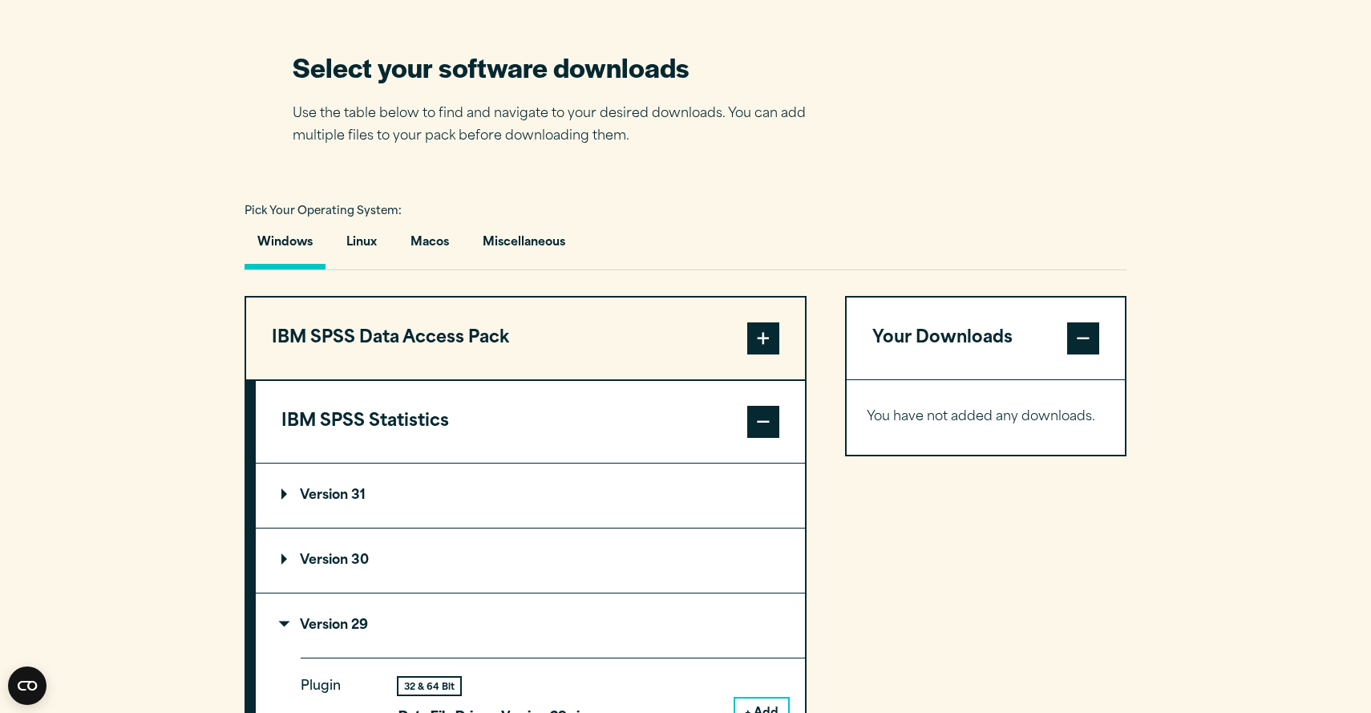
scroll to position [1114, 0]
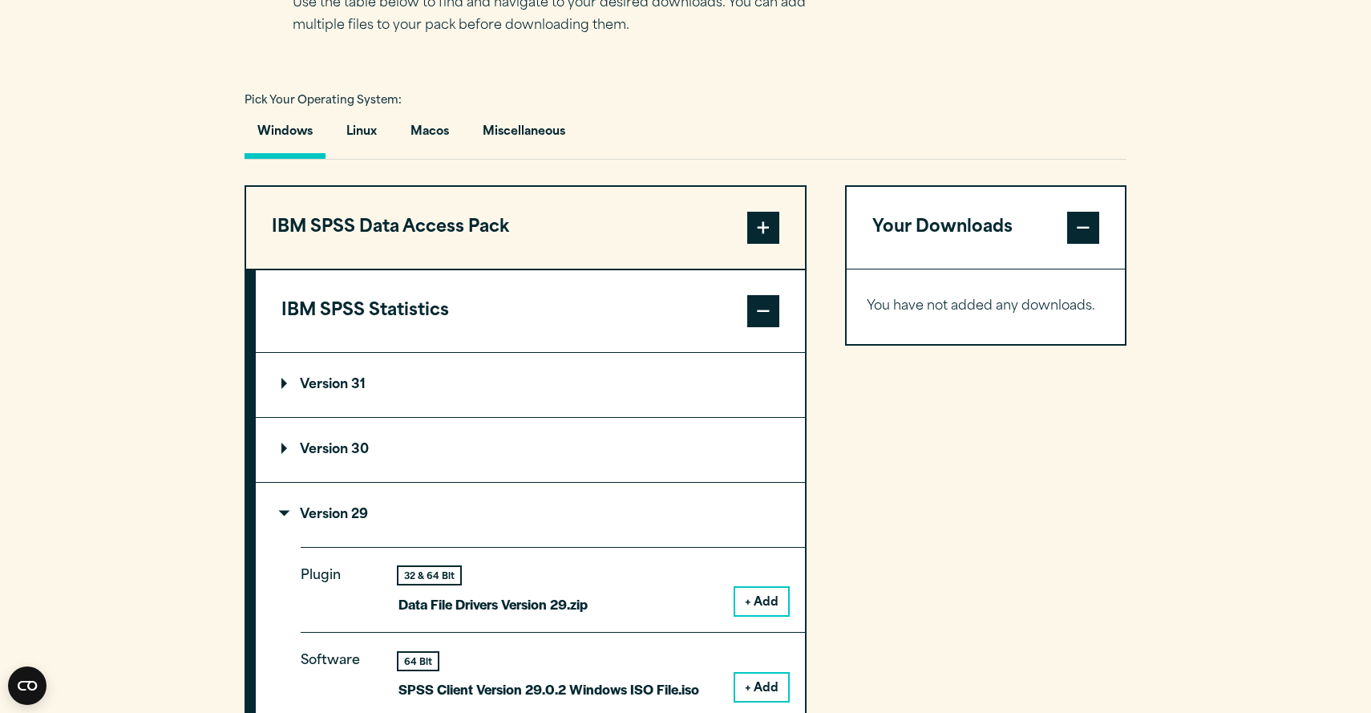
click at [322, 539] on summary "Version 29" at bounding box center [530, 515] width 549 height 64
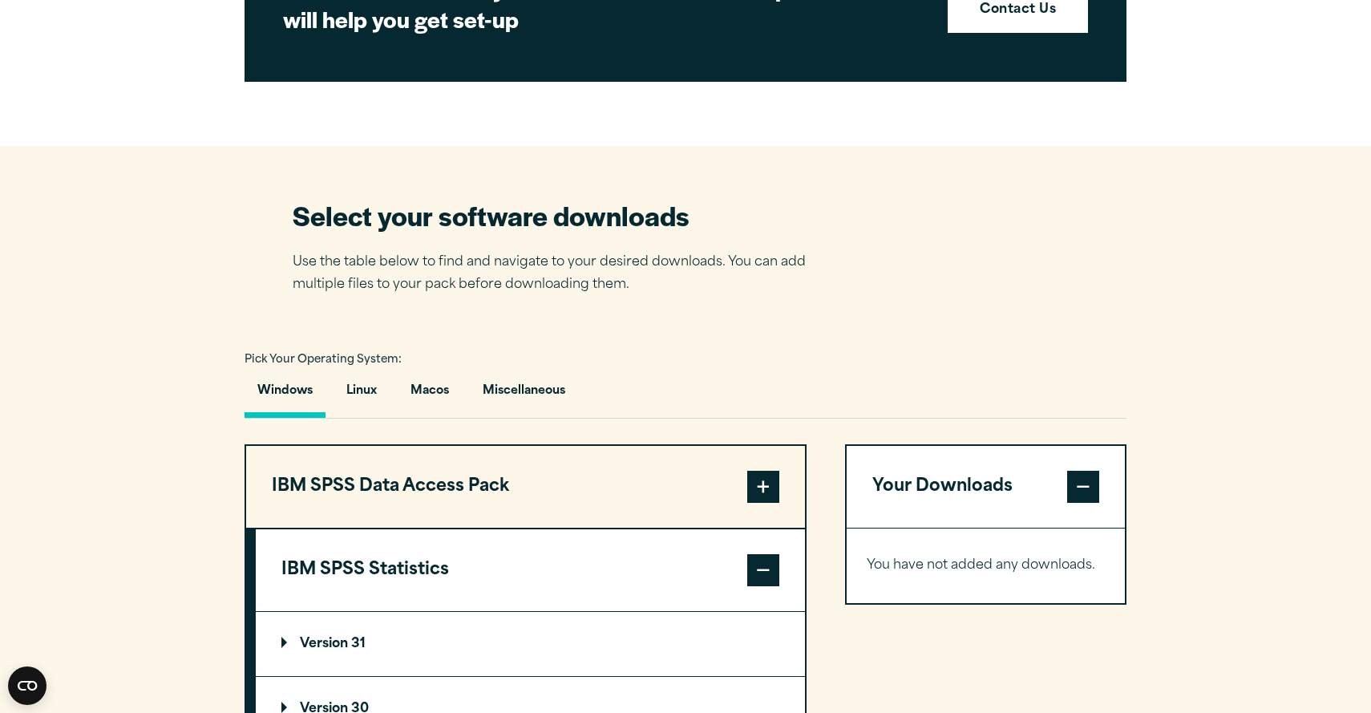
scroll to position [856, 0]
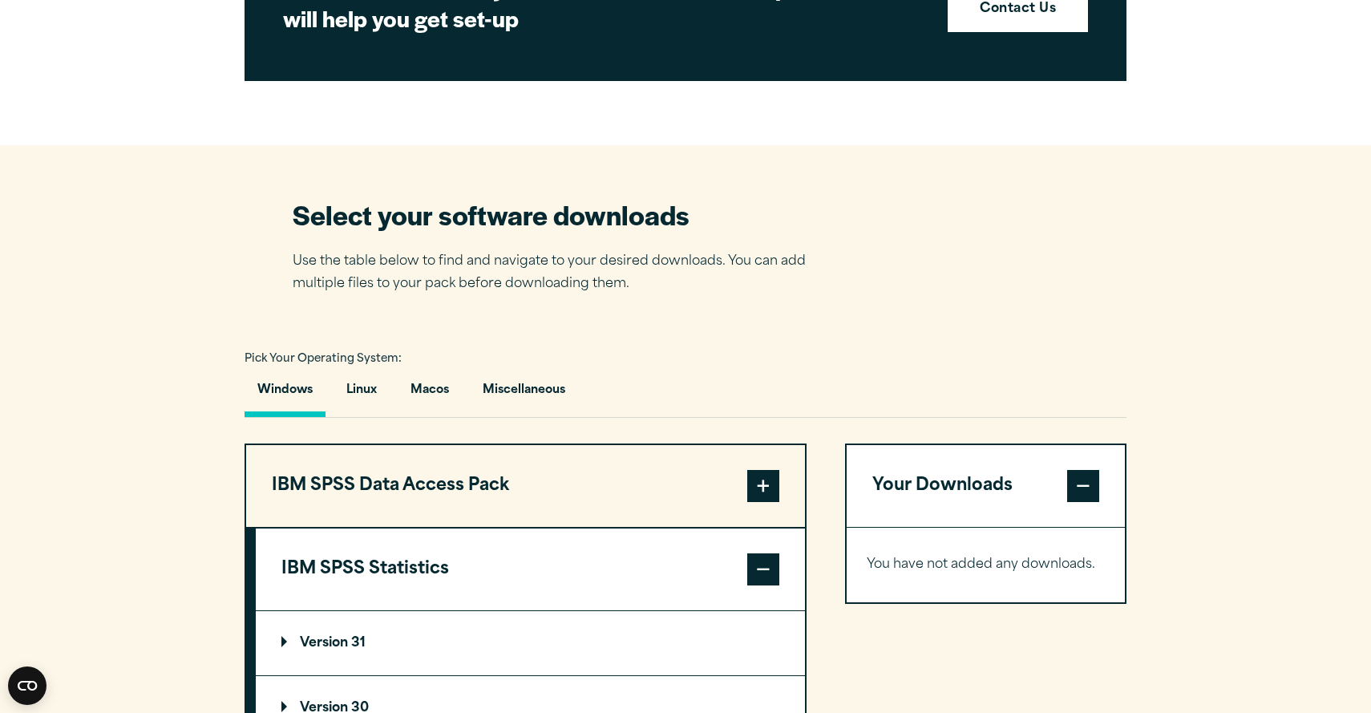
click at [1088, 491] on span at bounding box center [1083, 486] width 32 height 32
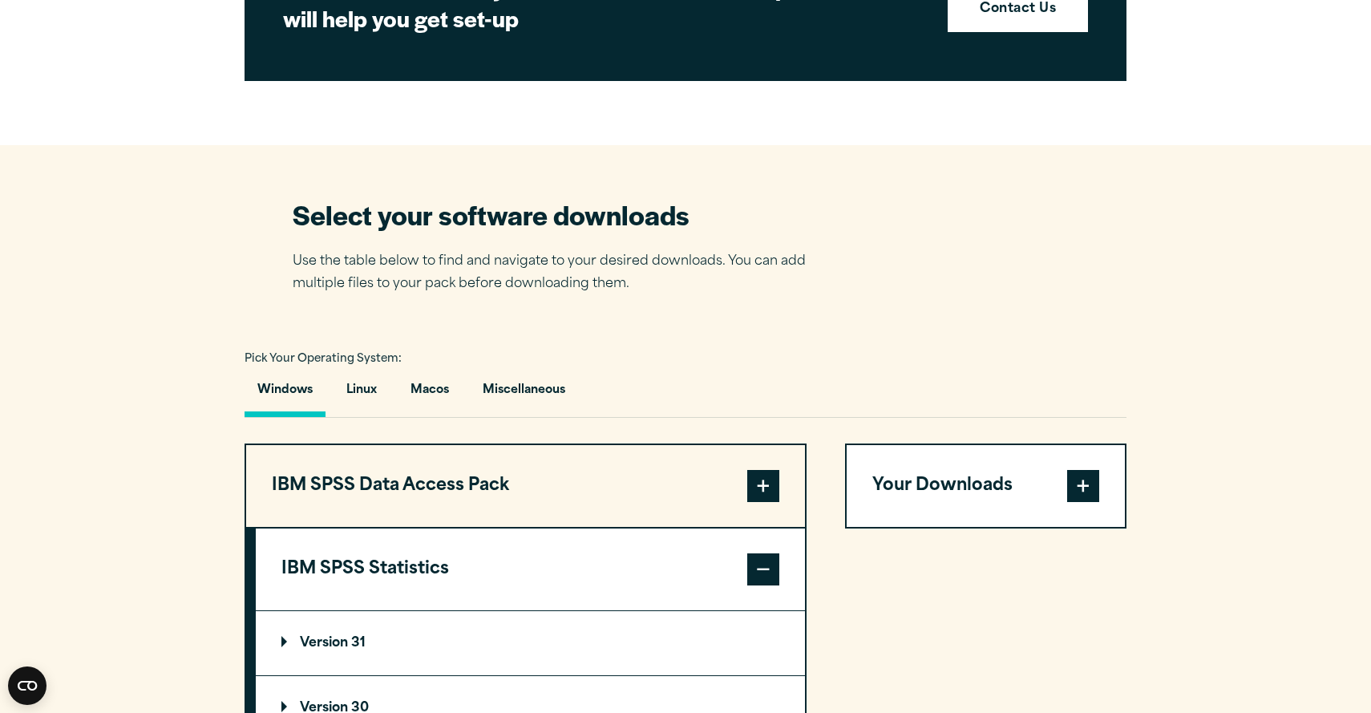
click at [1088, 491] on span at bounding box center [1083, 486] width 32 height 32
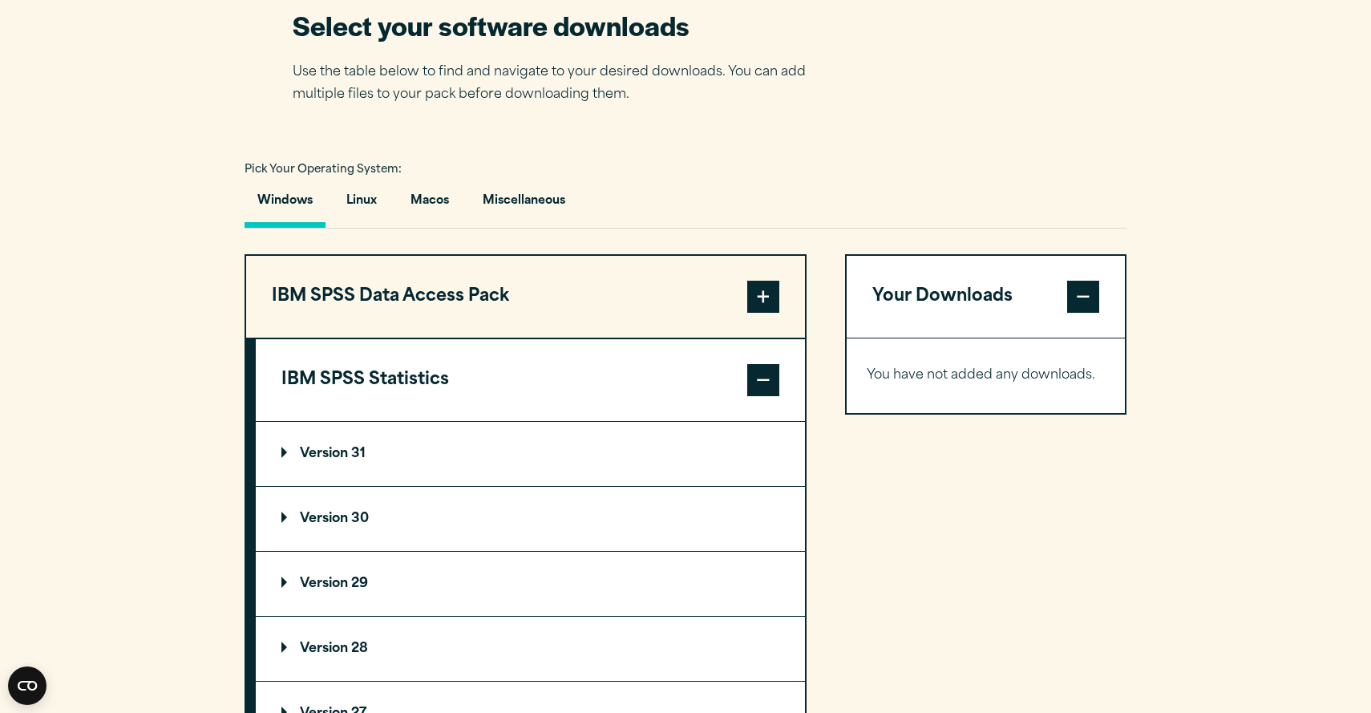
scroll to position [1048, 0]
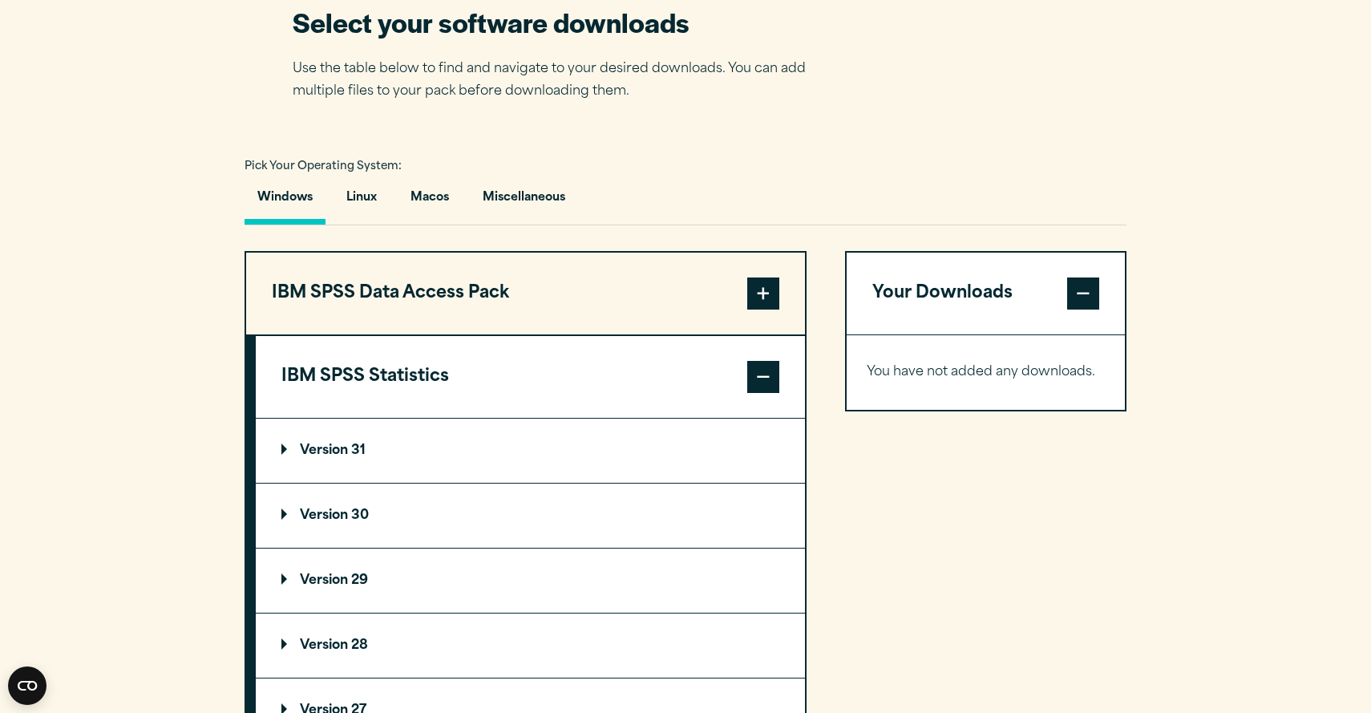
click at [759, 374] on span at bounding box center [763, 377] width 32 height 32
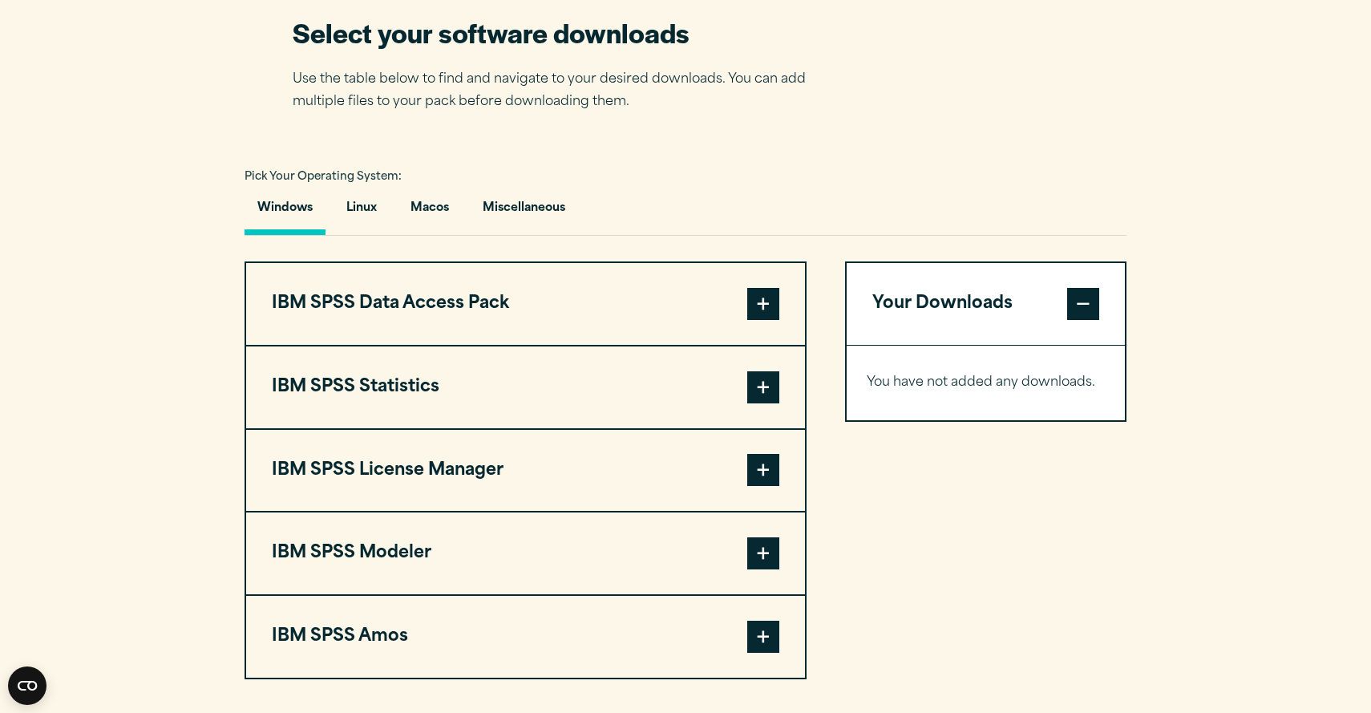
scroll to position [1046, 0]
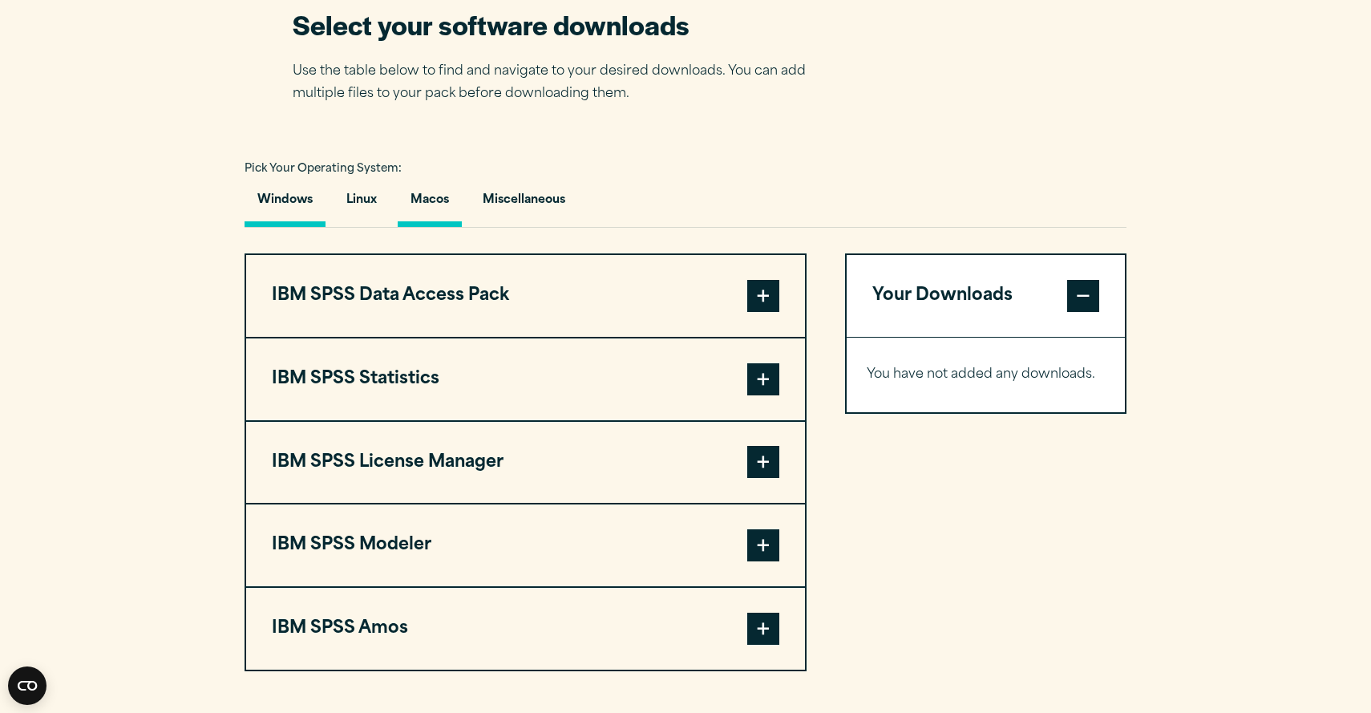
click at [419, 192] on button "Macos" at bounding box center [430, 204] width 64 height 46
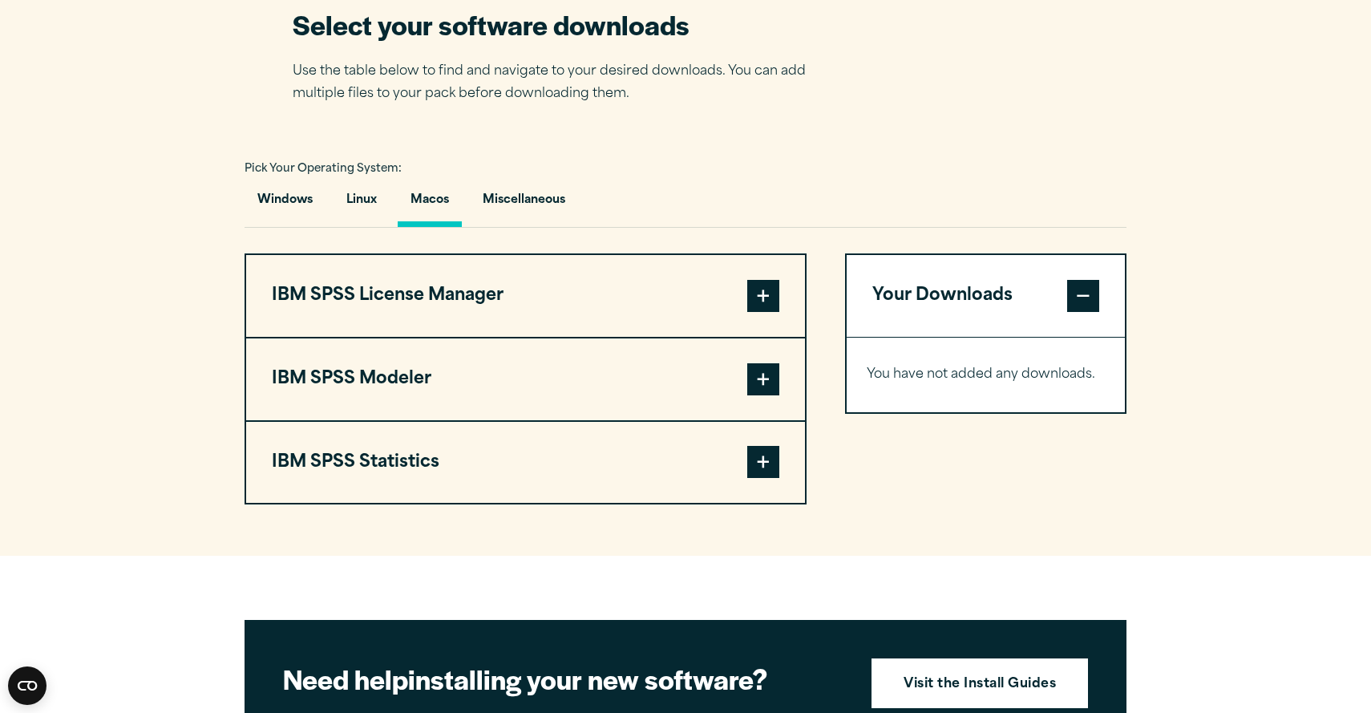
click at [415, 462] on button "IBM SPSS Statistics" at bounding box center [525, 463] width 559 height 82
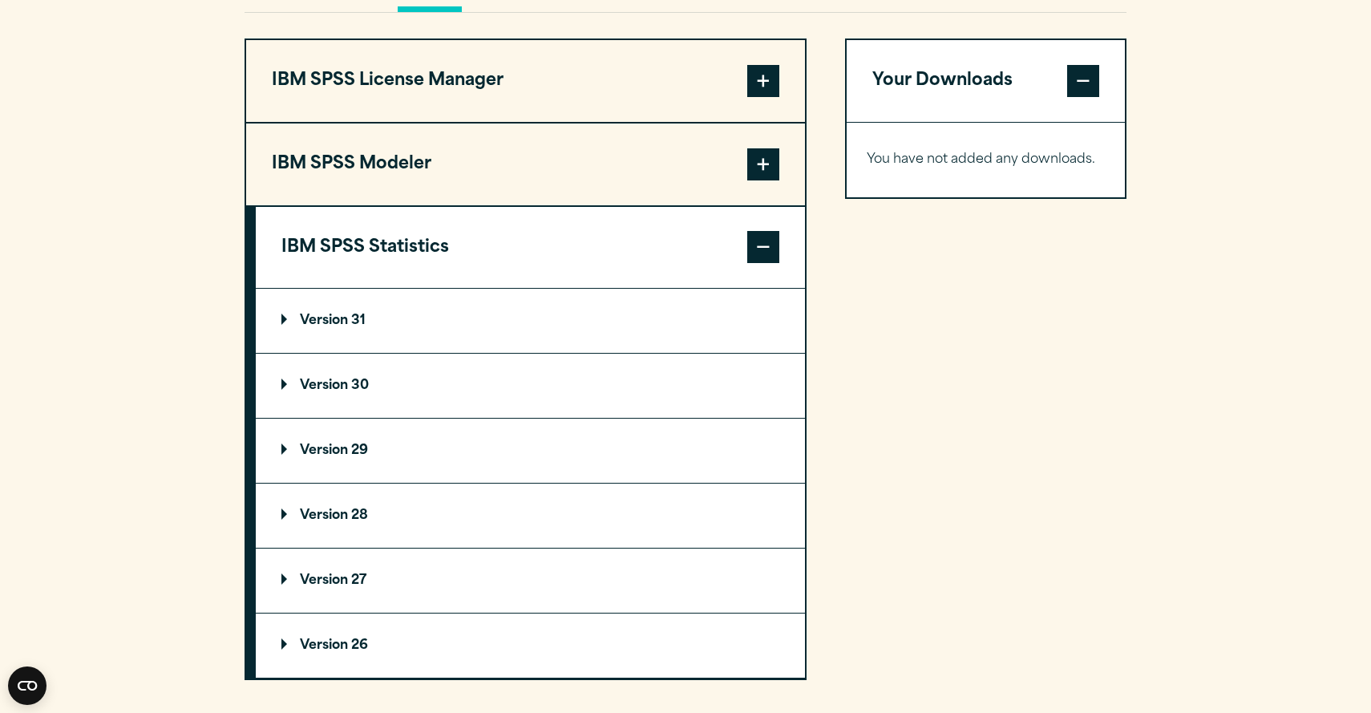
scroll to position [1264, 0]
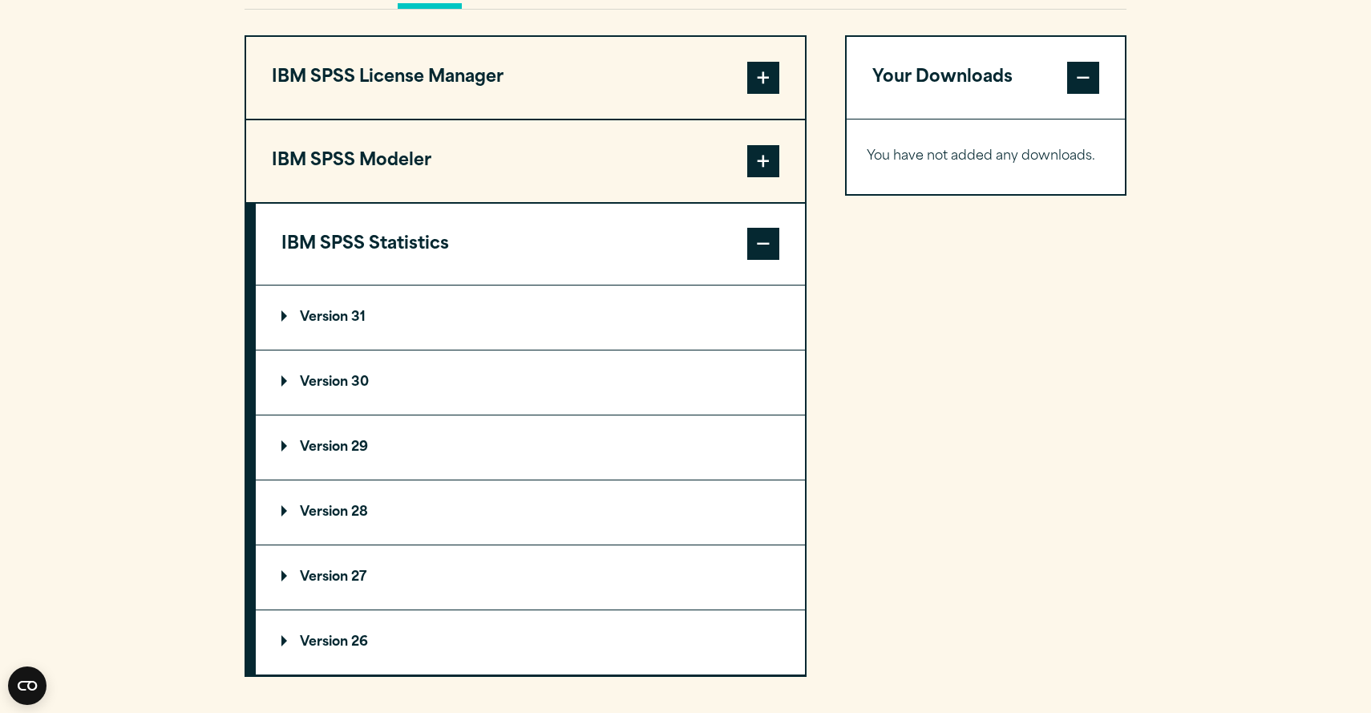
click at [306, 450] on p "Version 29" at bounding box center [324, 447] width 87 height 13
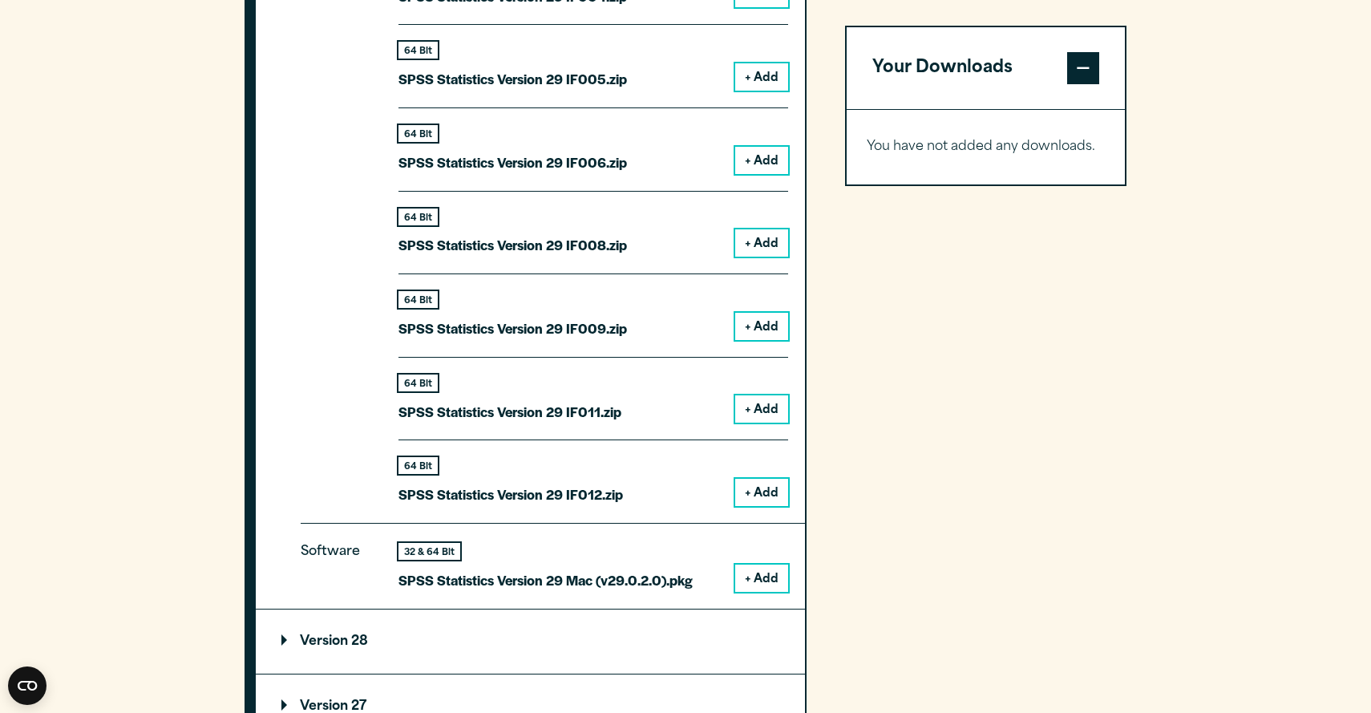
scroll to position [1974, 0]
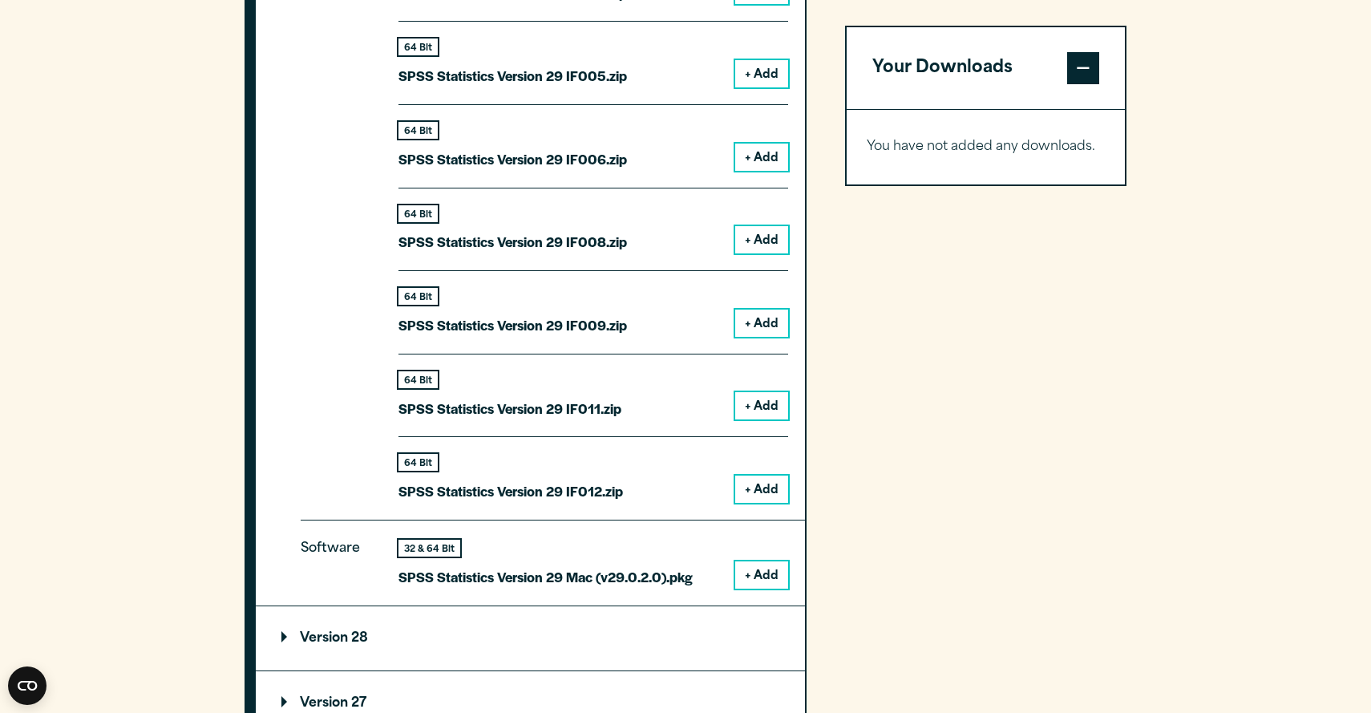
click at [756, 583] on button "+ Add" at bounding box center [761, 574] width 53 height 27
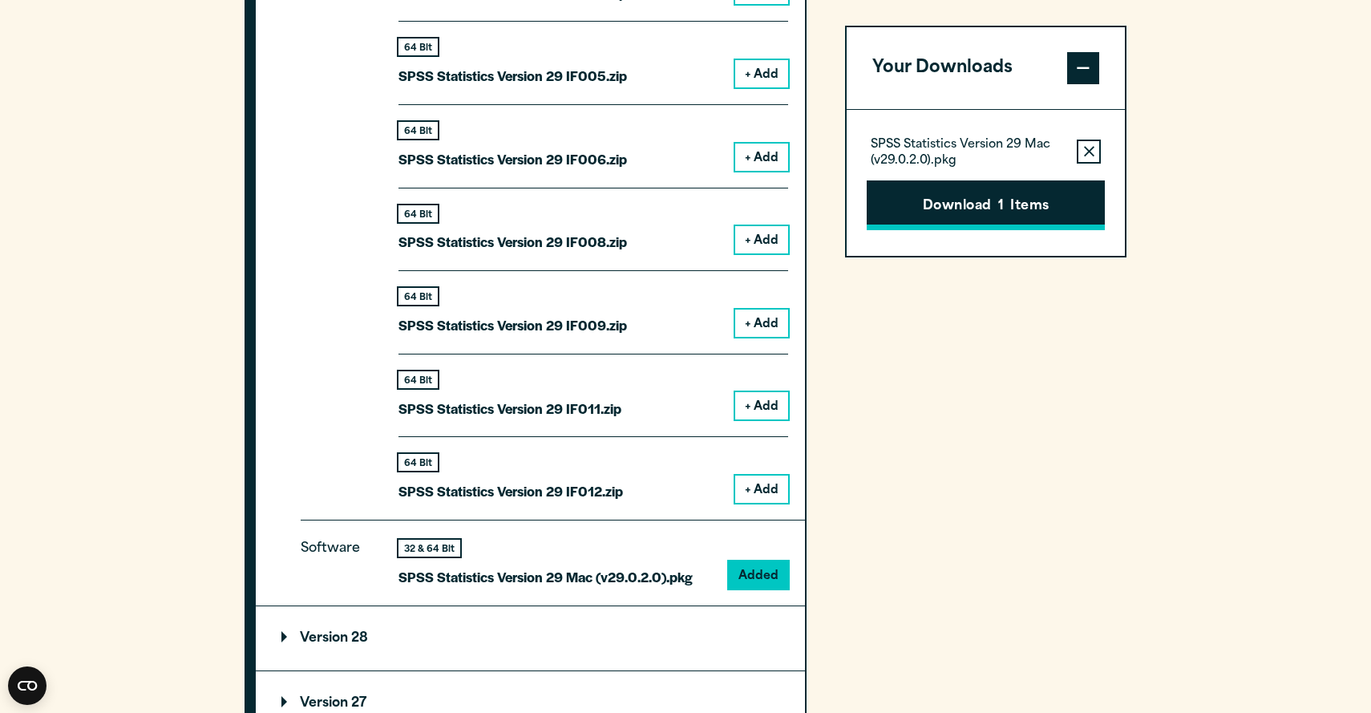
click at [993, 202] on button "Download 1 Items" at bounding box center [986, 205] width 238 height 50
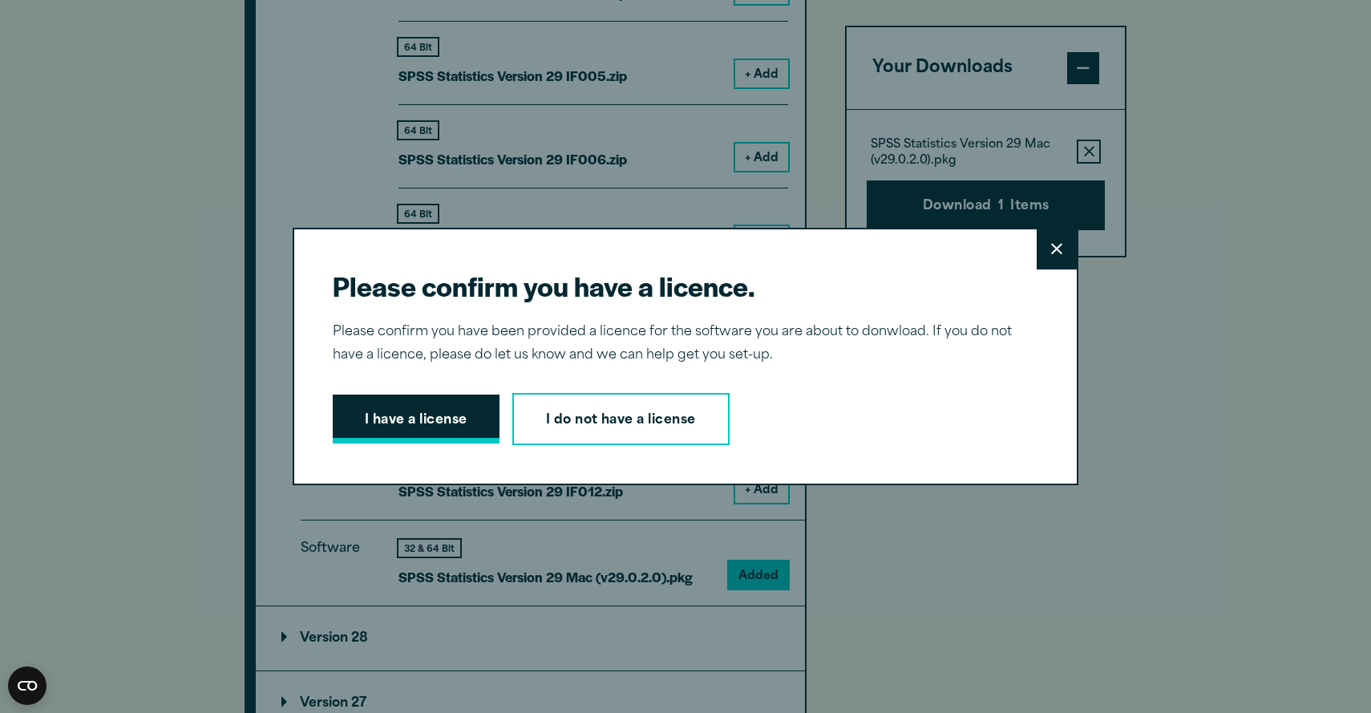
click at [435, 431] on button "I have a license" at bounding box center [416, 420] width 167 height 50
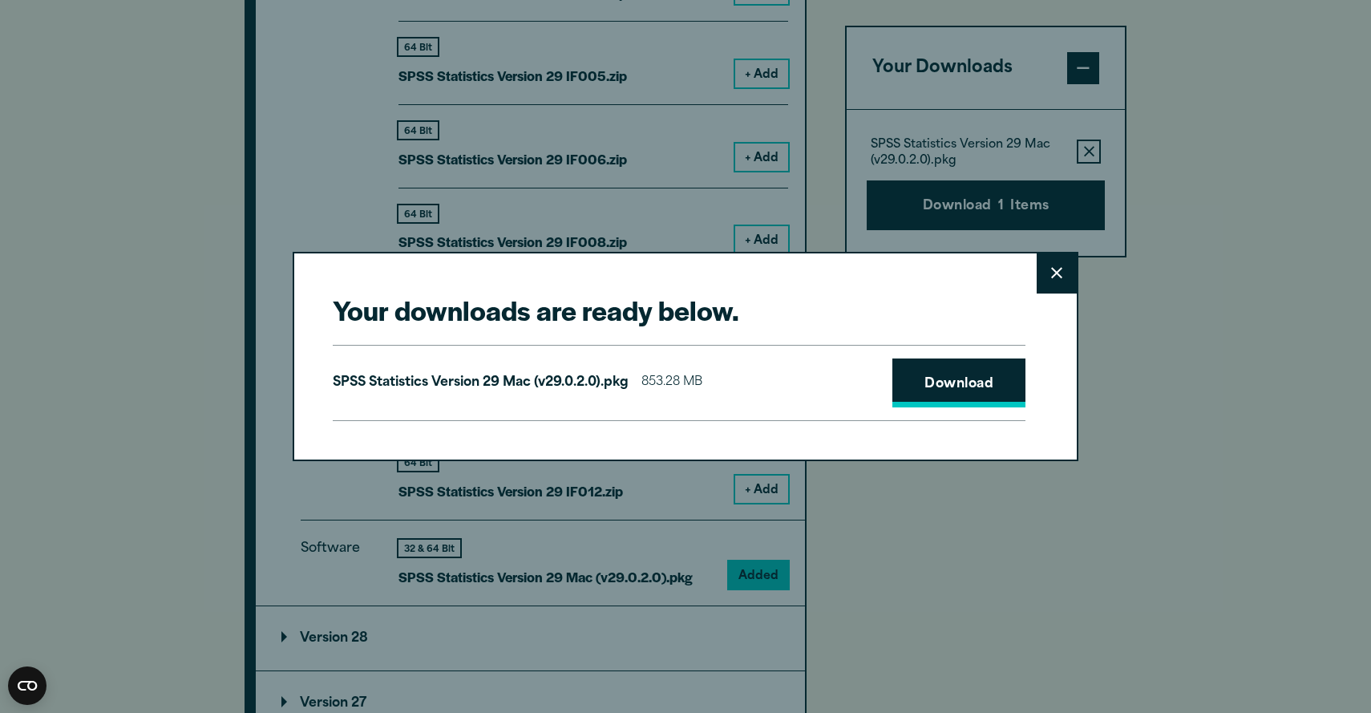
click at [983, 384] on link "Download" at bounding box center [959, 383] width 133 height 50
click at [1056, 269] on icon at bounding box center [1056, 273] width 11 height 12
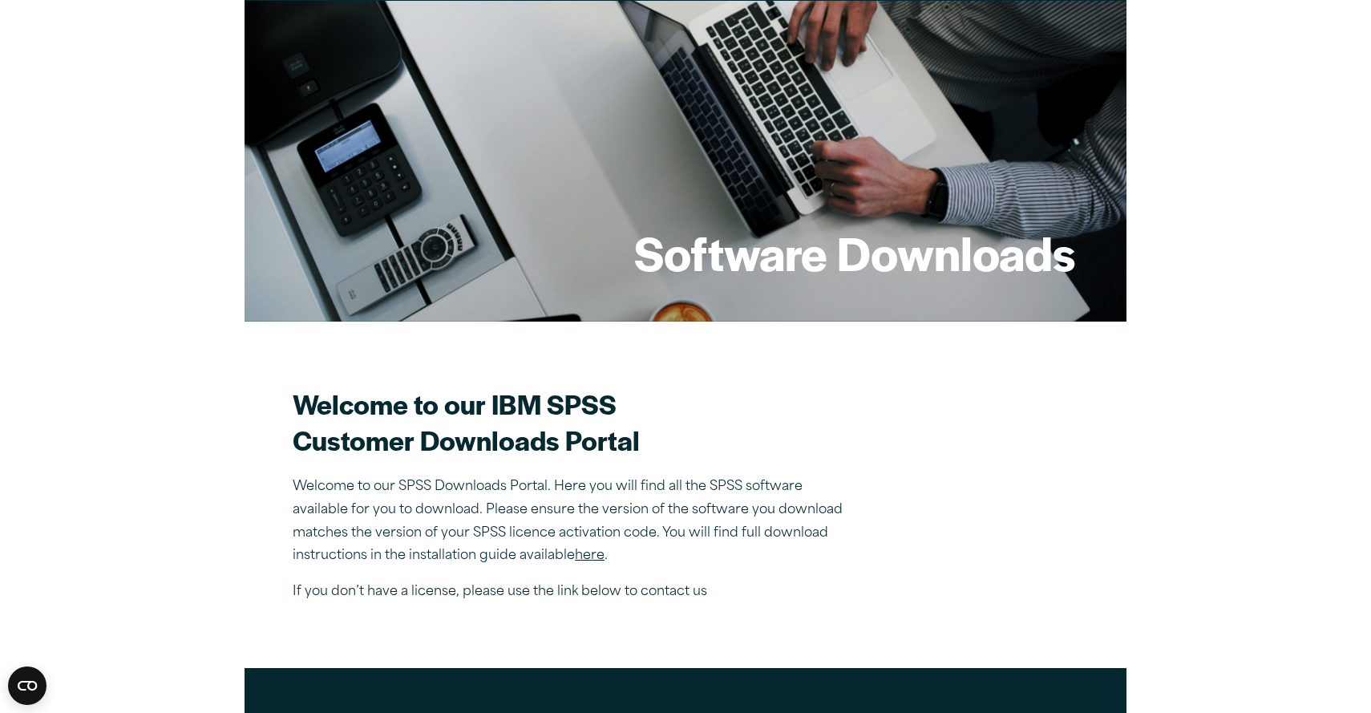
scroll to position [0, 0]
